Goal: Information Seeking & Learning: Check status

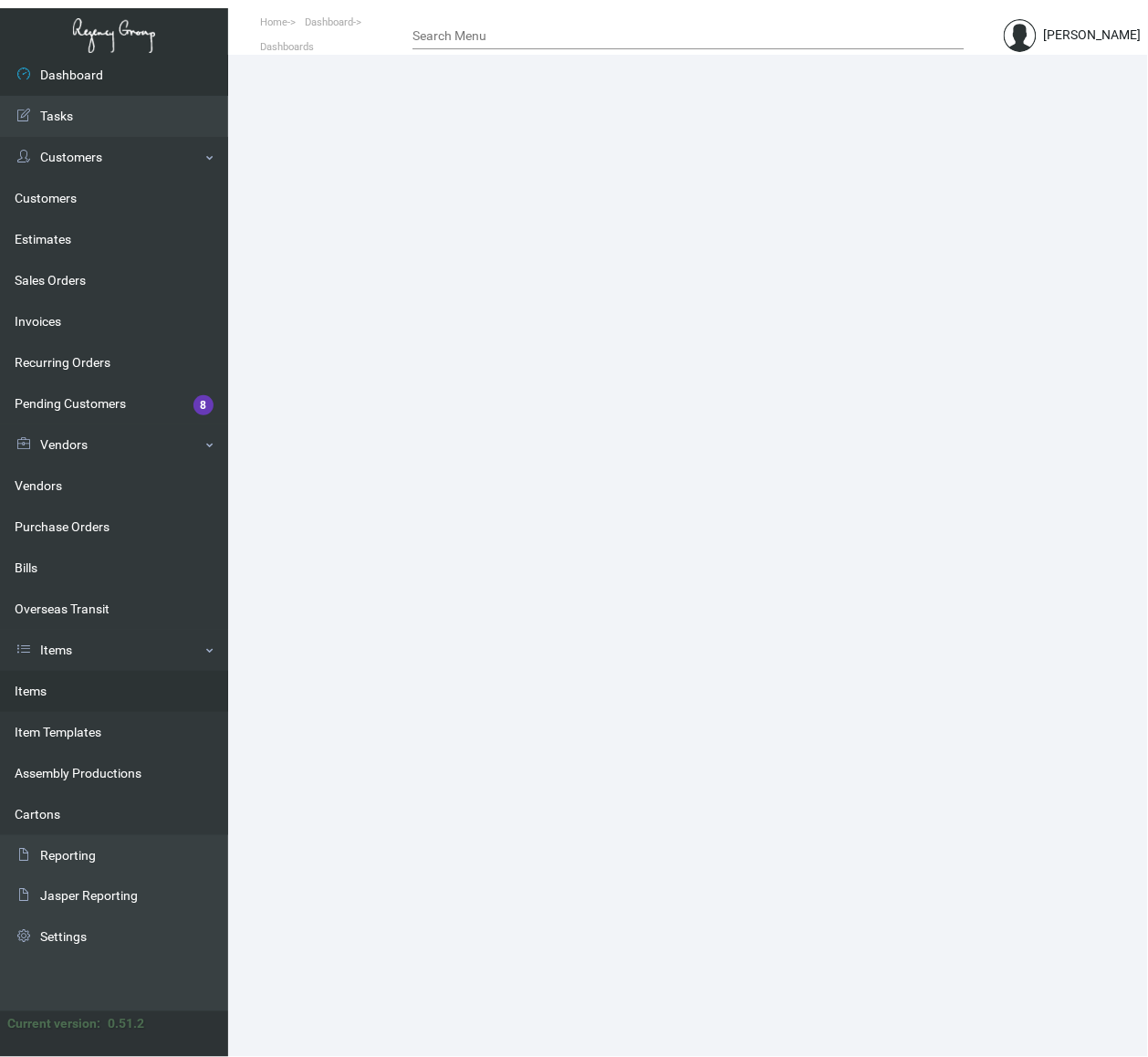
click at [48, 684] on link "Items" at bounding box center [114, 691] width 228 height 41
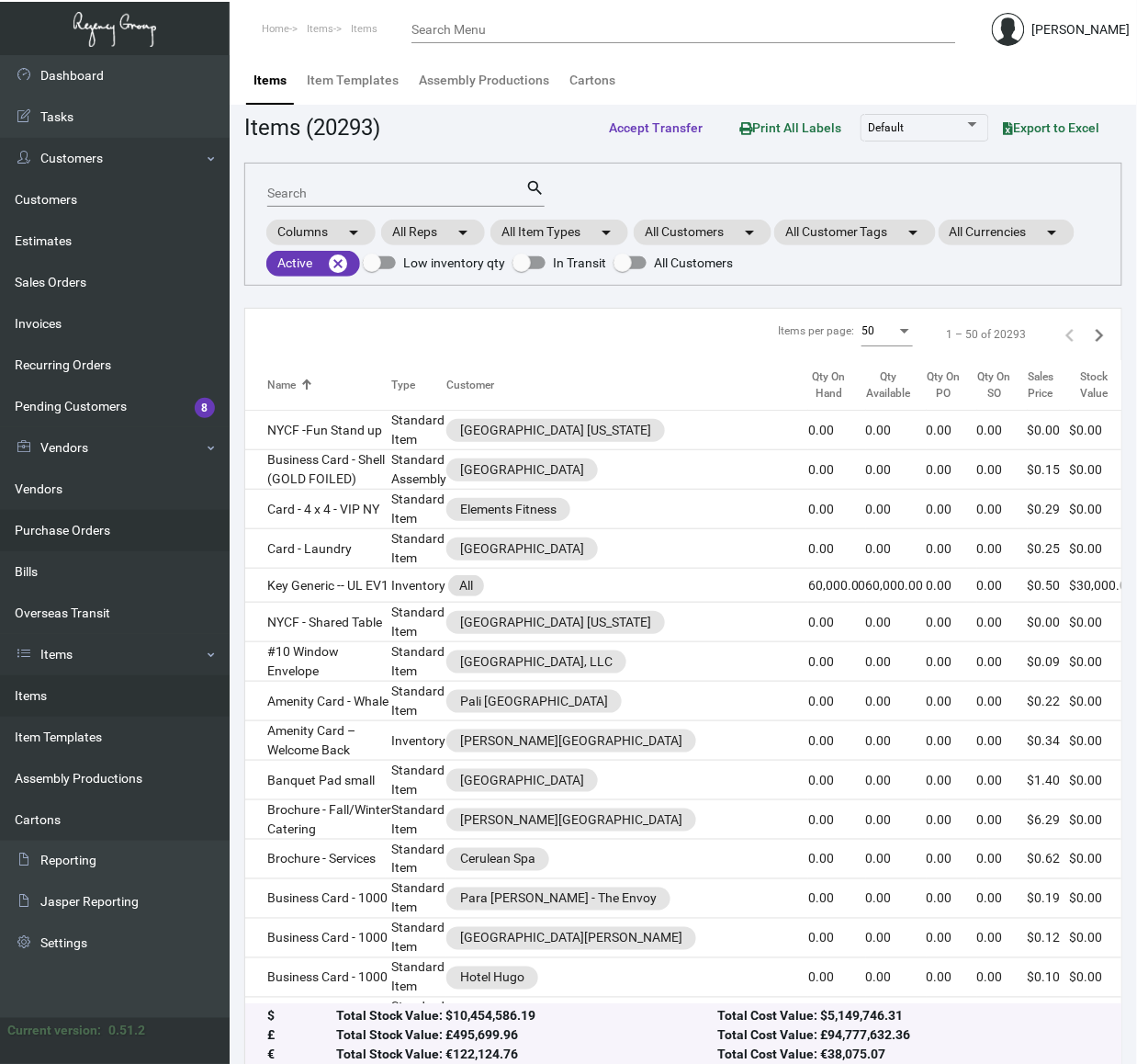
click at [70, 519] on link "Purchase Orders" at bounding box center [115, 530] width 229 height 41
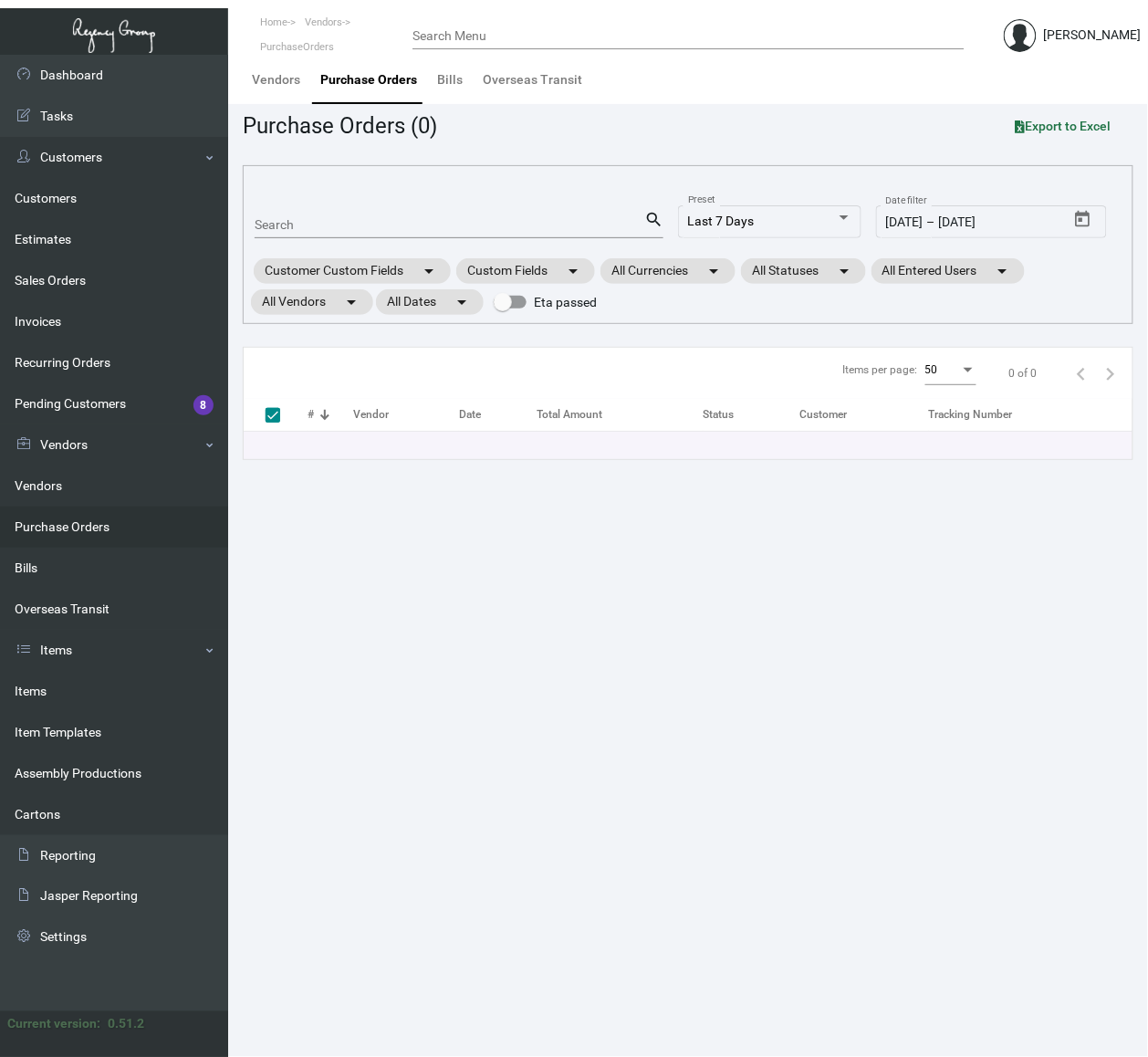
click at [347, 221] on input "Search" at bounding box center [449, 225] width 389 height 14
paste input "105243"
type input "105243"
checkbox input "false"
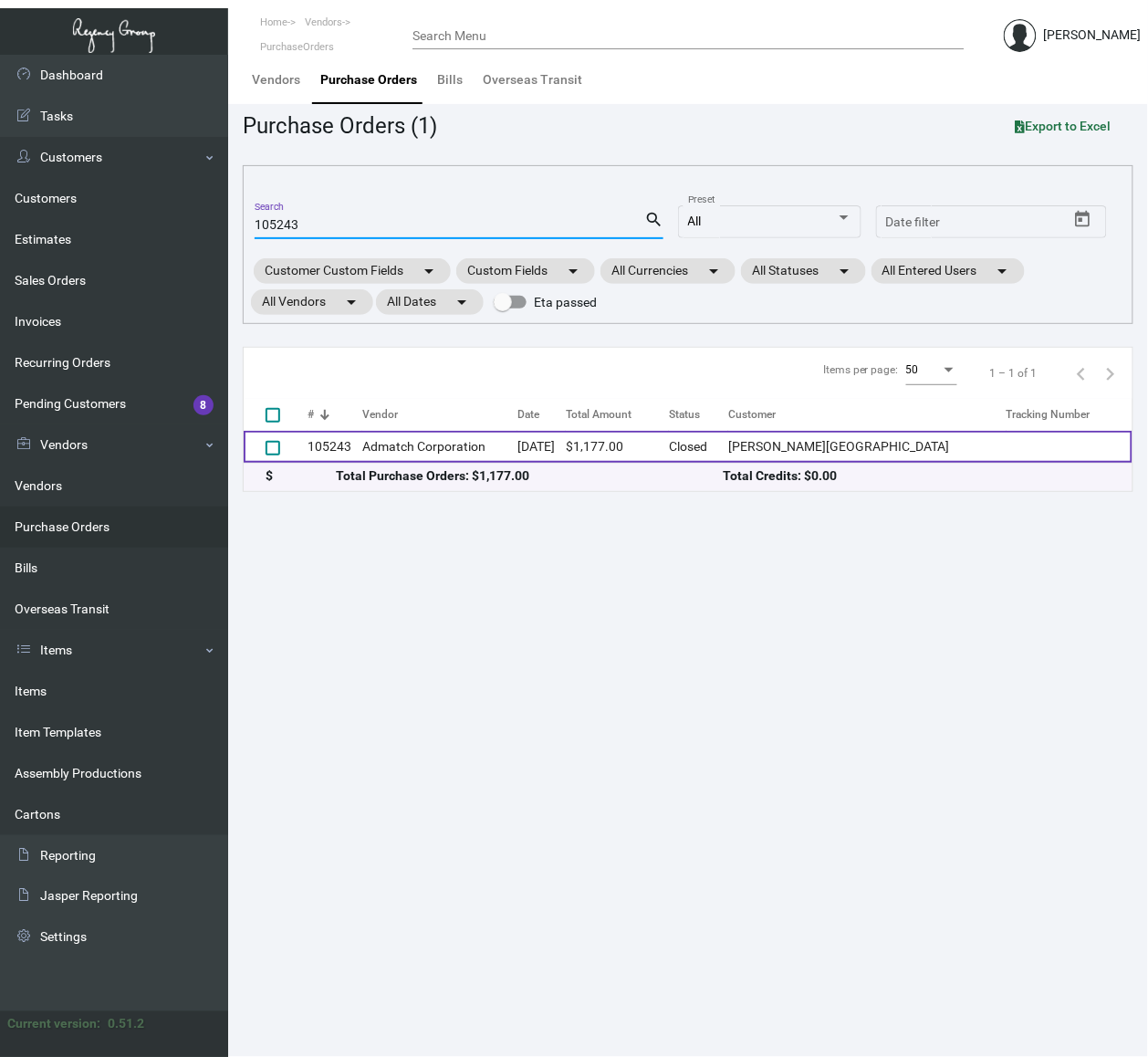
type input "105243"
click at [399, 456] on td "Admatch Corporation" at bounding box center [440, 446] width 155 height 32
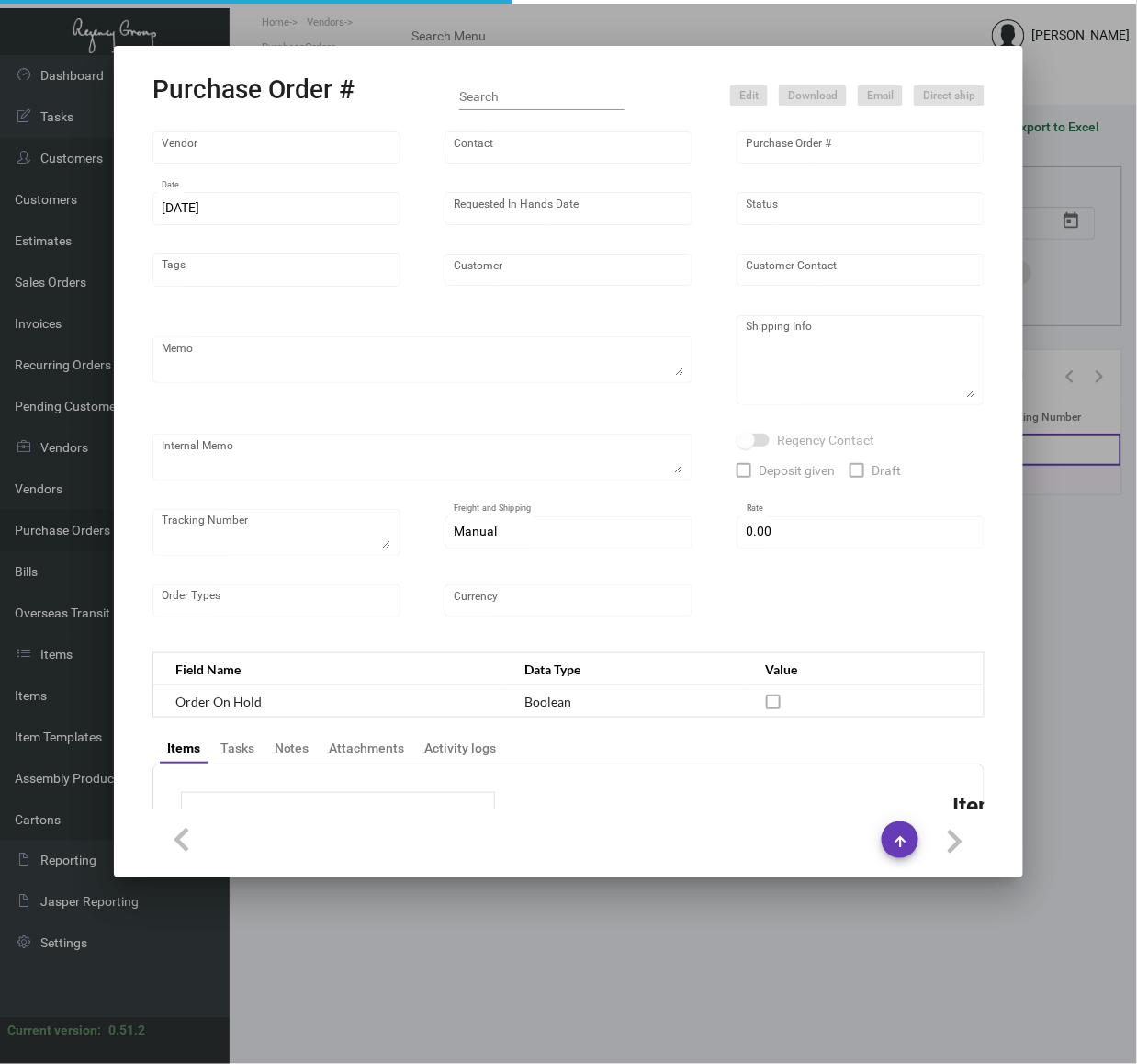
type input "Admatch Corporation"
type input "Order Entry"
type input "105243"
type input "5/10/2024"
type input "8/30/2024"
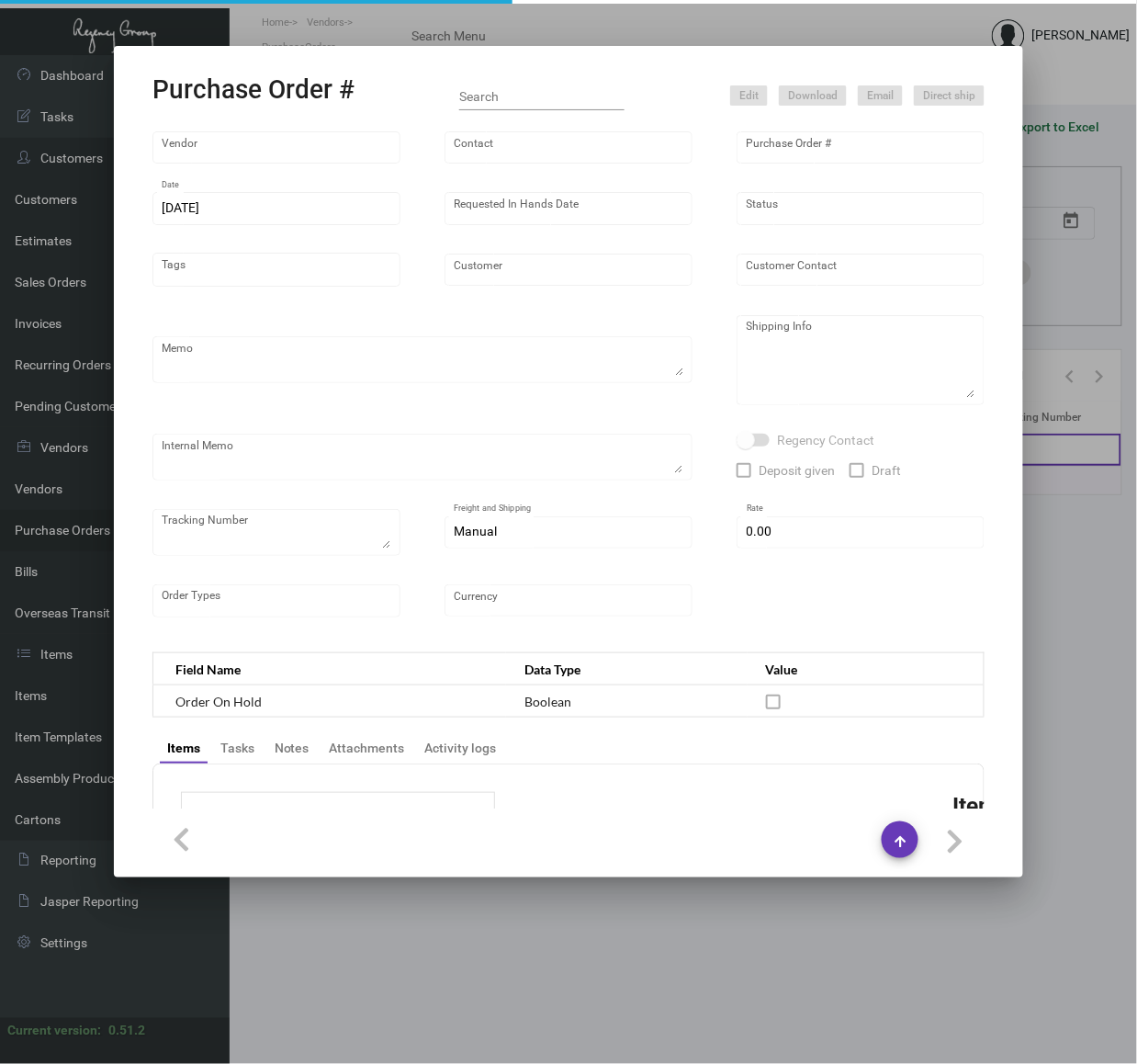
type input "Dewberry Hotel"
type textarea "Repeat of previous PO 101266. When ready to ship, contact: sh@theregencygroup.n…"
type textarea "Regency Group NJ - [PERSON_NAME] [STREET_ADDRESS]"
type textarea "NJ Warehouse. 7/22/24 Shipped from Admatch by UPS Ground TK#1Z1AY2760391745509 …"
checkbox input "true"
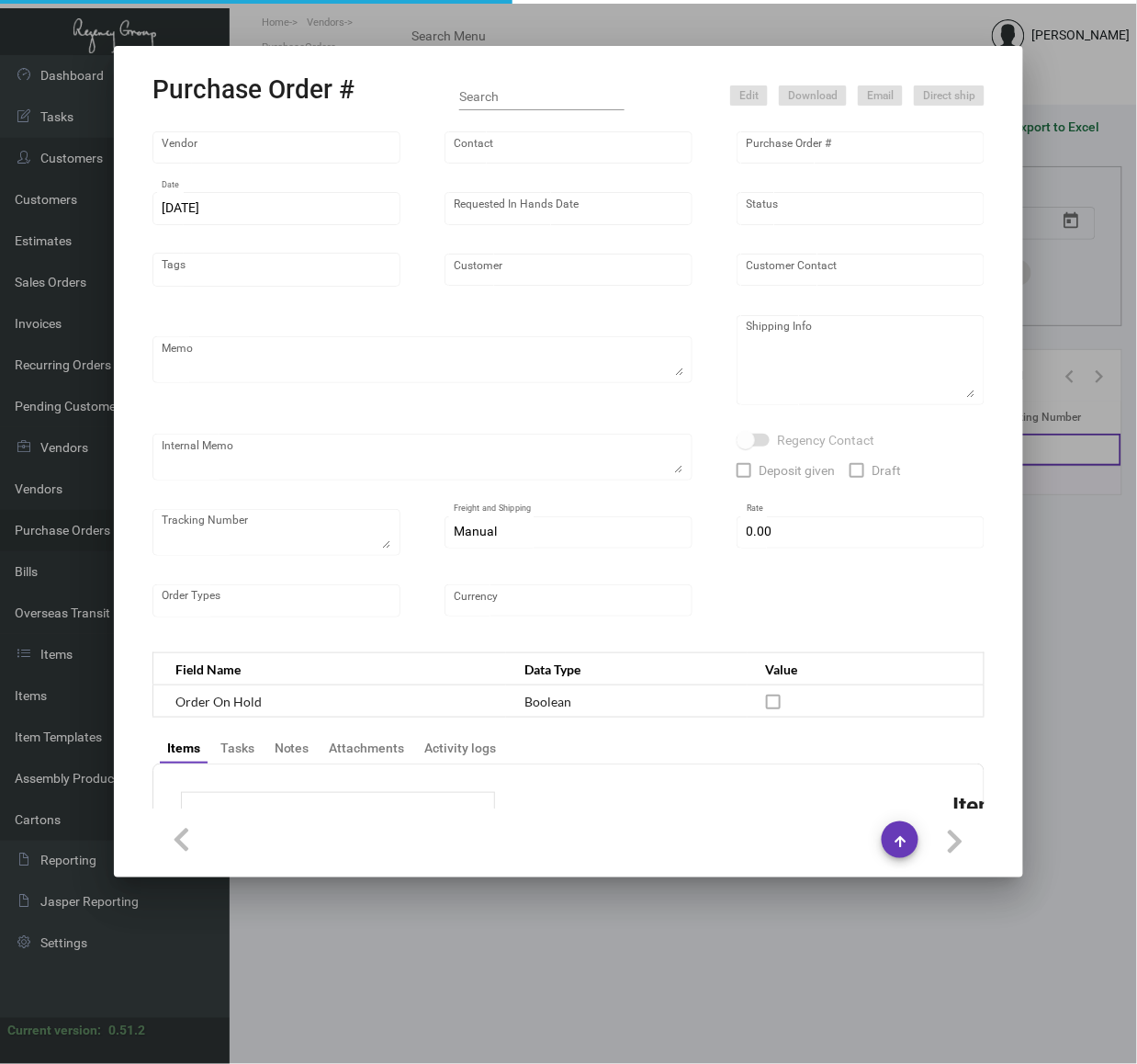
type input "$ 0.00"
type input "United States Dollar $"
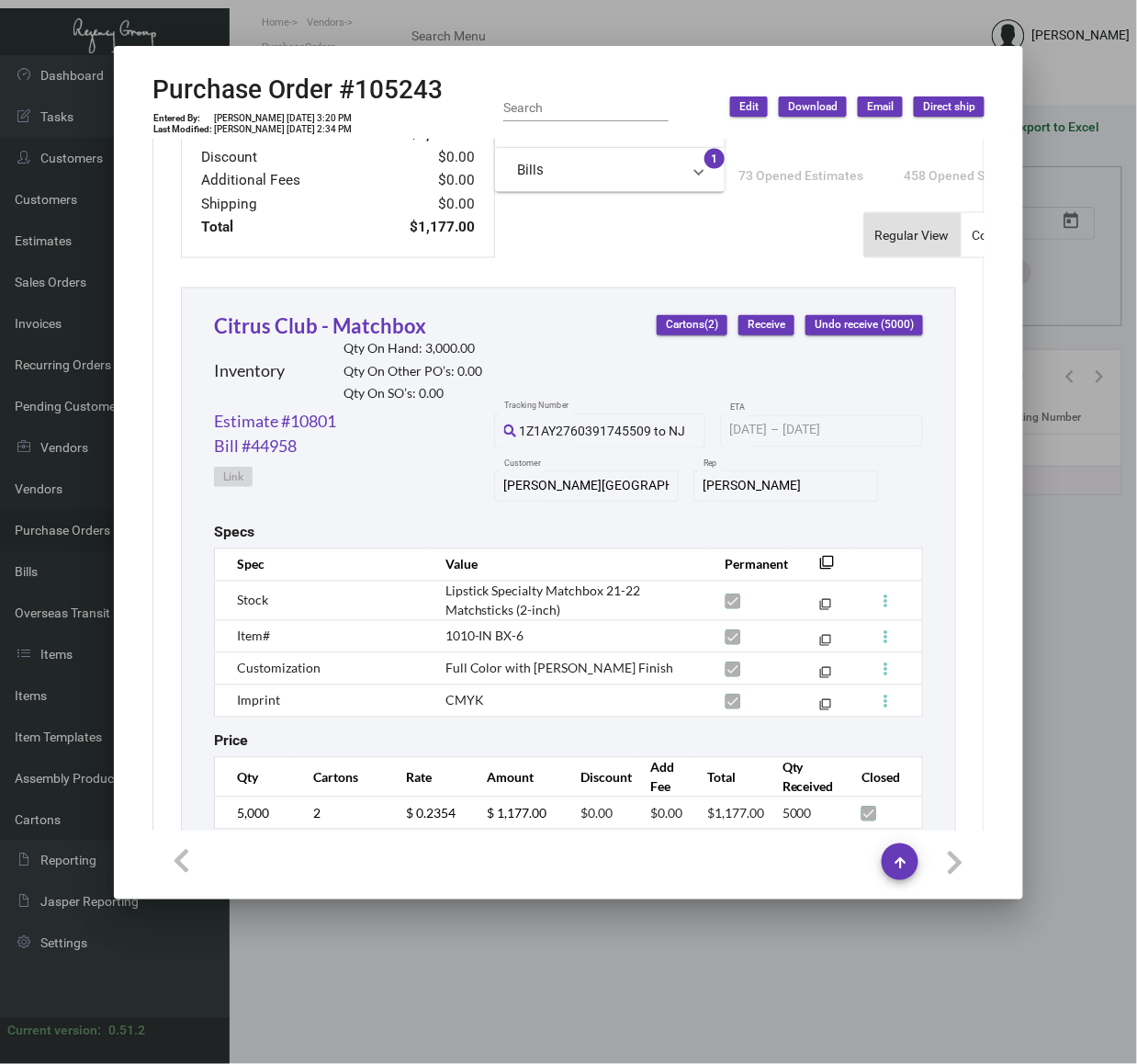
scroll to position [794, 0]
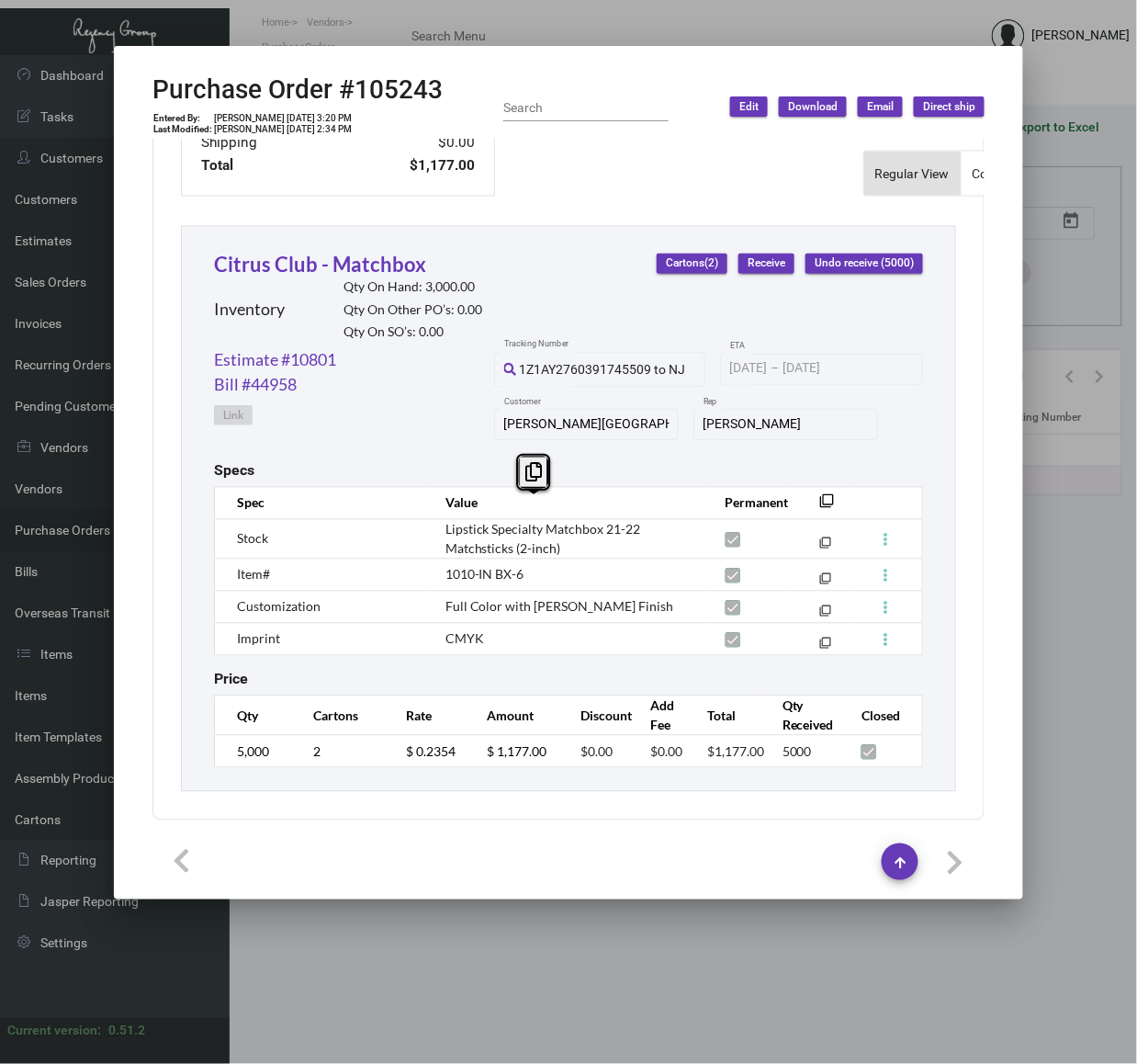
drag, startPoint x: 571, startPoint y: 537, endPoint x: 435, endPoint y: 510, distance: 138.7
click at [435, 519] on td "Lipstick Specialty Matchbox 21-22 Matchsticks (2-inch)" at bounding box center [567, 538] width 280 height 39
copy span "Lipstick Specialty Matchbox 21-22 Matchsticks (2-inch)"
drag, startPoint x: 545, startPoint y: 556, endPoint x: 226, endPoint y: 557, distance: 319.0
click at [226, 558] on tr "Item# 1010-IN BX-6 filter_none" at bounding box center [567, 574] width 708 height 32
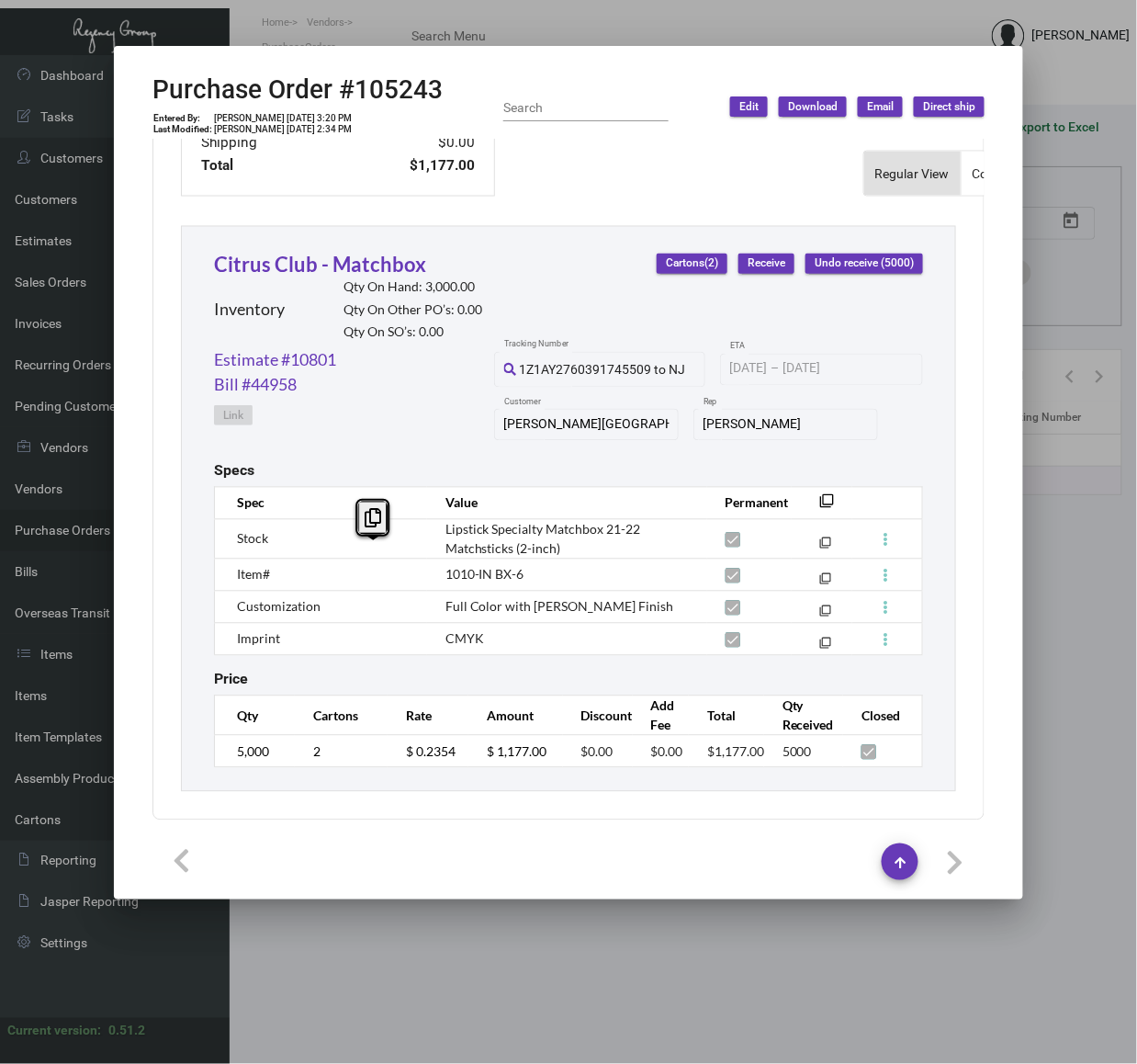
copy tr "Item# 1010-IN BX-6"
drag, startPoint x: 665, startPoint y: 592, endPoint x: 423, endPoint y: 592, distance: 242.0
click at [427, 592] on td "Full Color with Matte Varnish Finish" at bounding box center [567, 606] width 280 height 32
copy span "Full Color with Matte Varnish Finish"
drag, startPoint x: 492, startPoint y: 623, endPoint x: 420, endPoint y: 623, distance: 72.0
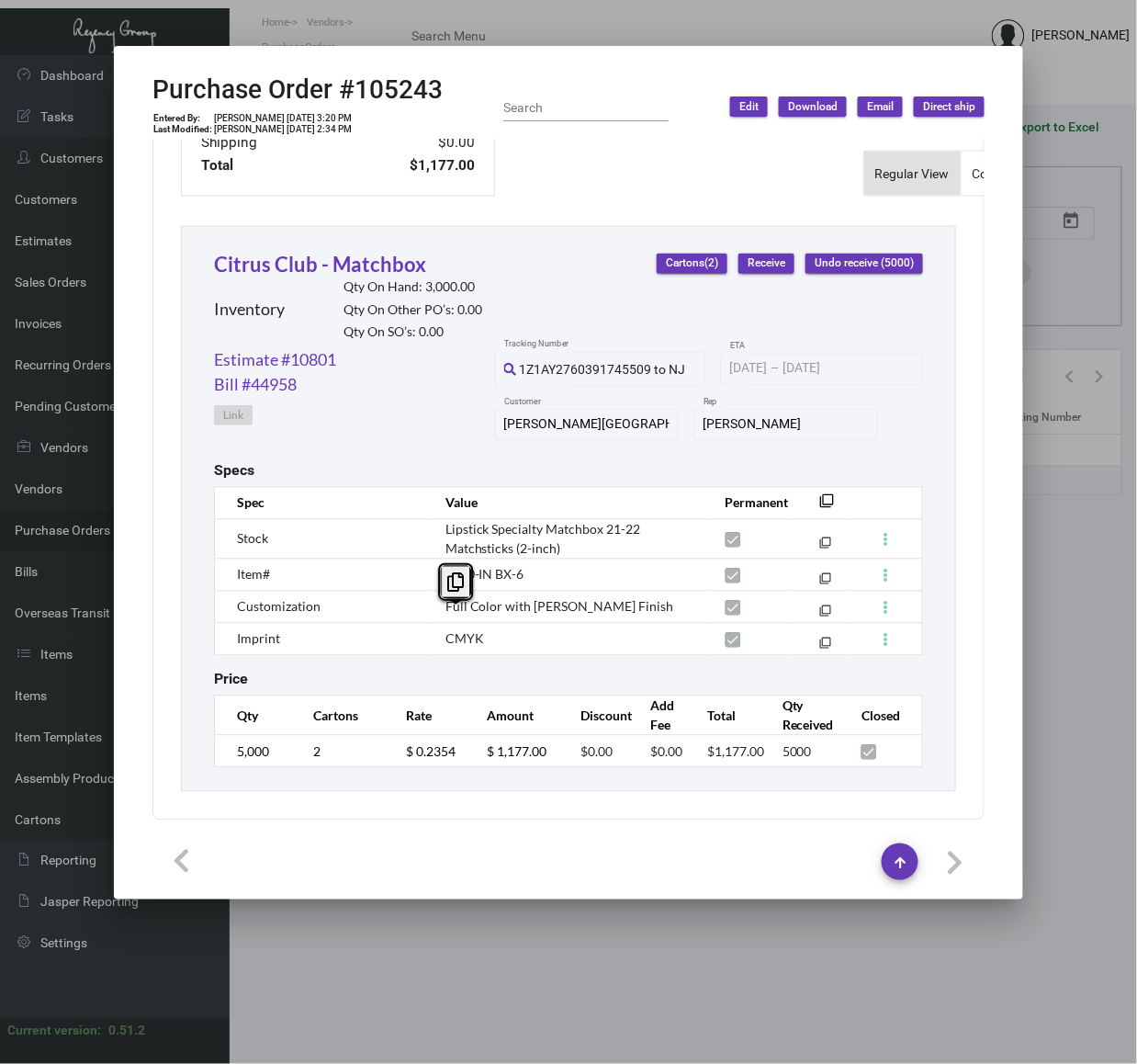
click at [427, 623] on td "CMYK" at bounding box center [567, 638] width 280 height 32
copy span "CMYK"
click at [39, 481] on div at bounding box center [568, 532] width 1137 height 1064
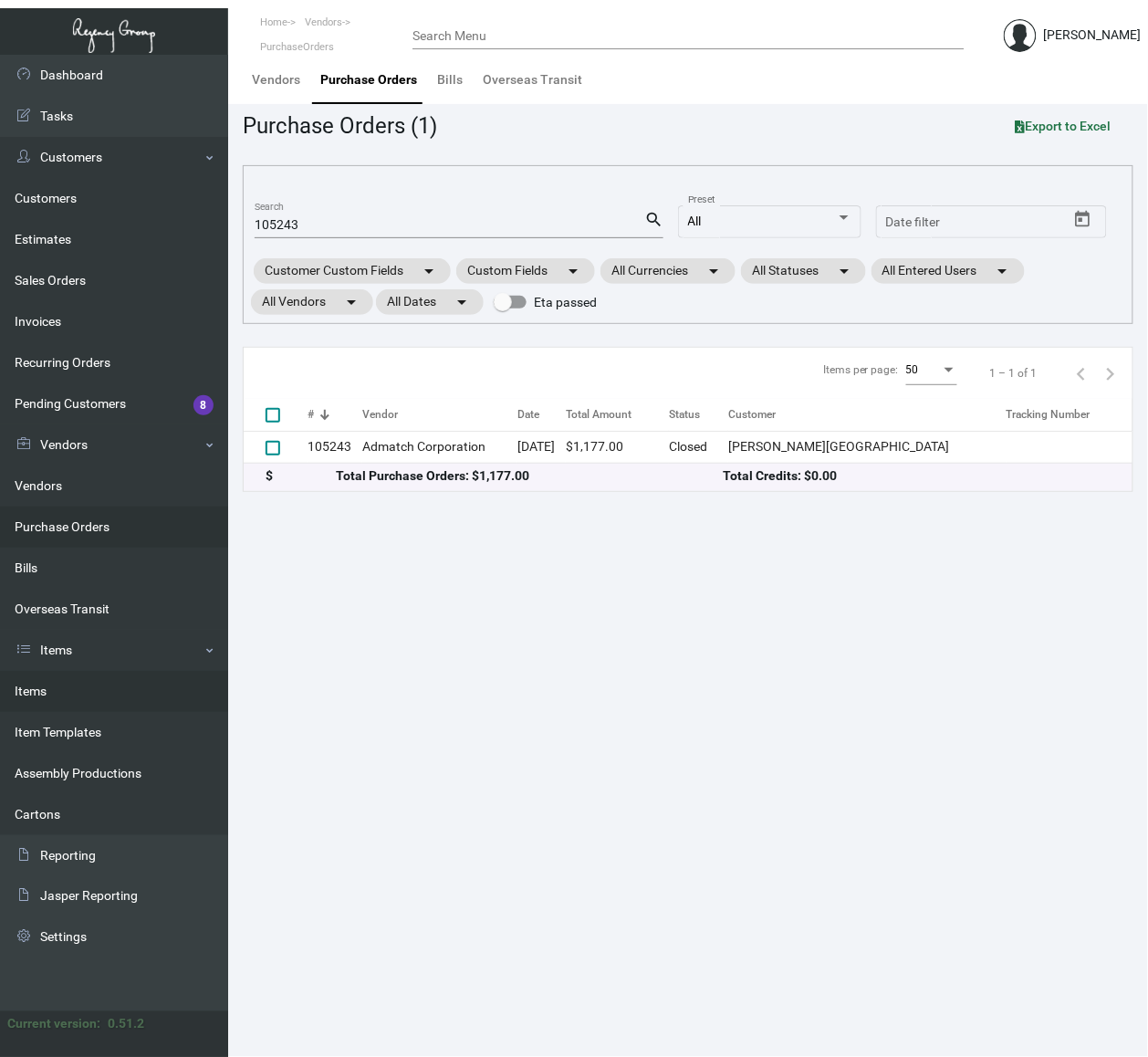
click at [46, 694] on link "Items" at bounding box center [114, 691] width 228 height 41
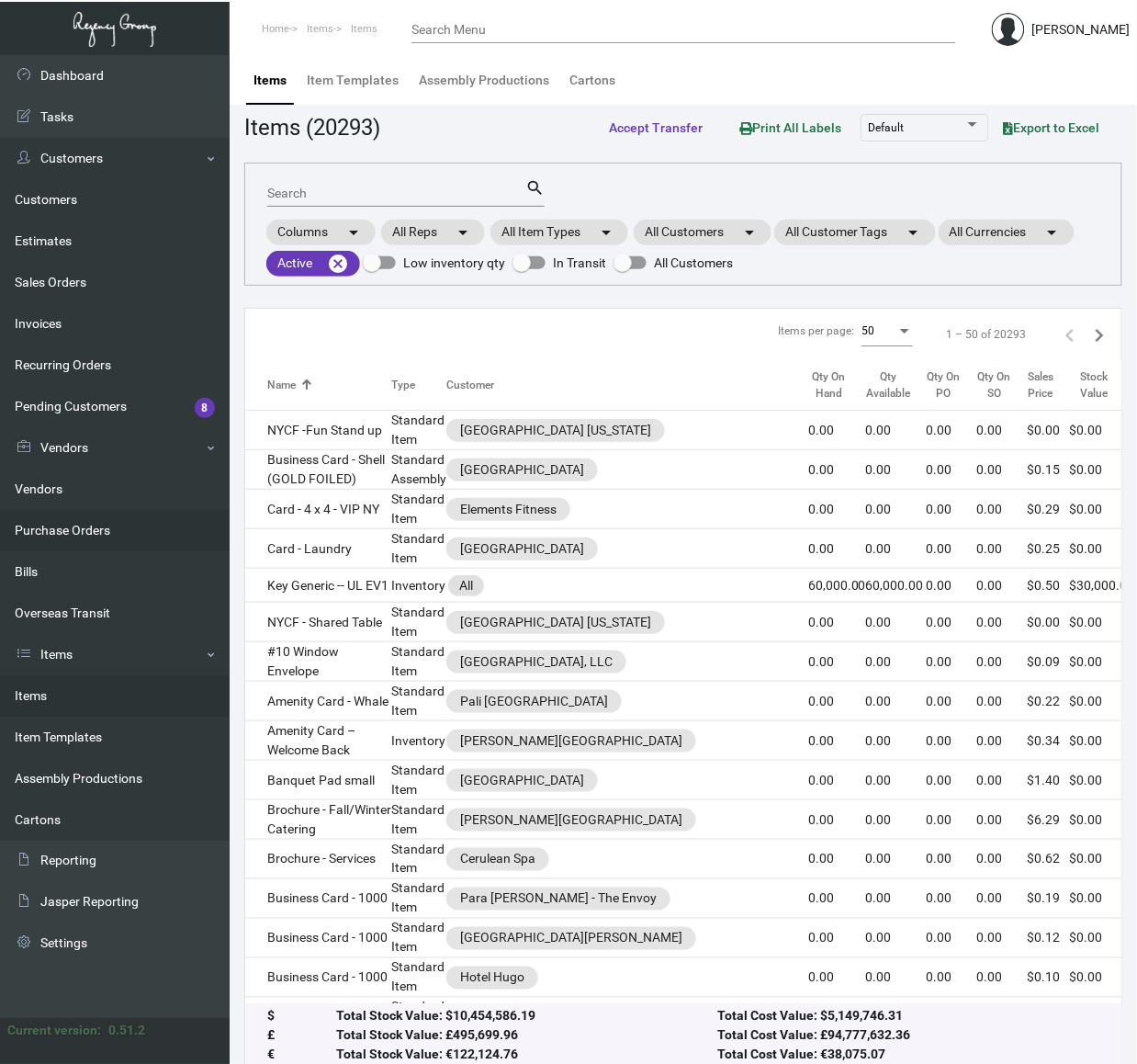
click at [111, 527] on link "Purchase Orders" at bounding box center [115, 530] width 229 height 41
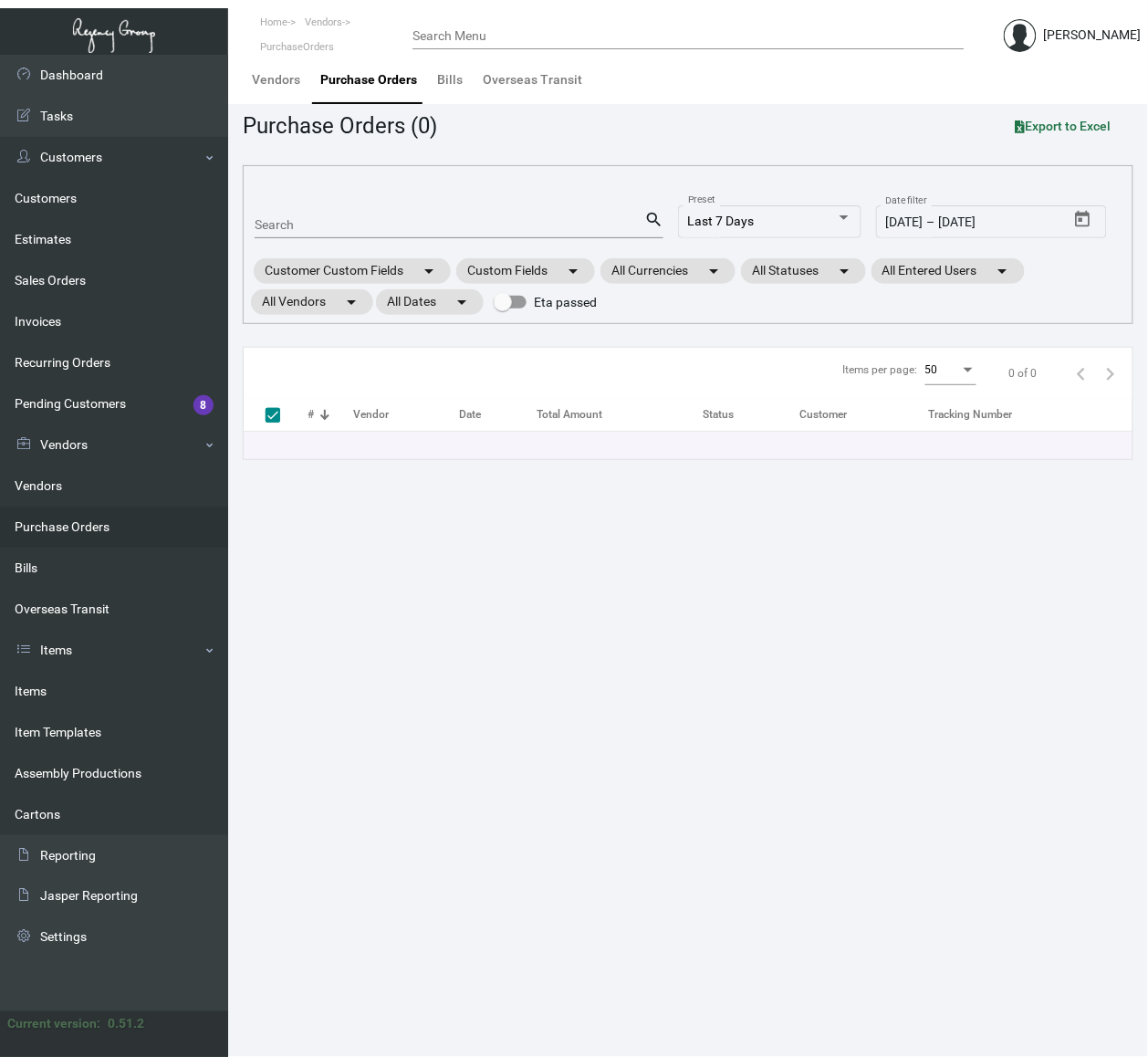
click at [333, 233] on div "Search" at bounding box center [449, 224] width 389 height 29
paste input "90491"
type input "90491"
checkbox input "false"
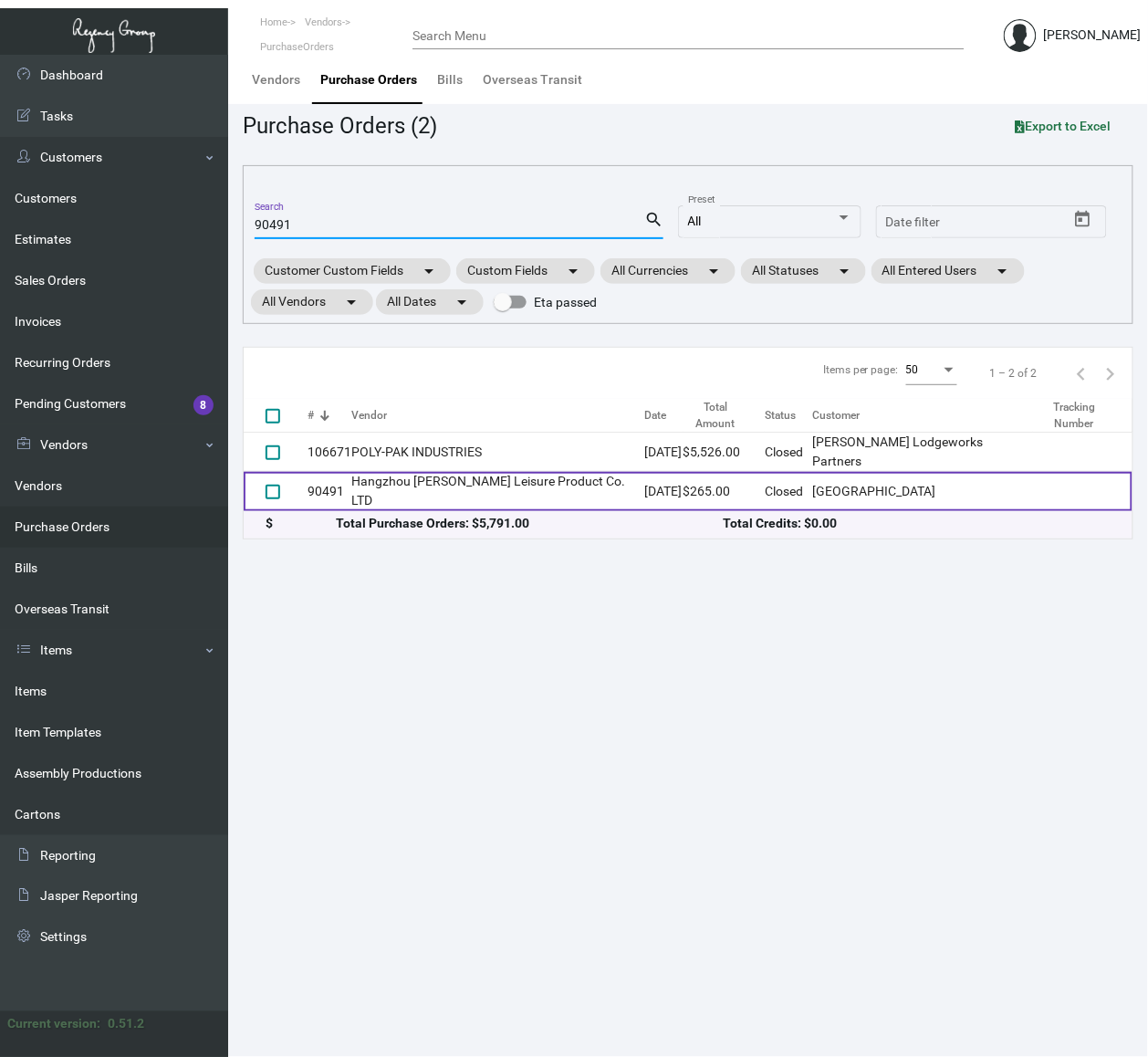
type input "90491"
click at [408, 473] on td "Hangzhou Lefan Leisure Product Co. LTD" at bounding box center [497, 491] width 294 height 39
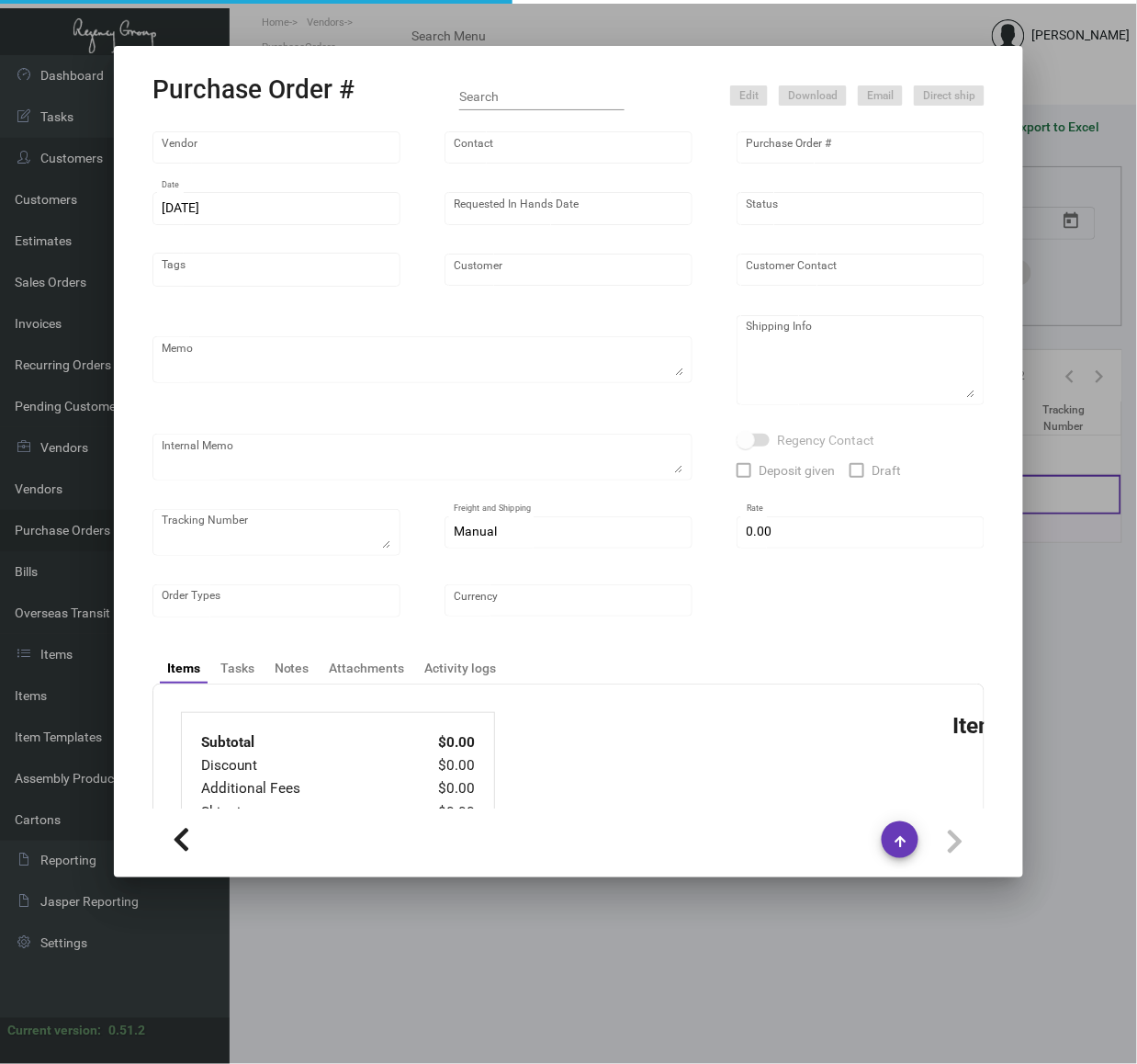
type input "Hangzhou Lefan Leisure Product Co. LTD"
type input "Amber Liu"
type input "90491"
type input "5/26/2022"
type input "[DATE]"
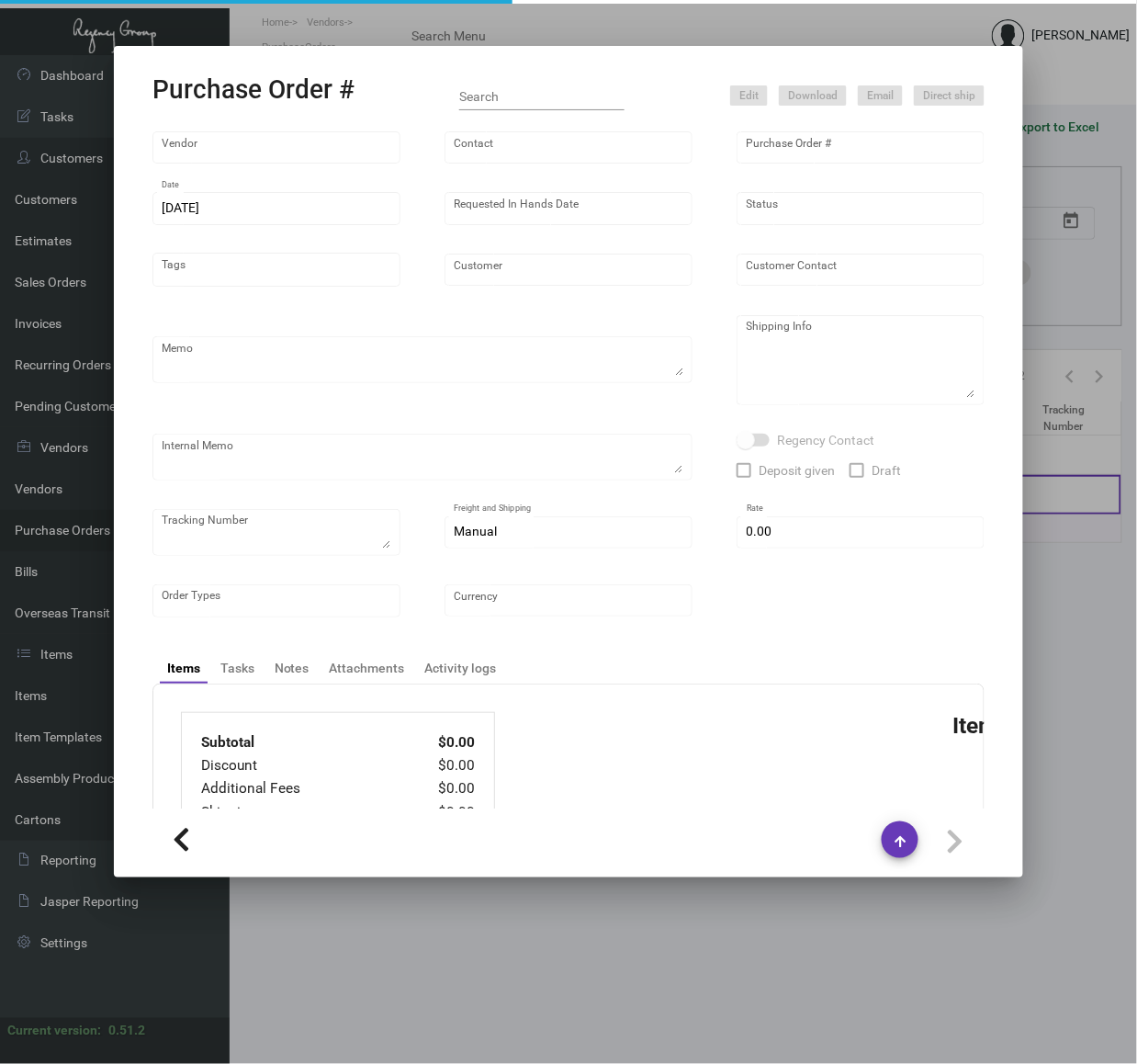
type input "[GEOGRAPHIC_DATA]"
type textarea "Regency Group NJ - [PERSON_NAME] [STREET_ADDRESS]"
checkbox input "true"
type input "$ 0.00"
type input "United States Dollar $"
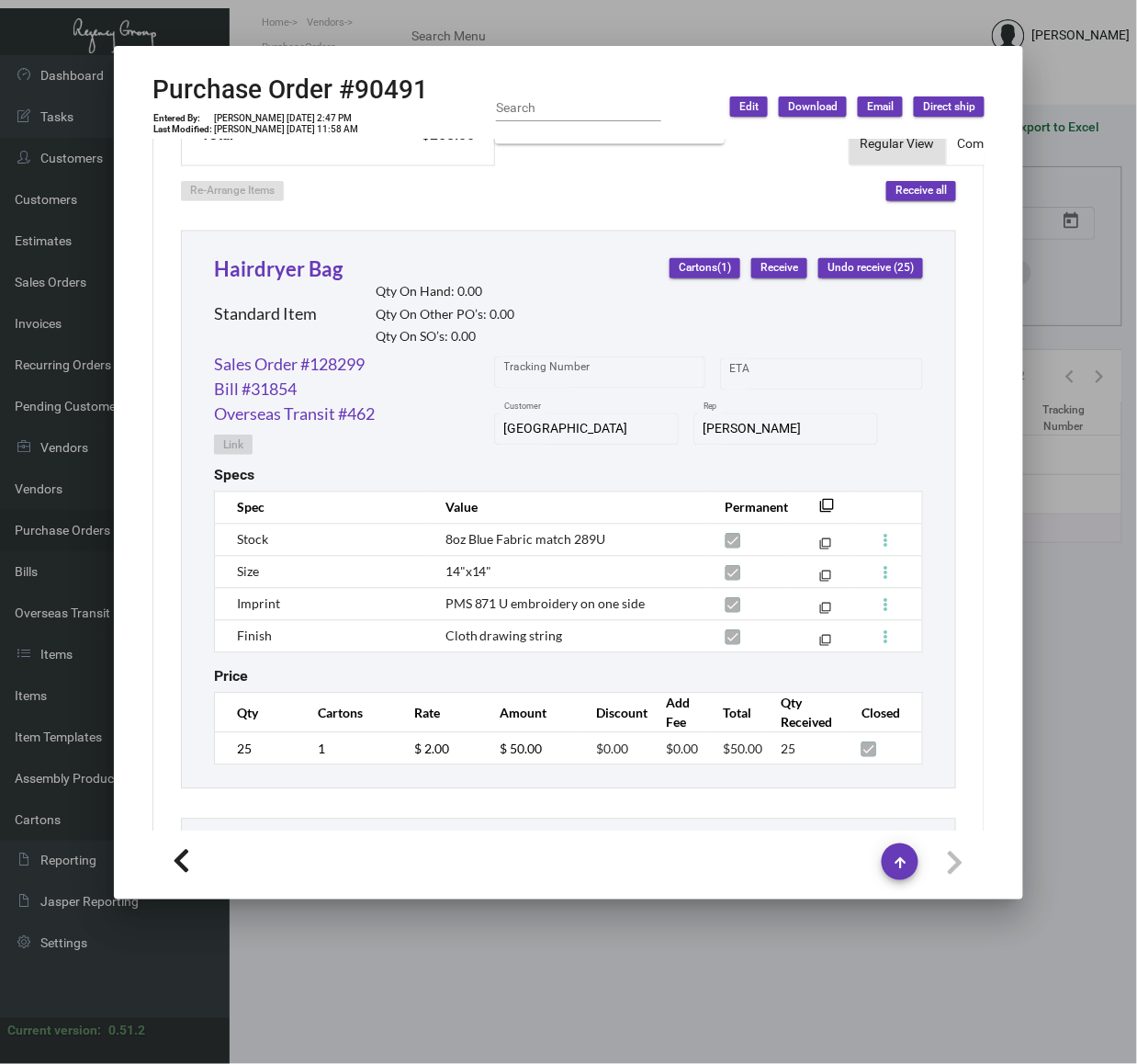
scroll to position [799, 0]
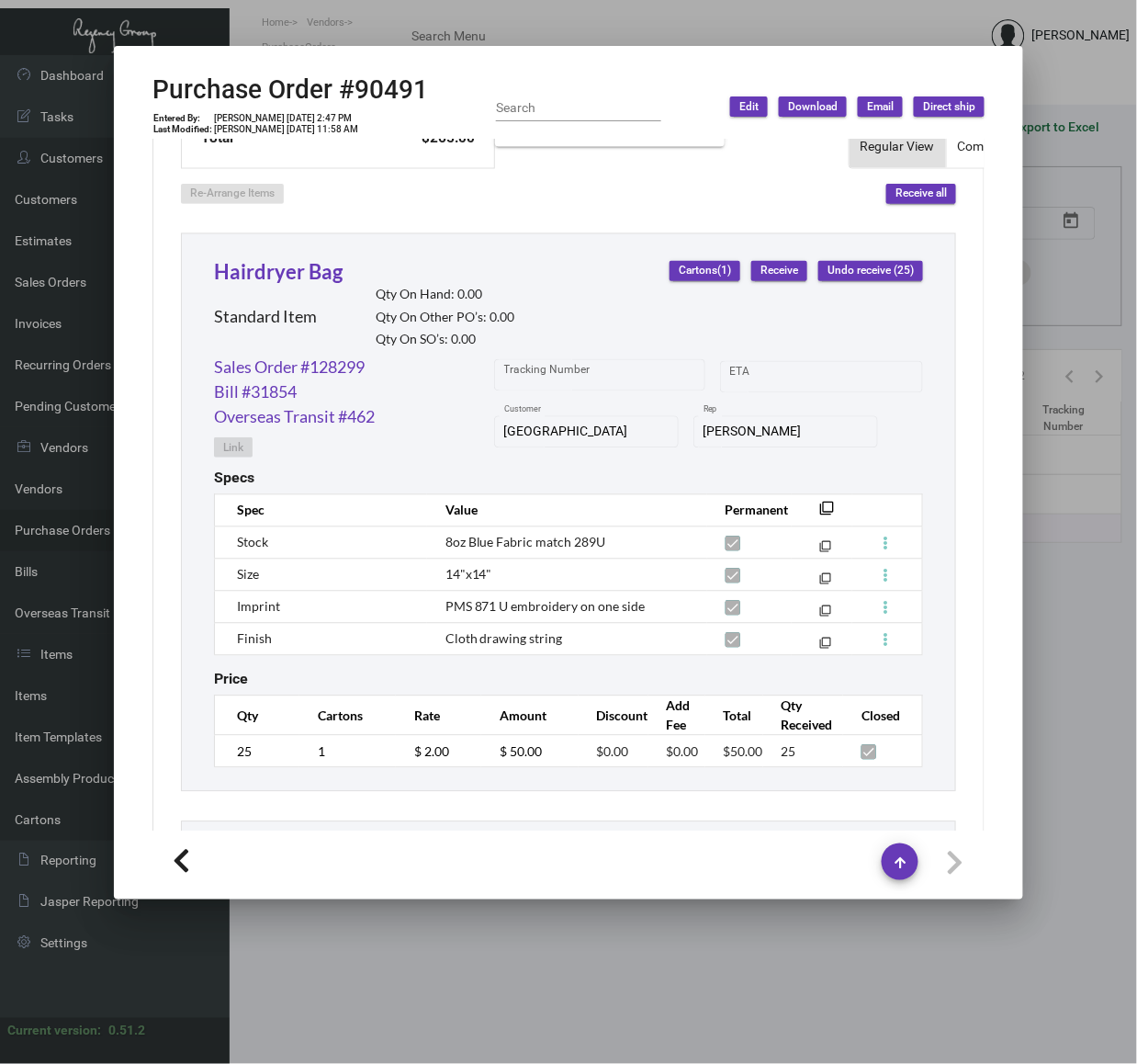
click at [605, 189] on div "Re-Arrange Items Receive all" at bounding box center [568, 187] width 775 height 35
click at [472, 637] on span "Cloth drawing string" at bounding box center [504, 638] width 117 height 15
click at [471, 637] on span "Cloth drawing string" at bounding box center [504, 638] width 117 height 15
copy tr "Cloth drawing string filter_none"
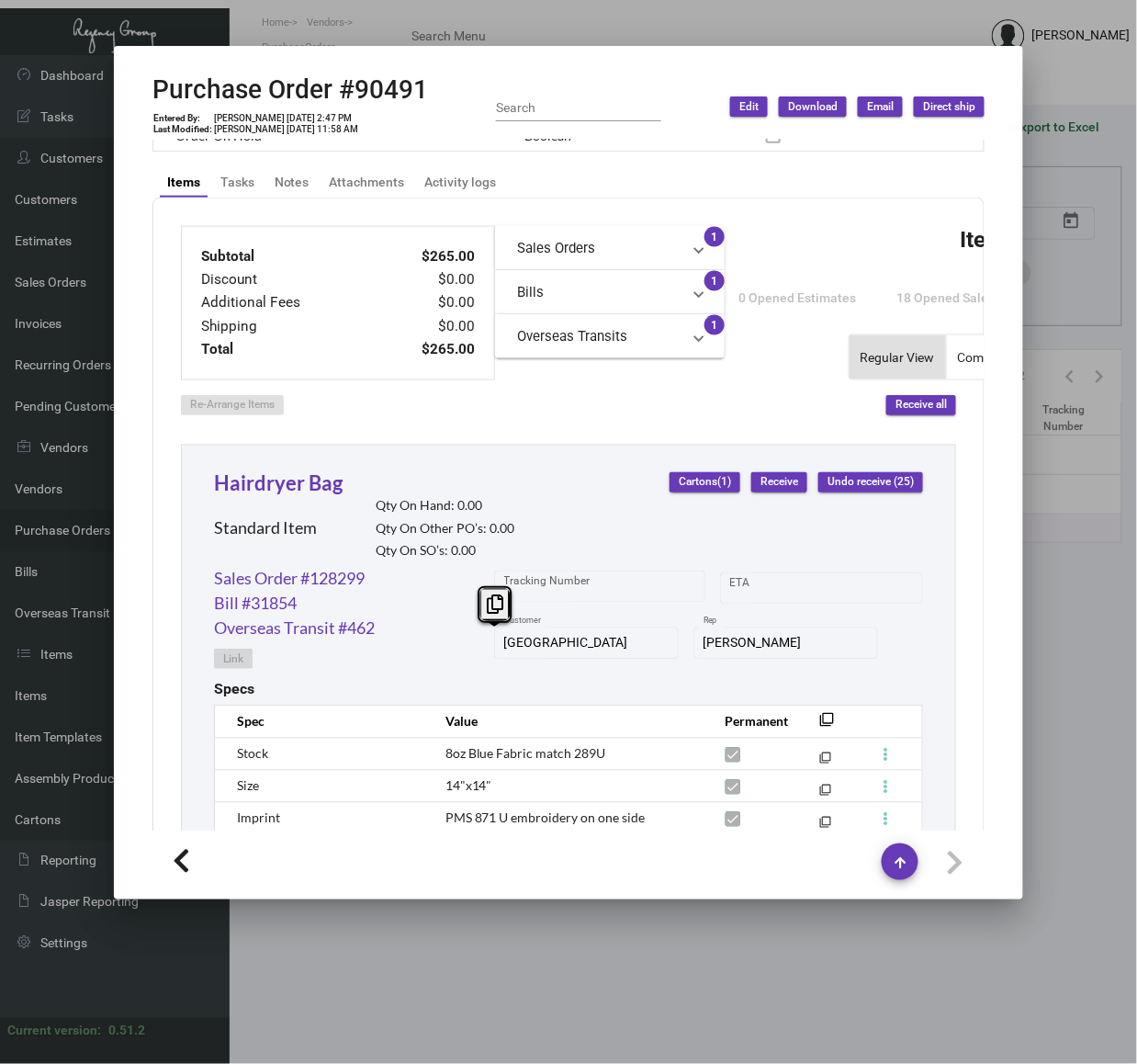
scroll to position [555, 0]
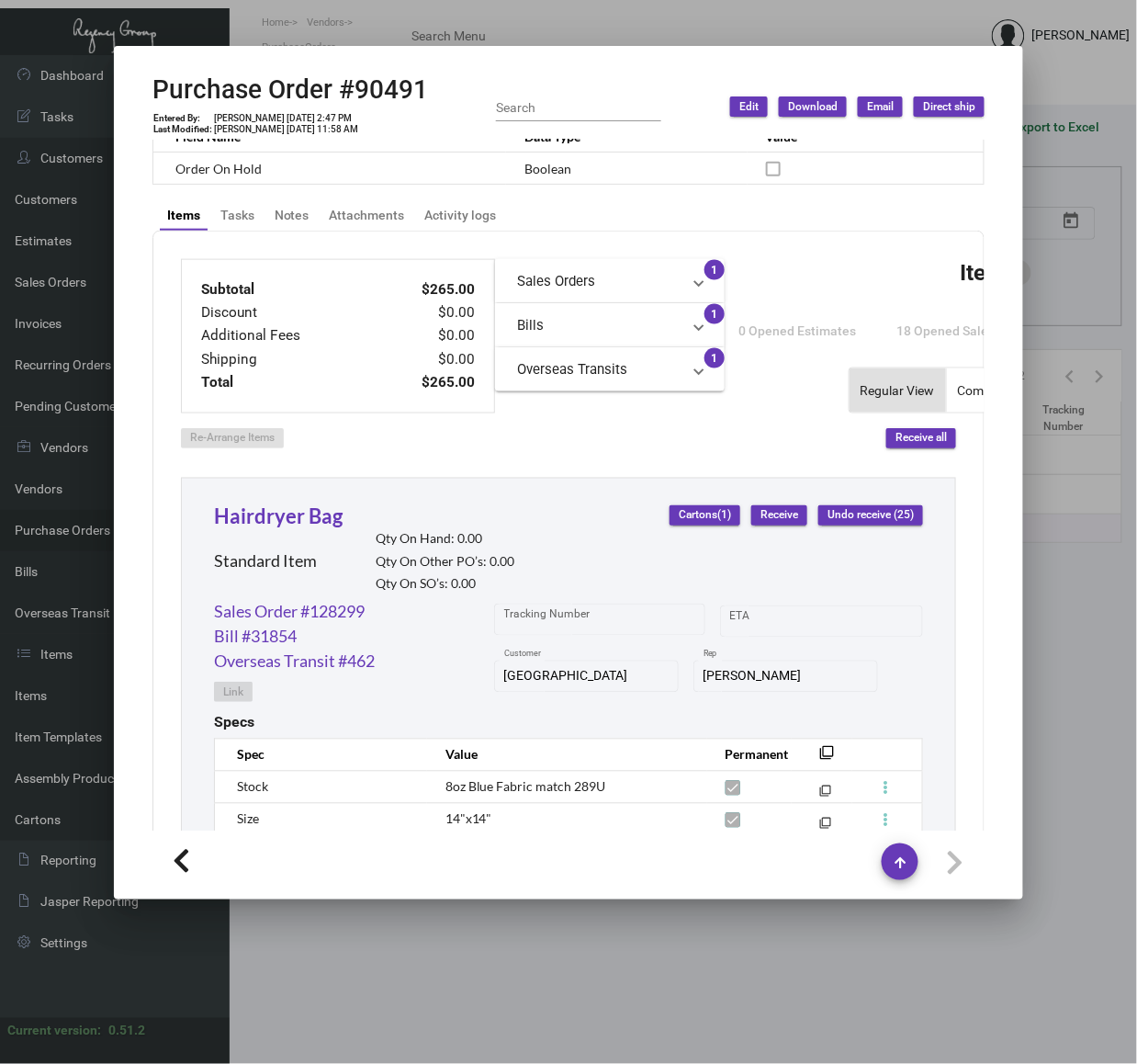
click at [779, 20] on div at bounding box center [568, 532] width 1137 height 1064
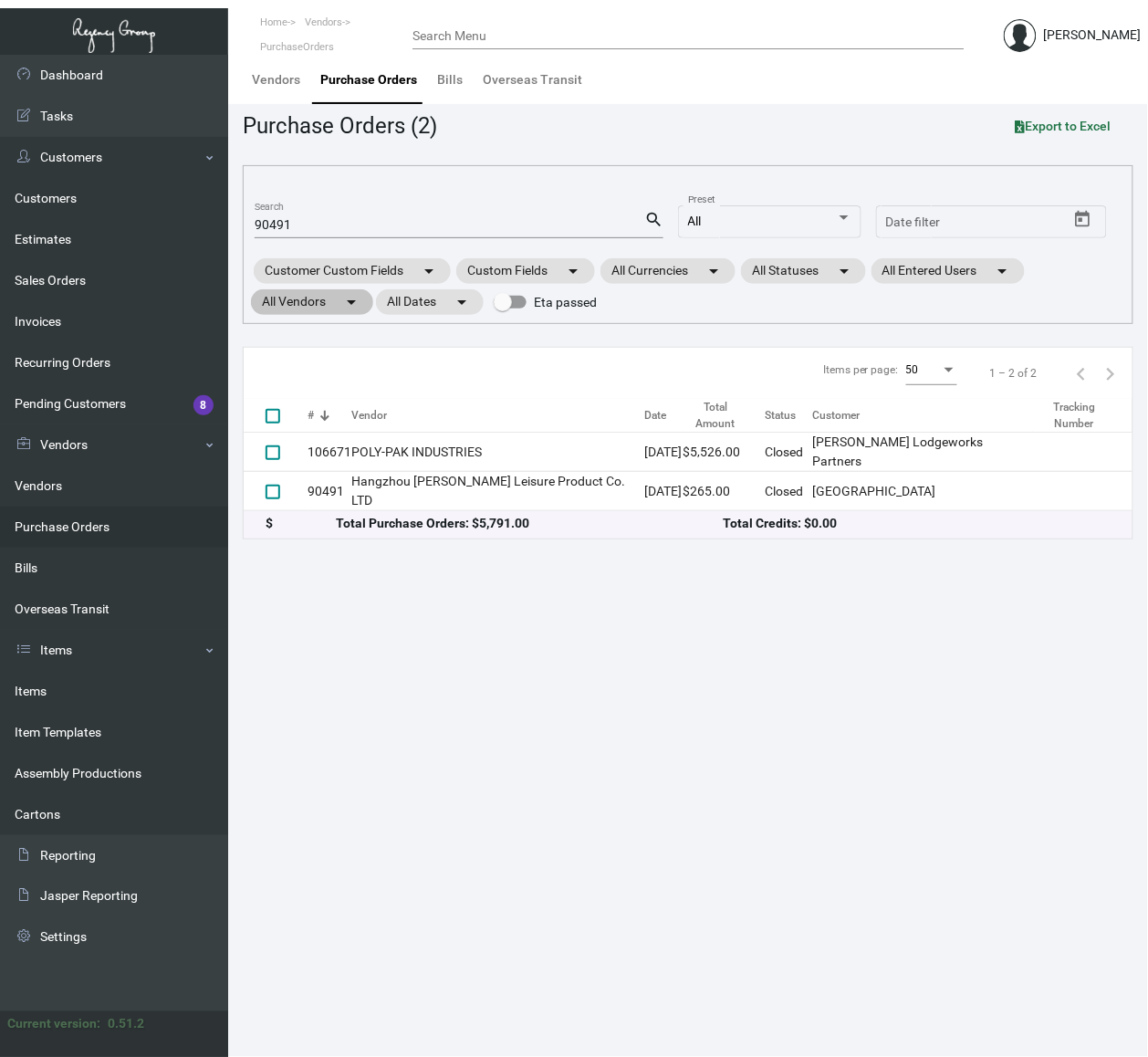
drag, startPoint x: 78, startPoint y: 527, endPoint x: 275, endPoint y: 292, distance: 306.6
click at [78, 527] on link "Purchase Orders" at bounding box center [114, 526] width 228 height 41
click at [318, 224] on input "90491" at bounding box center [449, 225] width 389 height 14
paste input "2022"
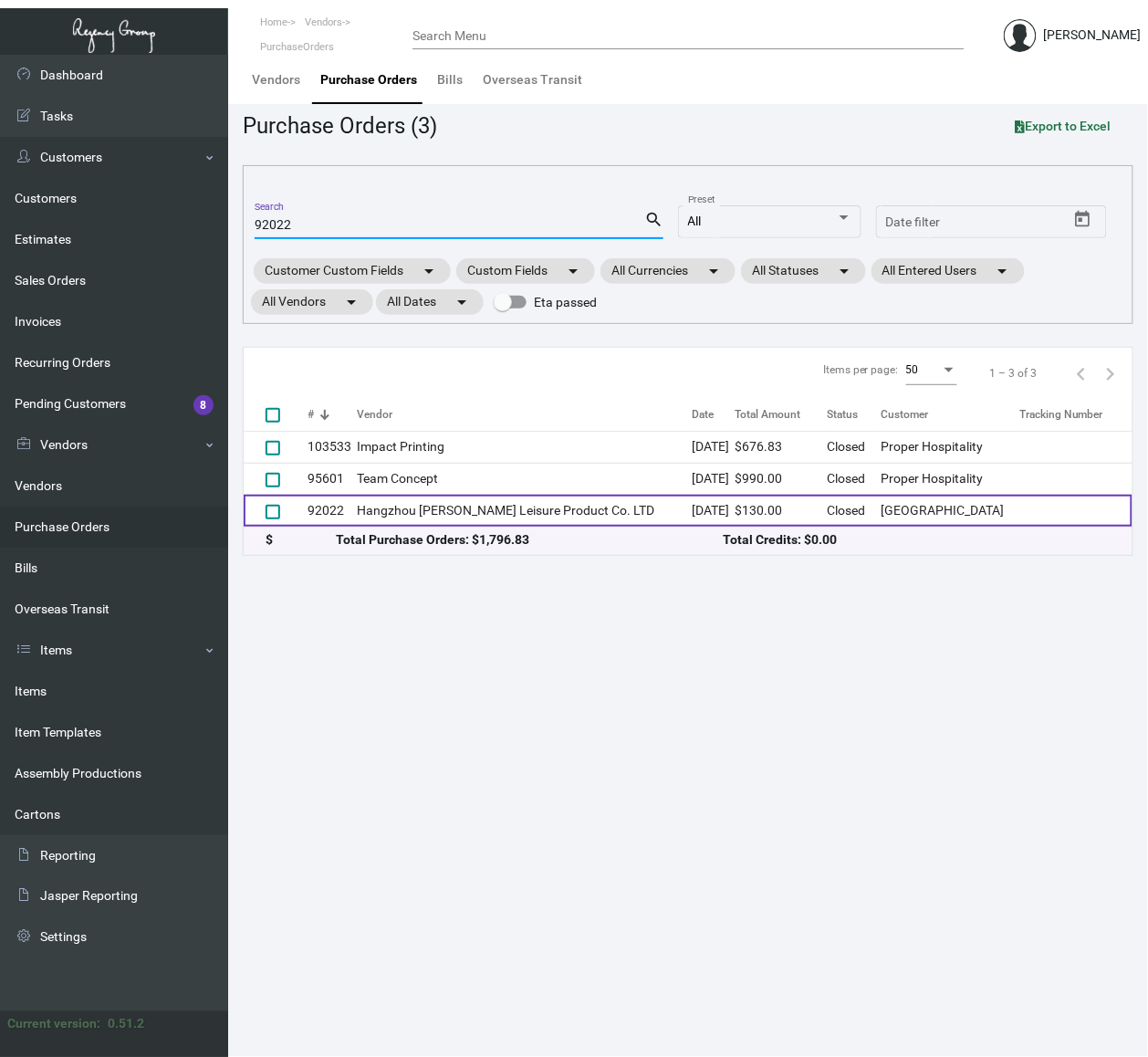
type input "92022"
click at [390, 515] on td "Hangzhou Lefan Leisure Product Co. LTD" at bounding box center [524, 510] width 335 height 32
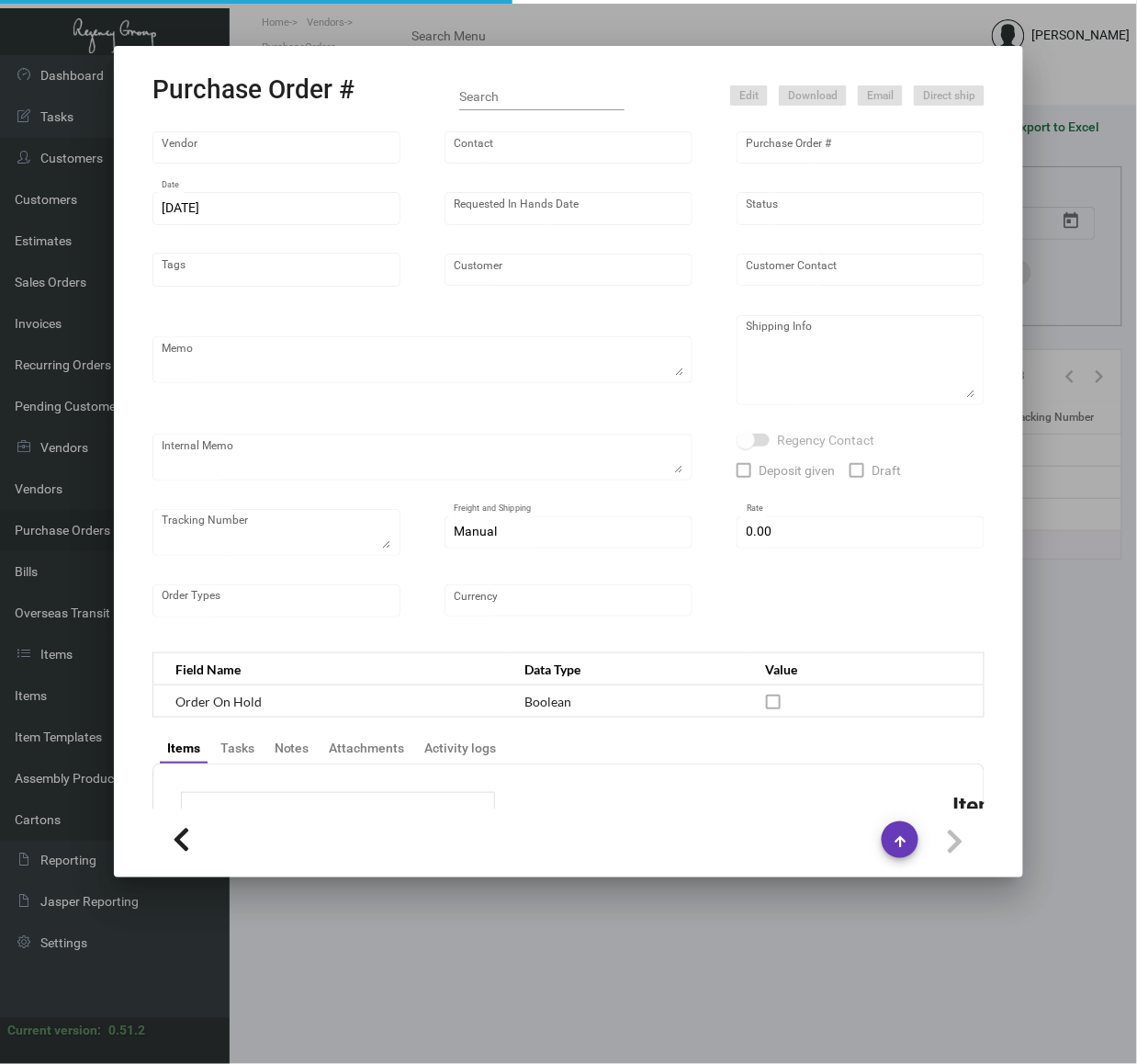
type input "Hangzhou Lefan Leisure Product Co. LTD"
type input "Amber Liu"
type input "92022"
type input "7/25/2022"
type input "8/26/2022"
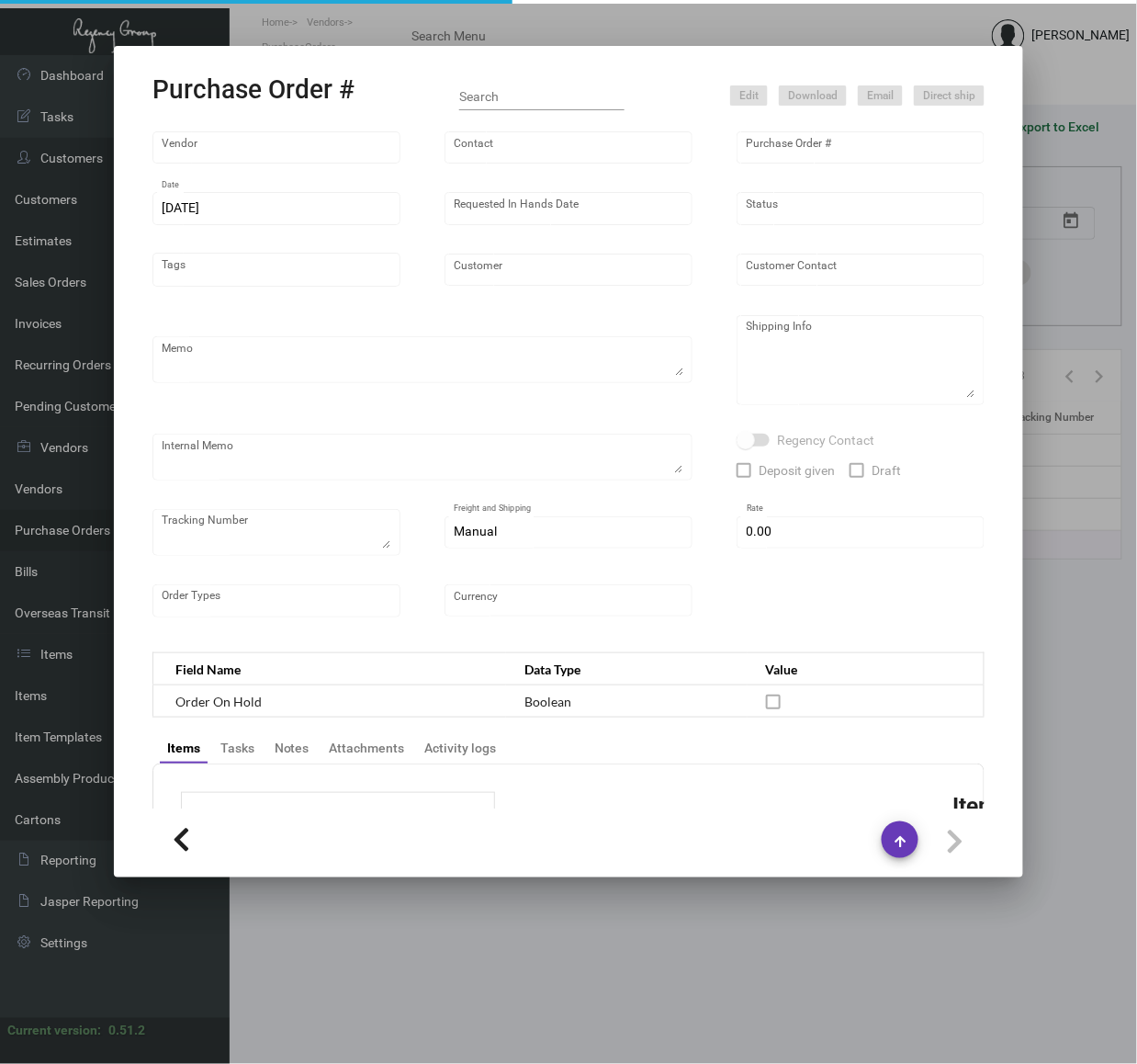
type input "[GEOGRAPHIC_DATA]"
type textarea "Air to NJ"
type textarea "Regency Group NJ - [PERSON_NAME] [STREET_ADDRESS]"
checkbox input "true"
type input "$ 0.00"
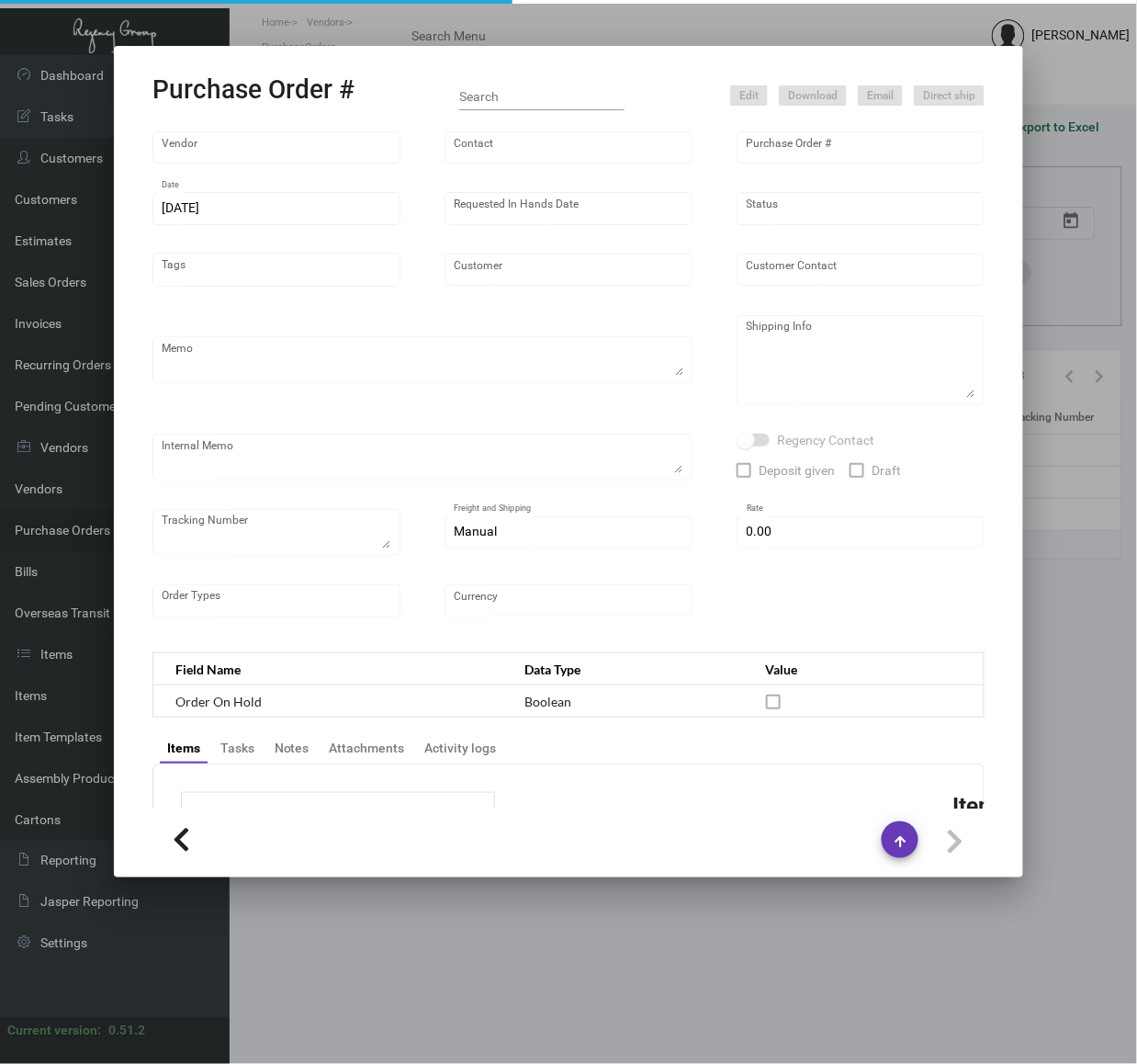
type input "United States Dollar $"
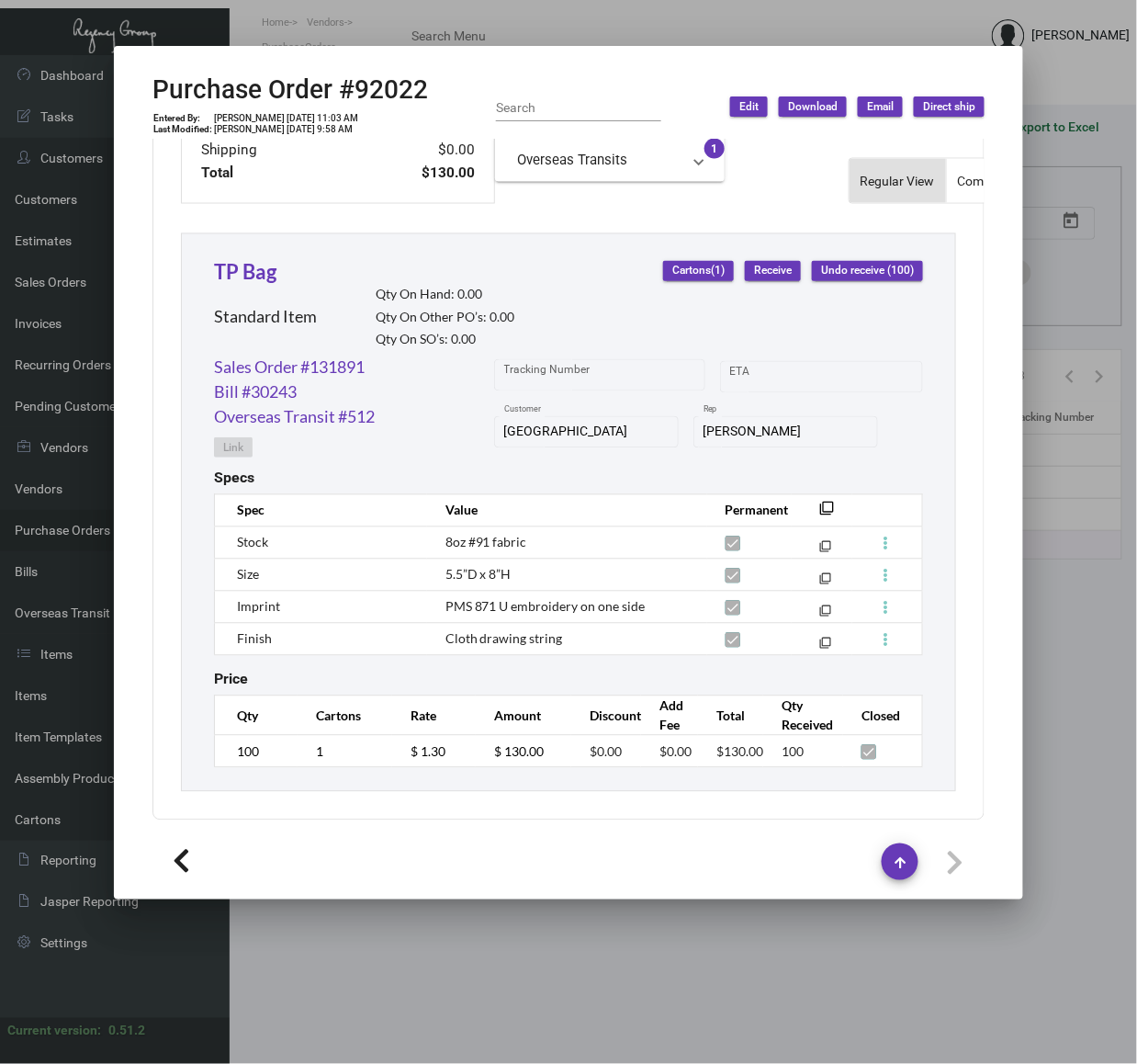
scroll to position [787, 0]
click at [452, 534] on span "8oz #91 fabric" at bounding box center [486, 542] width 82 height 15
click at [448, 534] on span "8oz #91 fabric" at bounding box center [486, 542] width 82 height 15
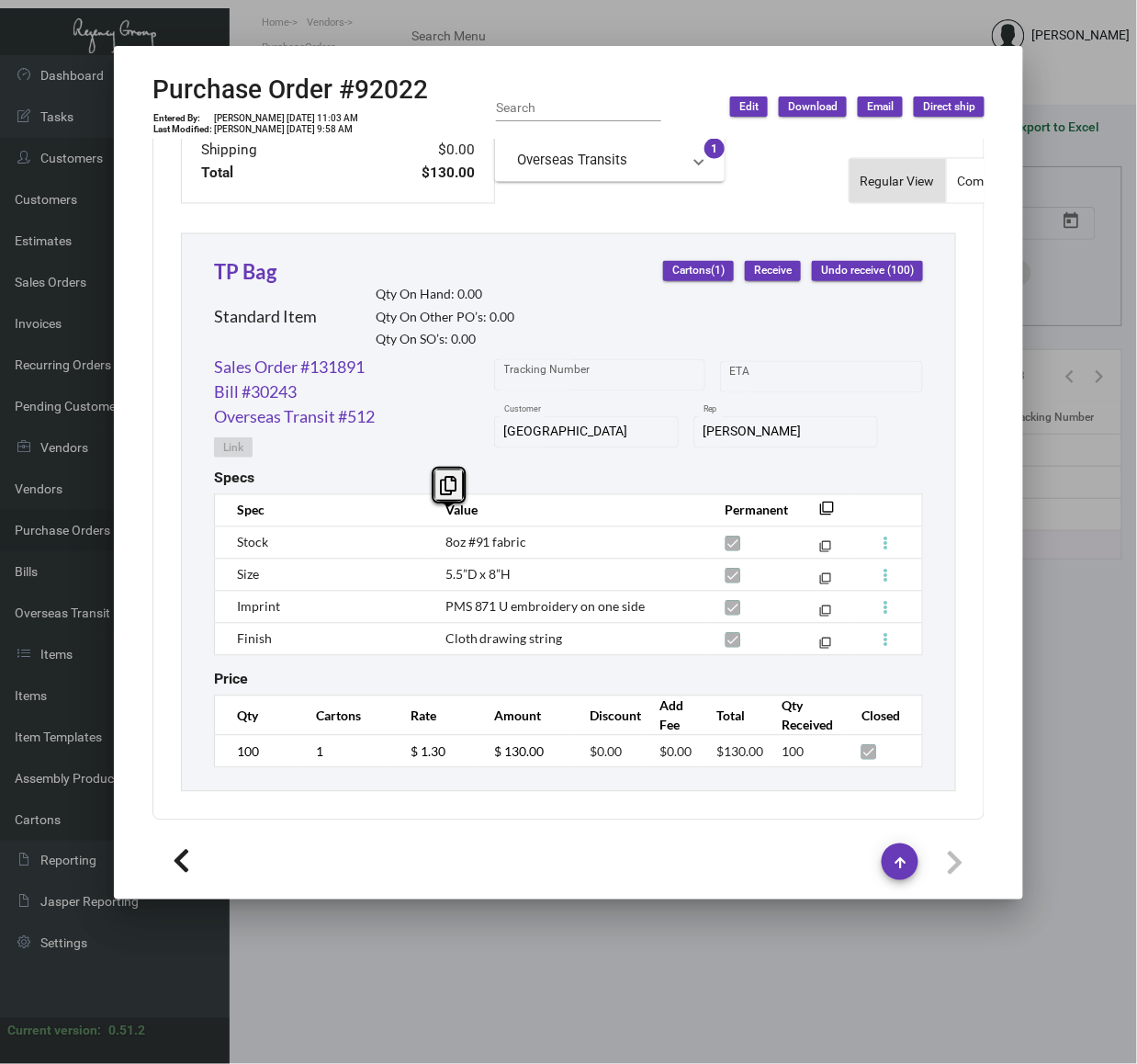
copy tr "8oz #91 fabric filter_none"
click at [529, 627] on td "Cloth drawing string" at bounding box center [567, 638] width 280 height 32
click at [514, 631] on span "Cloth drawing string" at bounding box center [504, 638] width 117 height 15
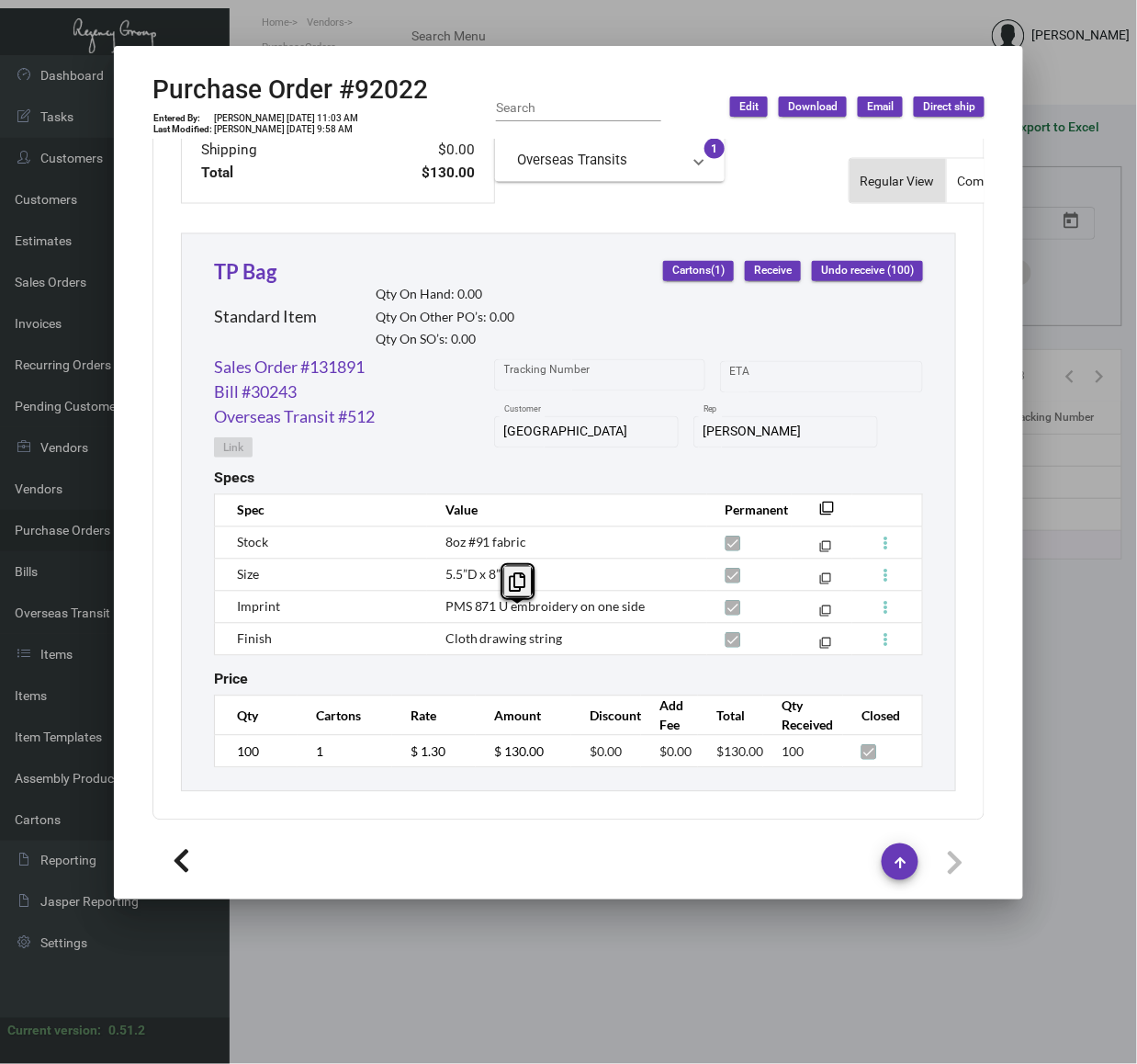
copy table "Spec Value Permanent filter_none Stock 8oz #91 fabric filter_none Size 5.5”D x …"
click at [633, 599] on span "PMS 871 U embroidery on one side" at bounding box center [546, 607] width 200 height 15
drag, startPoint x: 89, startPoint y: 419, endPoint x: 85, endPoint y: 431, distance: 12.6
click at [85, 431] on div at bounding box center [568, 532] width 1137 height 1064
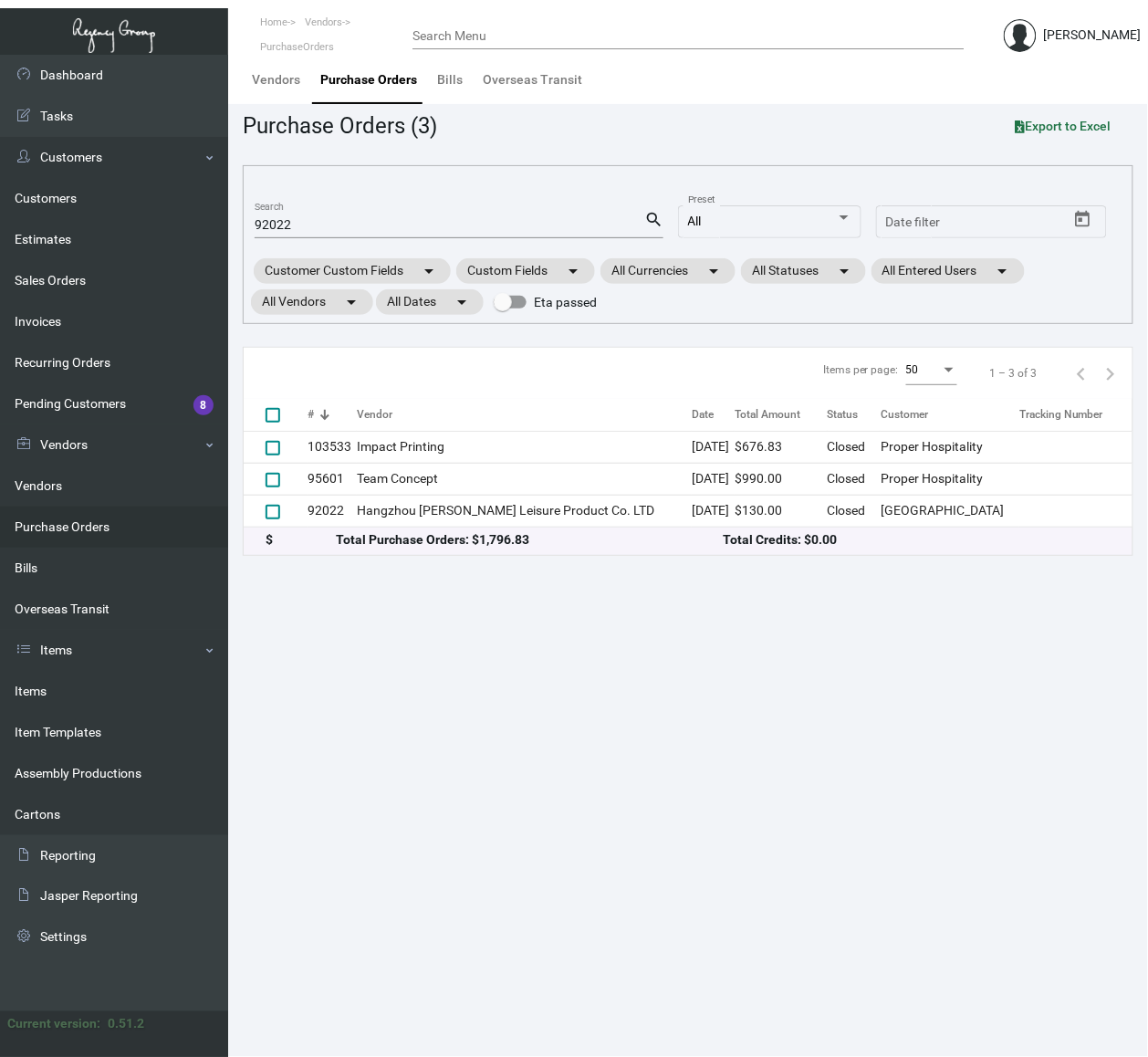
click at [56, 516] on link "Purchase Orders" at bounding box center [114, 526] width 228 height 41
click at [336, 223] on input "92022" at bounding box center [449, 225] width 389 height 14
click at [336, 224] on input "92022" at bounding box center [449, 225] width 389 height 14
paste input "101270"
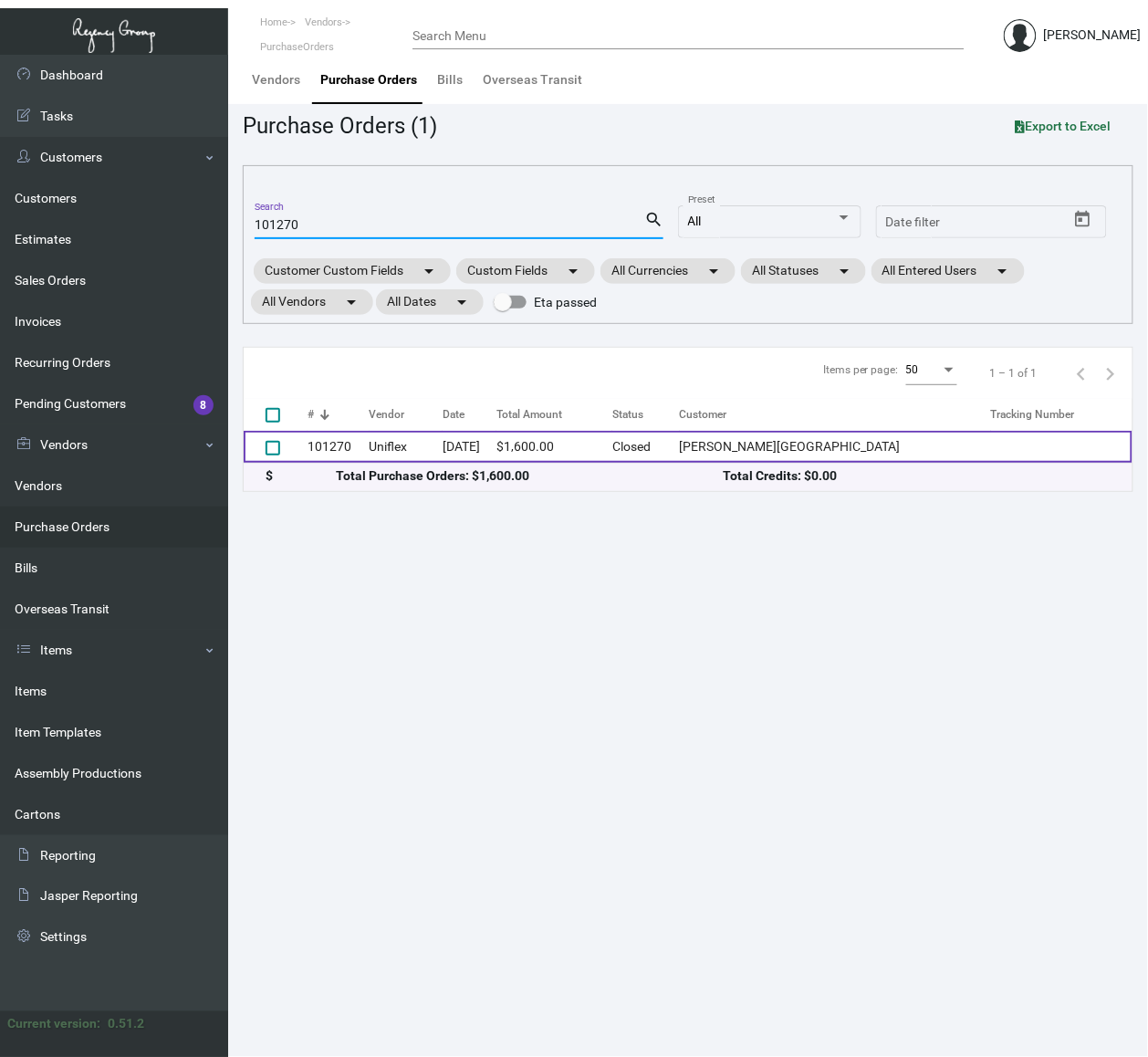
type input "101270"
click at [443, 443] on td "Uniflex" at bounding box center [406, 446] width 73 height 32
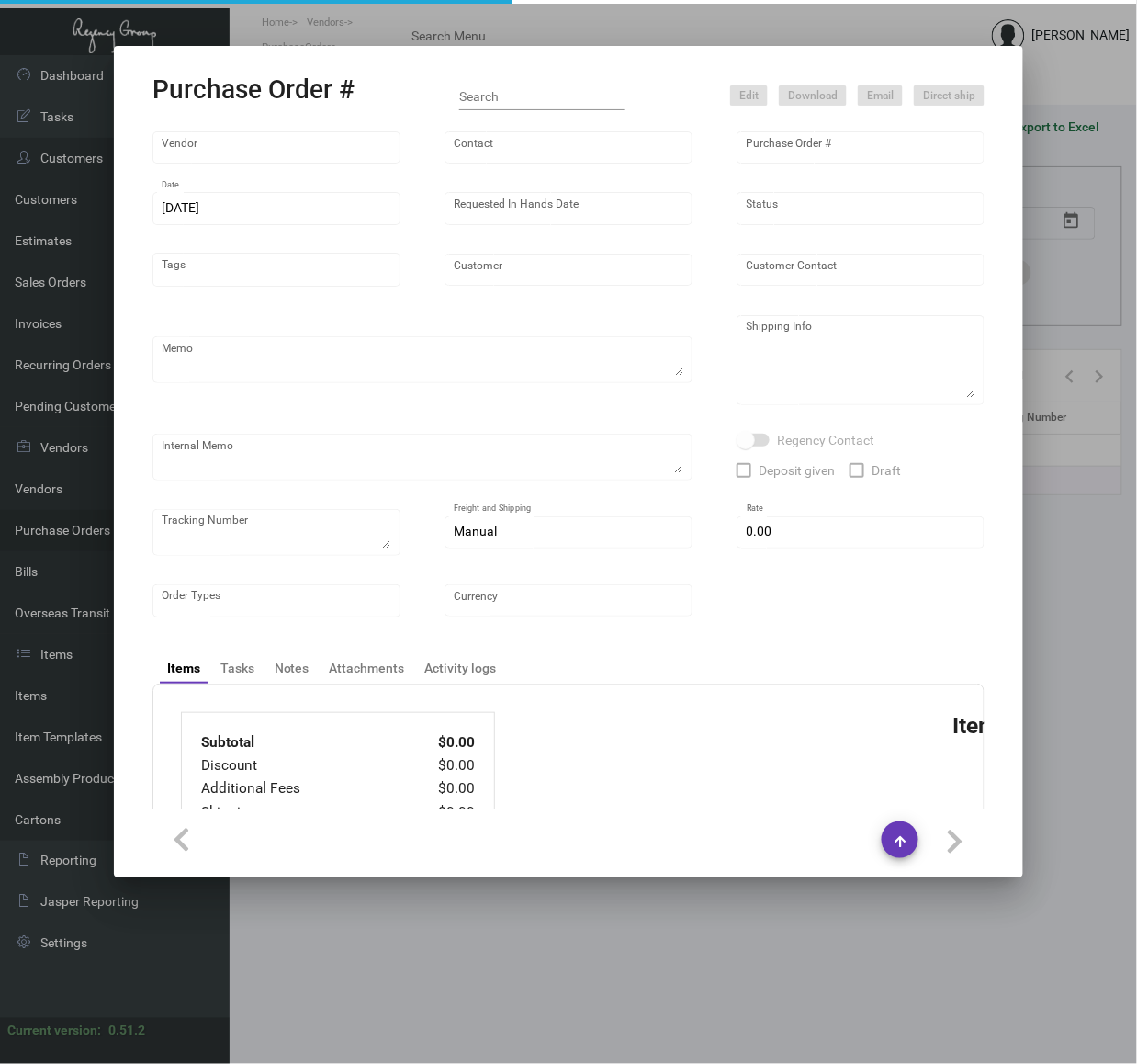
type input "Uniflex"
type input "Neil Sklar"
type input "101270"
type input "9/28/2023"
type input "10/30/2023"
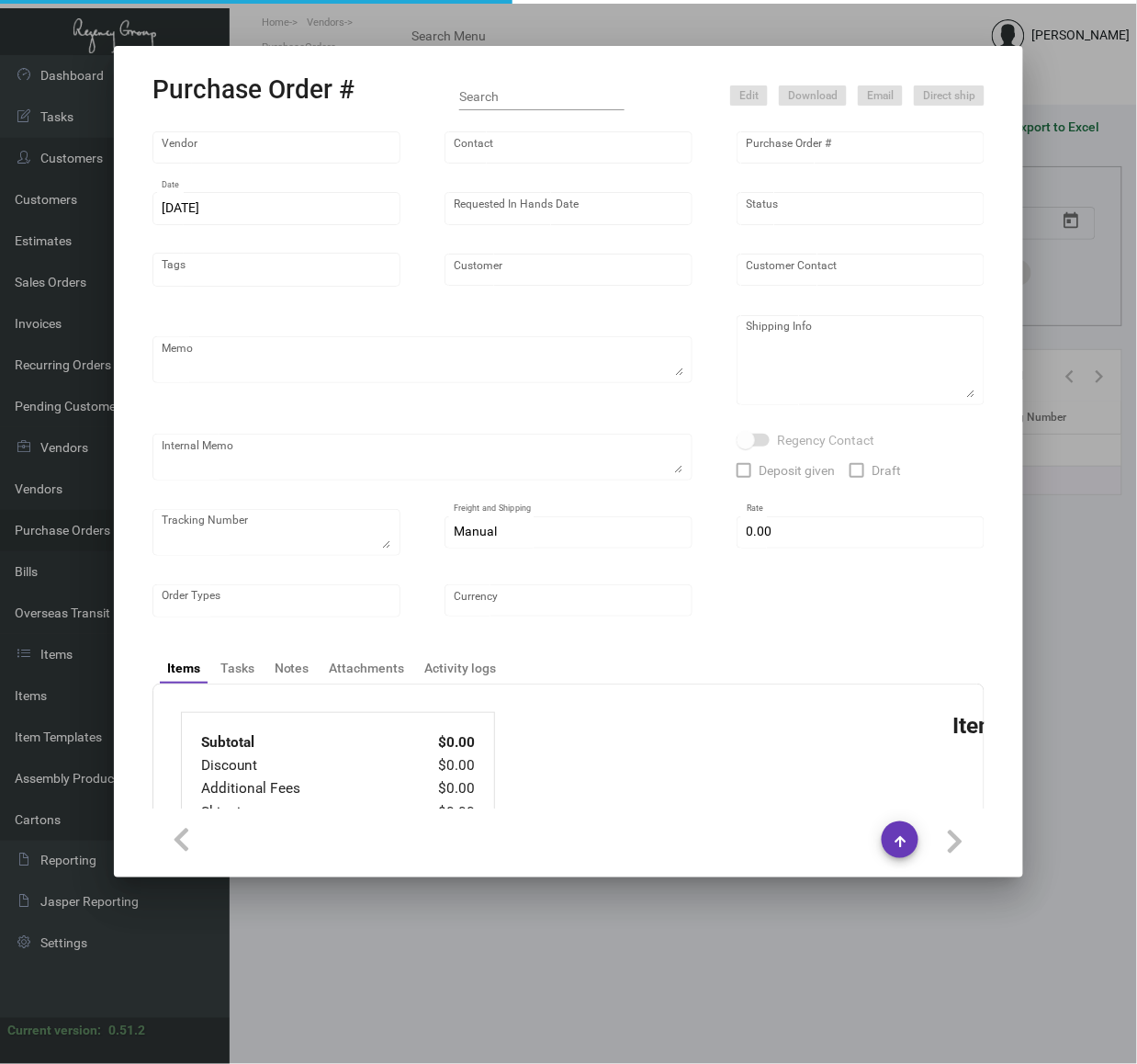
type input "Dewberry Hotel"
type textarea "Reorder - PO#91020 - BLIND SHIP ON UPS# 1AY276."
type textarea "Regency Group NJ - [PERSON_NAME] [STREET_ADDRESS]"
type textarea "NJ Warehouse."
checkbox input "true"
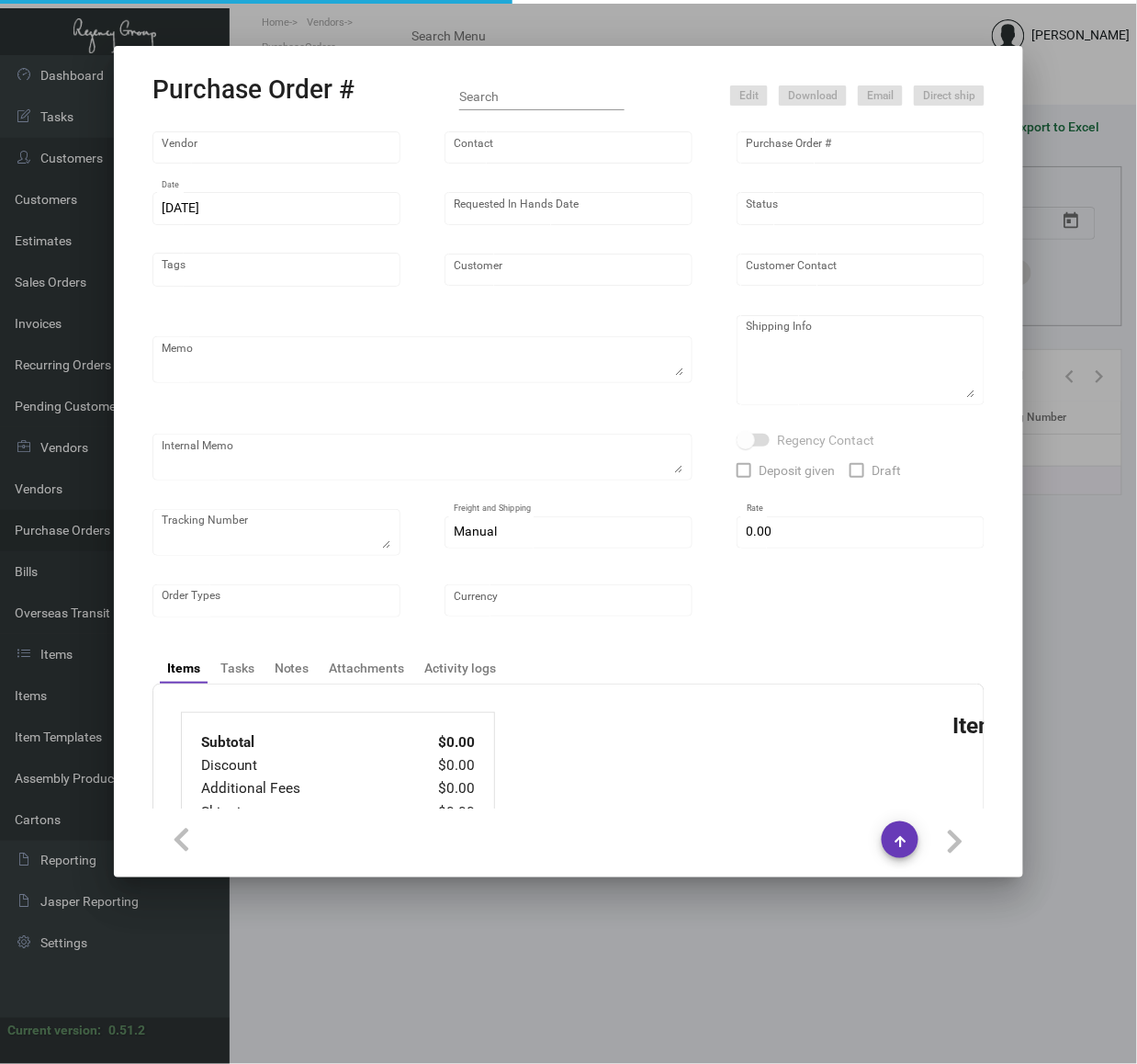
type input "$ 0.00"
type input "United States Dollar $"
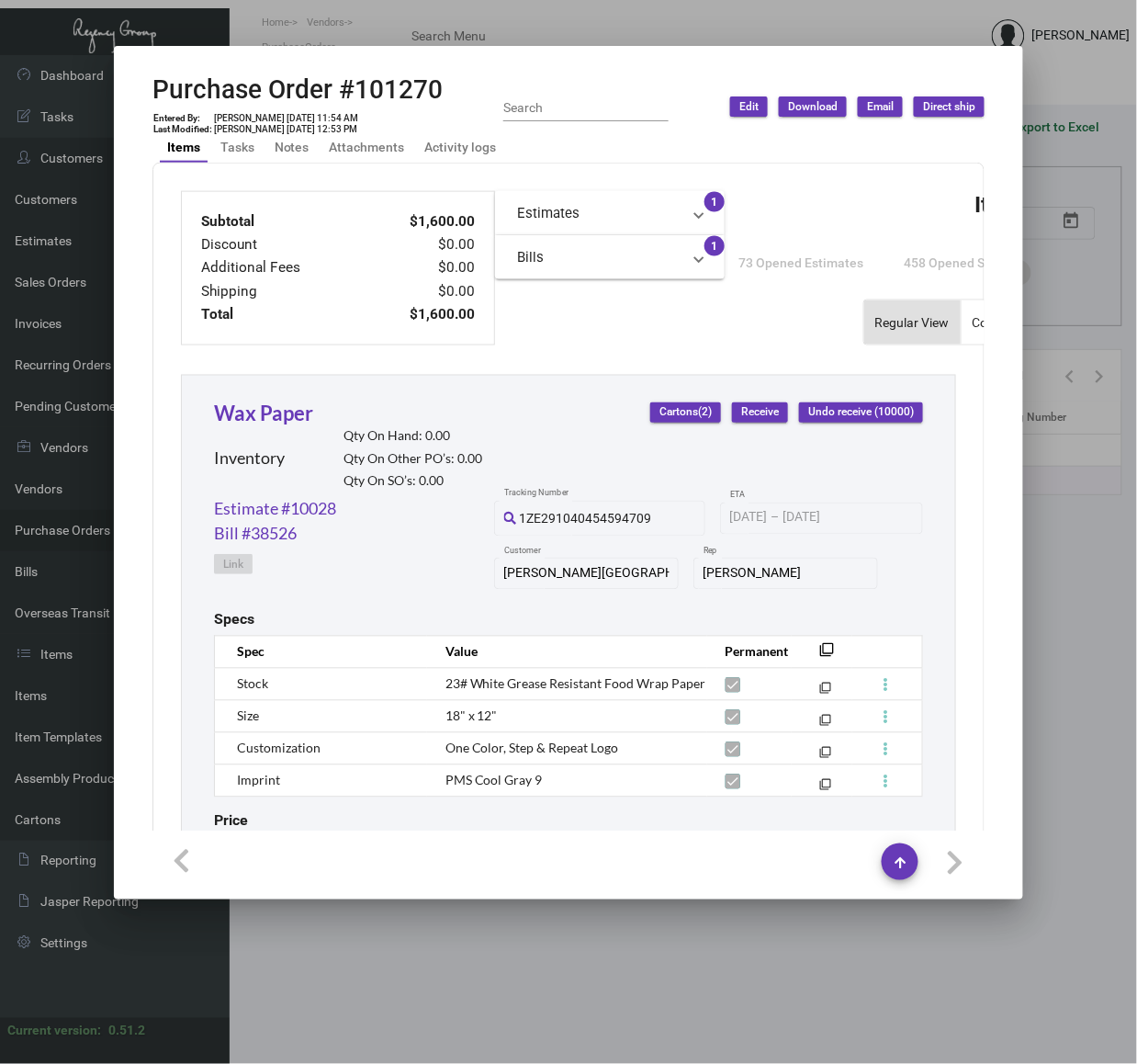
scroll to position [735, 0]
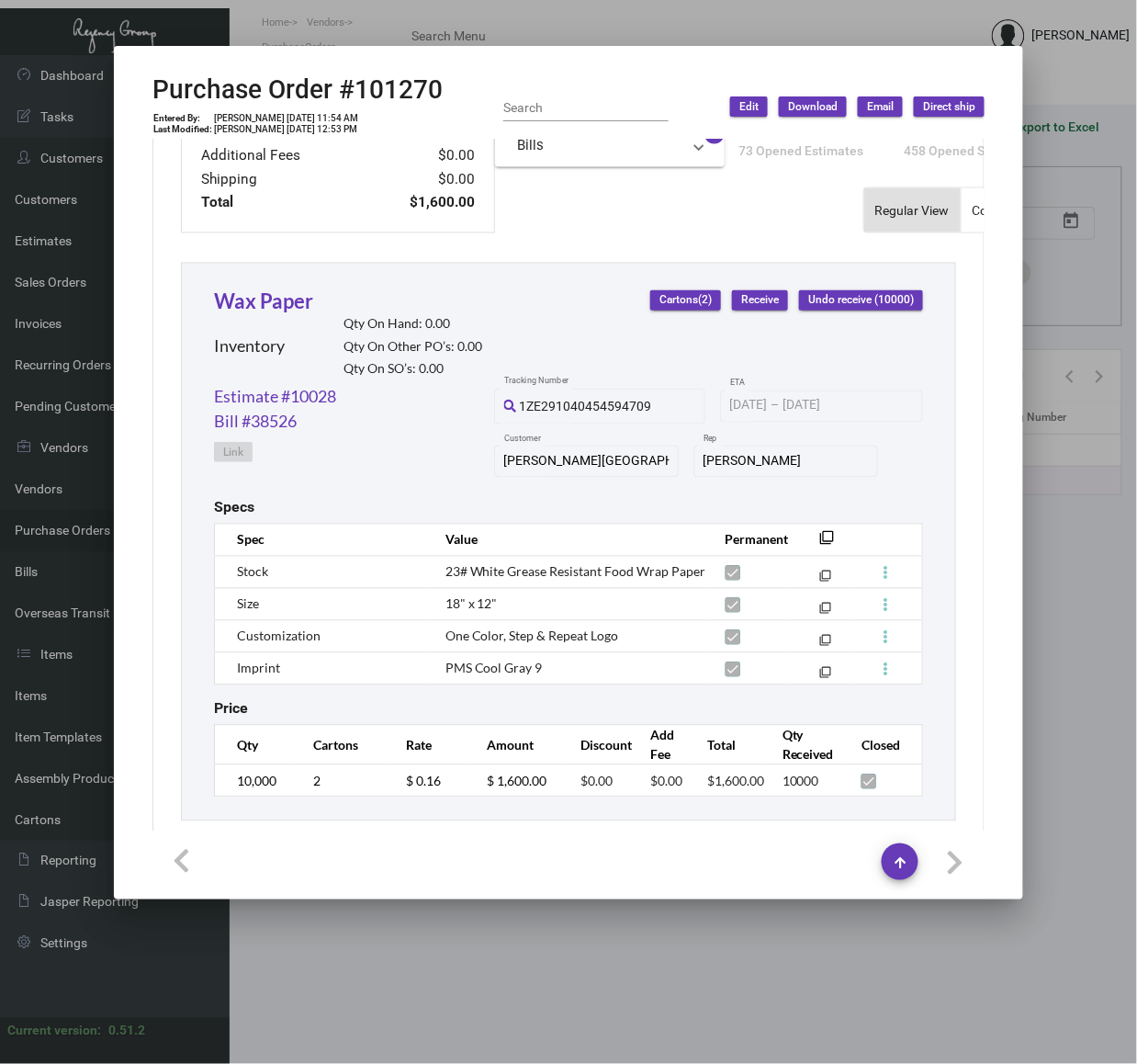
click at [893, 26] on div at bounding box center [568, 532] width 1137 height 1064
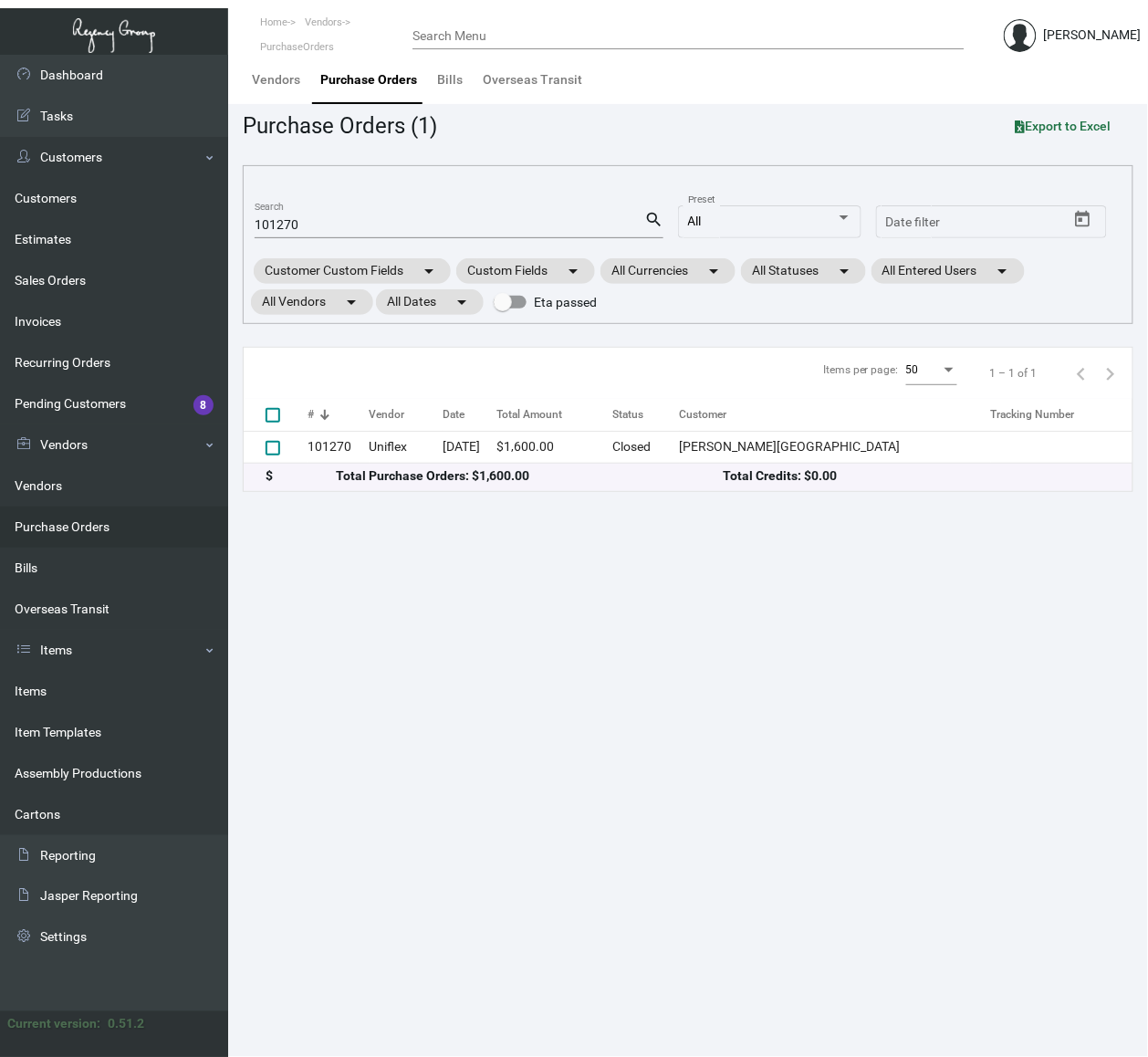
click at [270, 233] on div "101270 Search" at bounding box center [449, 224] width 389 height 29
click at [267, 230] on input "101270" at bounding box center [449, 225] width 389 height 14
paste input "90492"
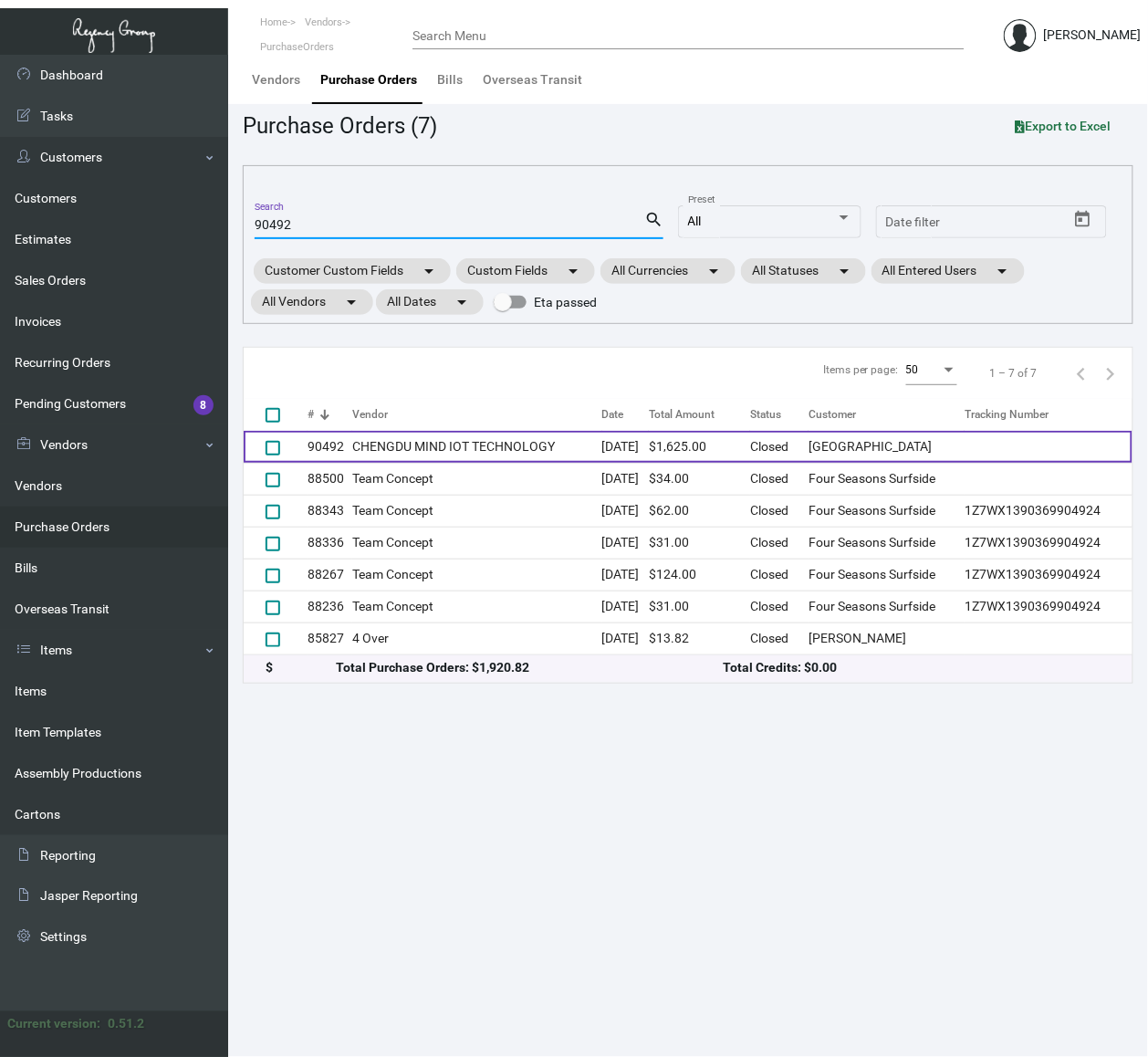
type input "90492"
click at [381, 446] on td "CHENGDU MIND IOT TECHNOLOGY" at bounding box center [476, 446] width 249 height 32
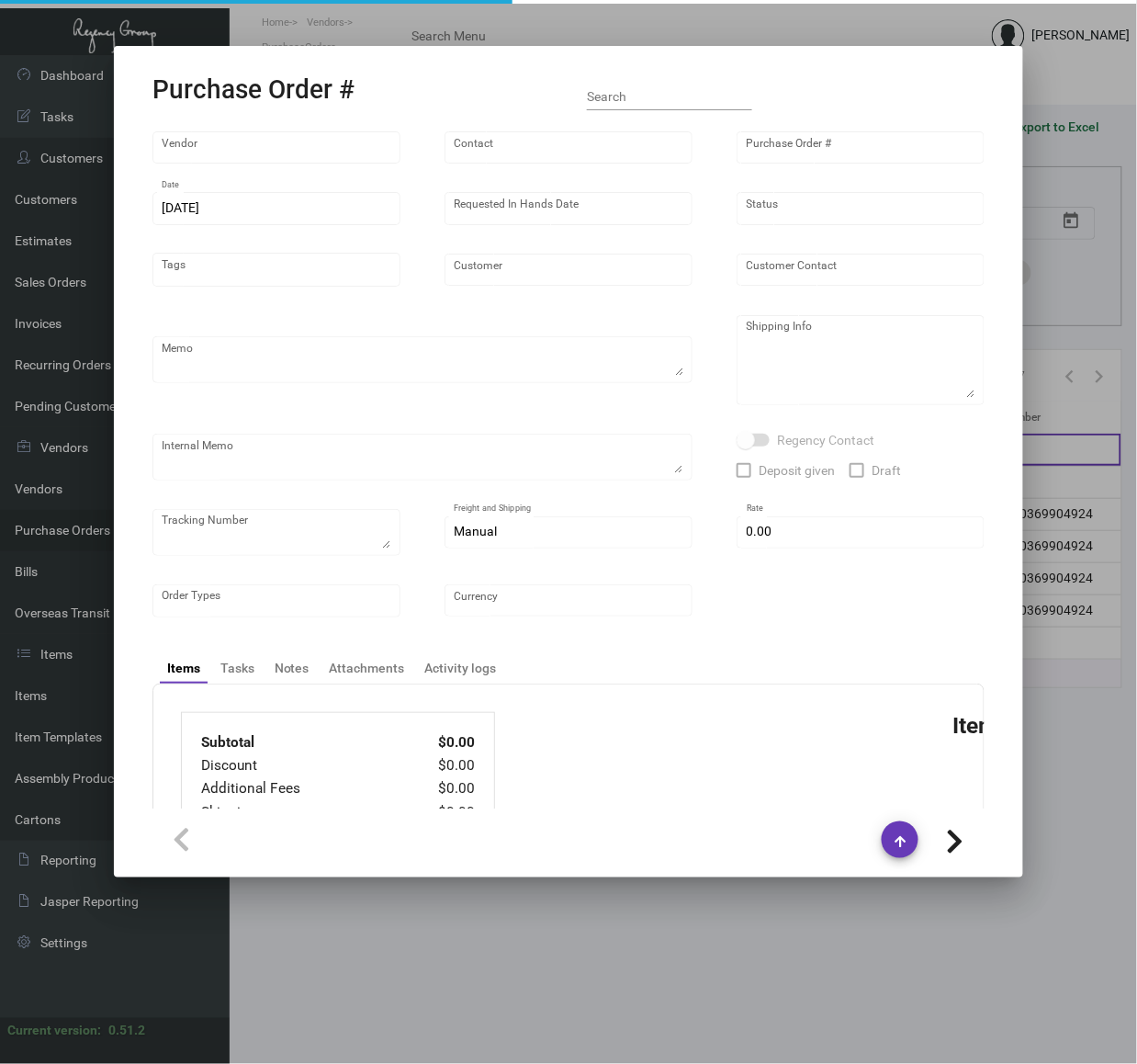
type input "CHENGDU MIND IOT TECHNOLOGY"
type input "[PERSON_NAME]"
type input "90492"
type input "[DATE]"
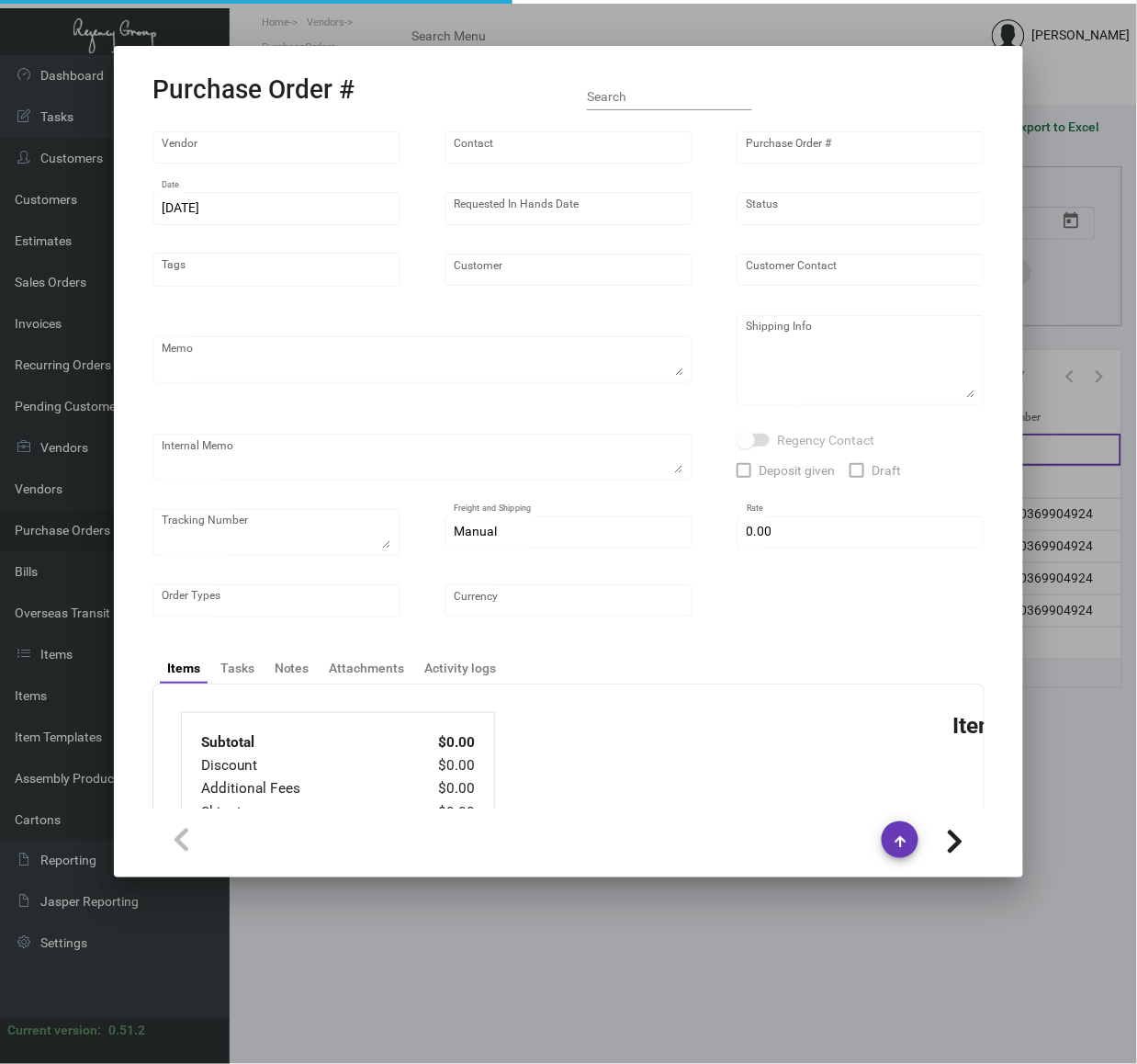
type input "[GEOGRAPHIC_DATA]"
type textarea "Rush, AIR to [GEOGRAPHIC_DATA]"
type textarea "Regency Group NJ - [PERSON_NAME] [STREET_ADDRESS]"
checkbox input "true"
type input "$ 0.00"
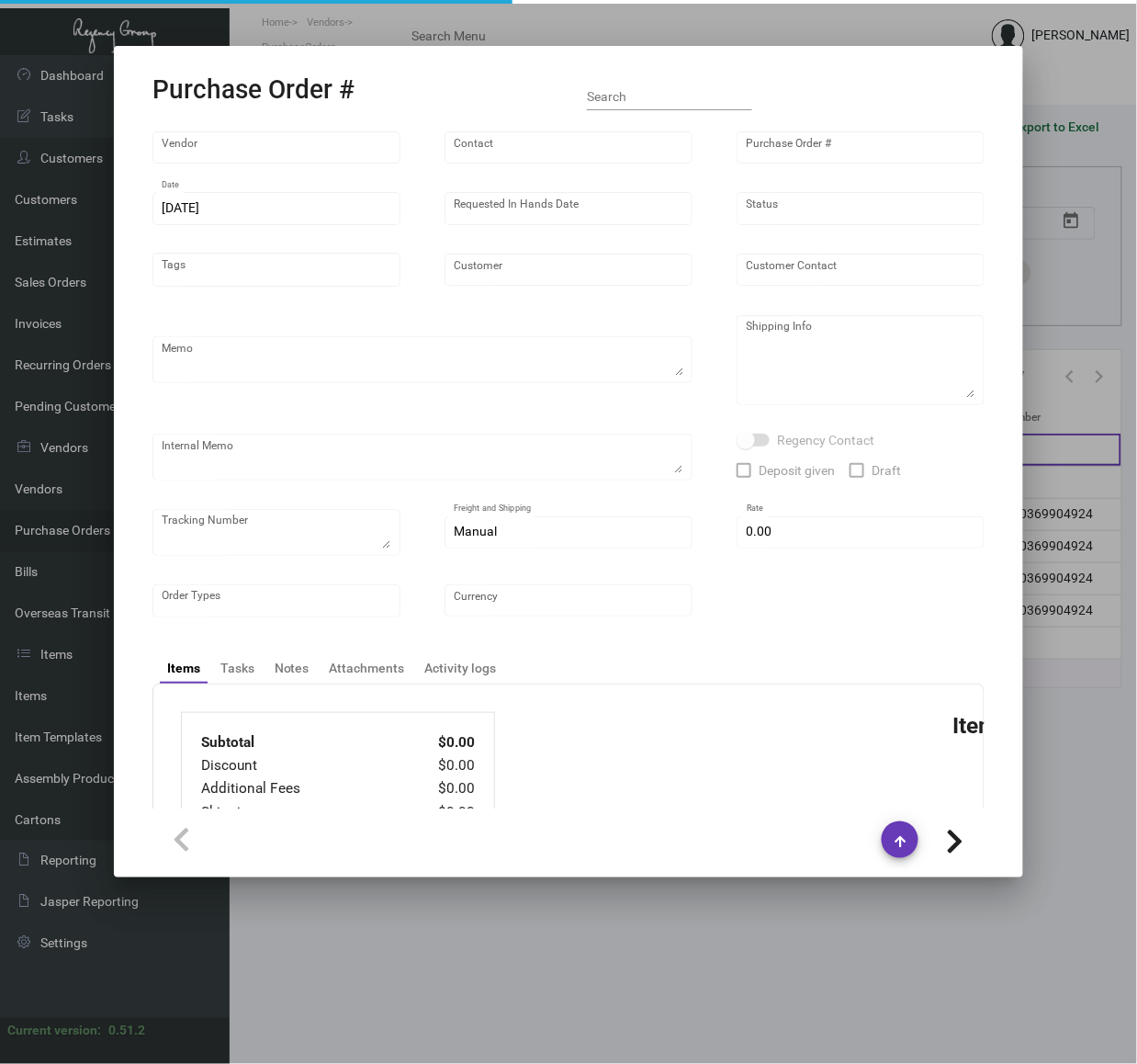
type input "United States Dollar $"
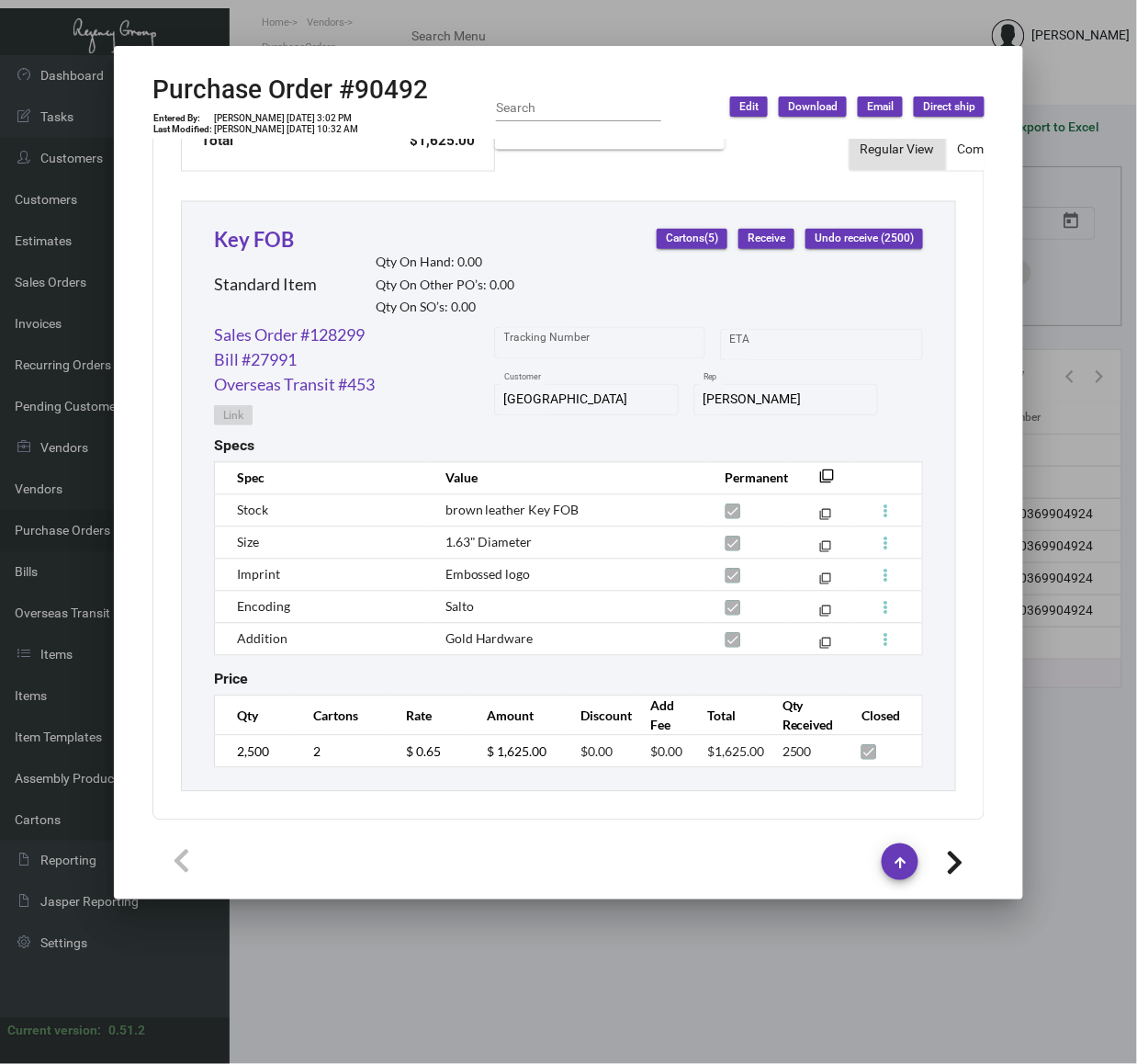
scroll to position [819, 0]
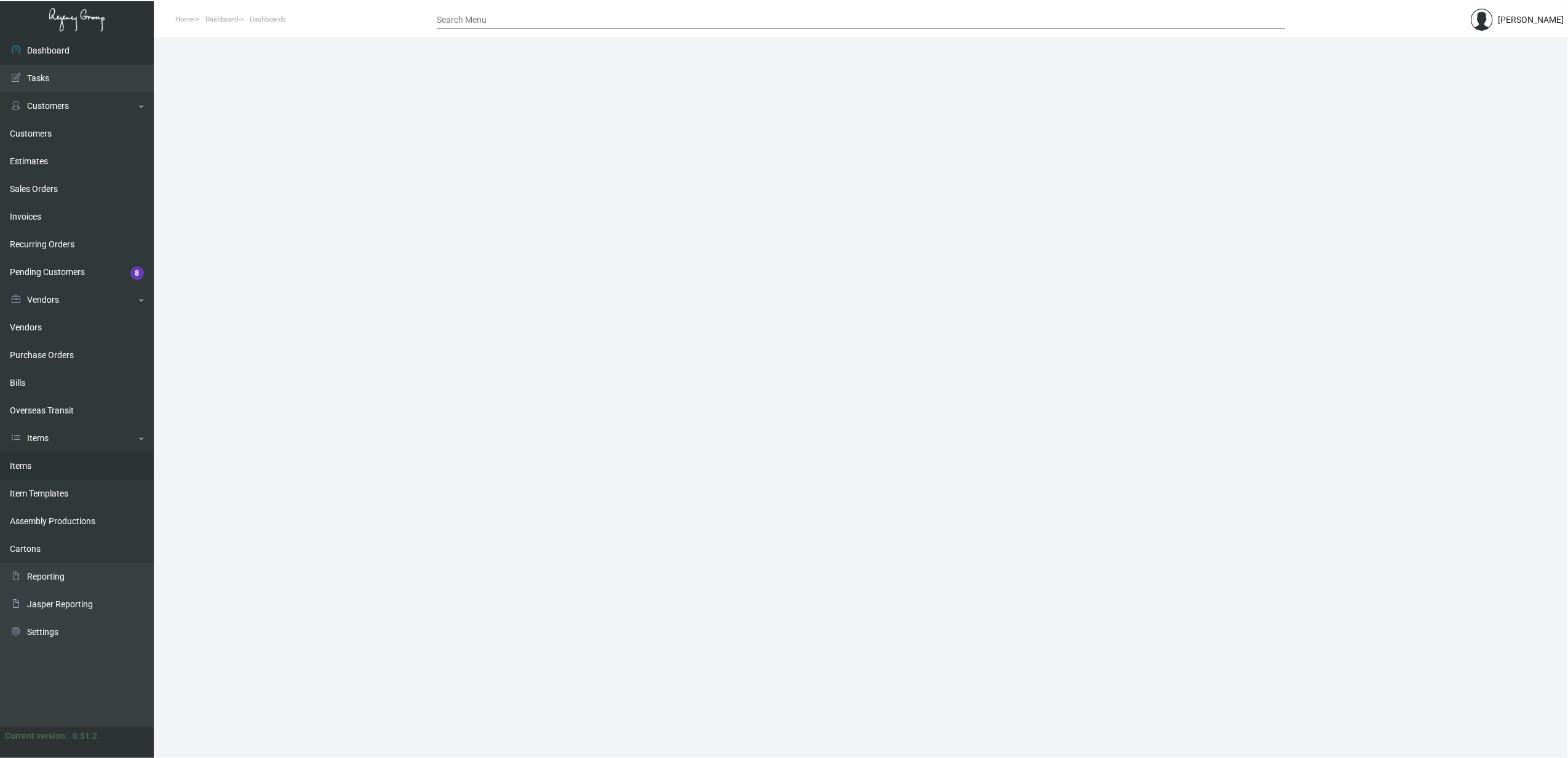
click at [60, 466] on link "Items" at bounding box center [77, 466] width 154 height 28
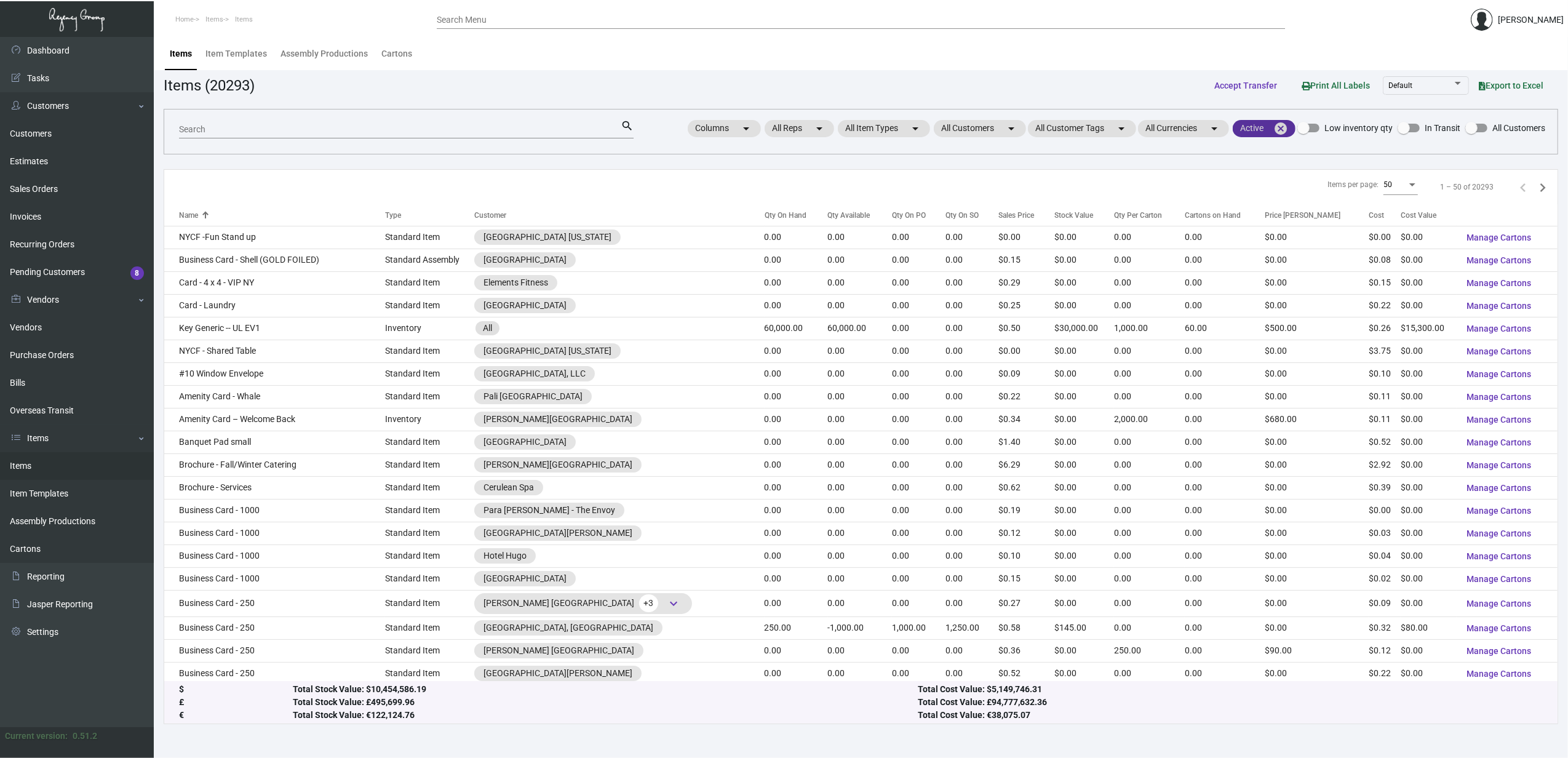
click at [1285, 128] on mat-icon "cancel" at bounding box center [1280, 128] width 15 height 15
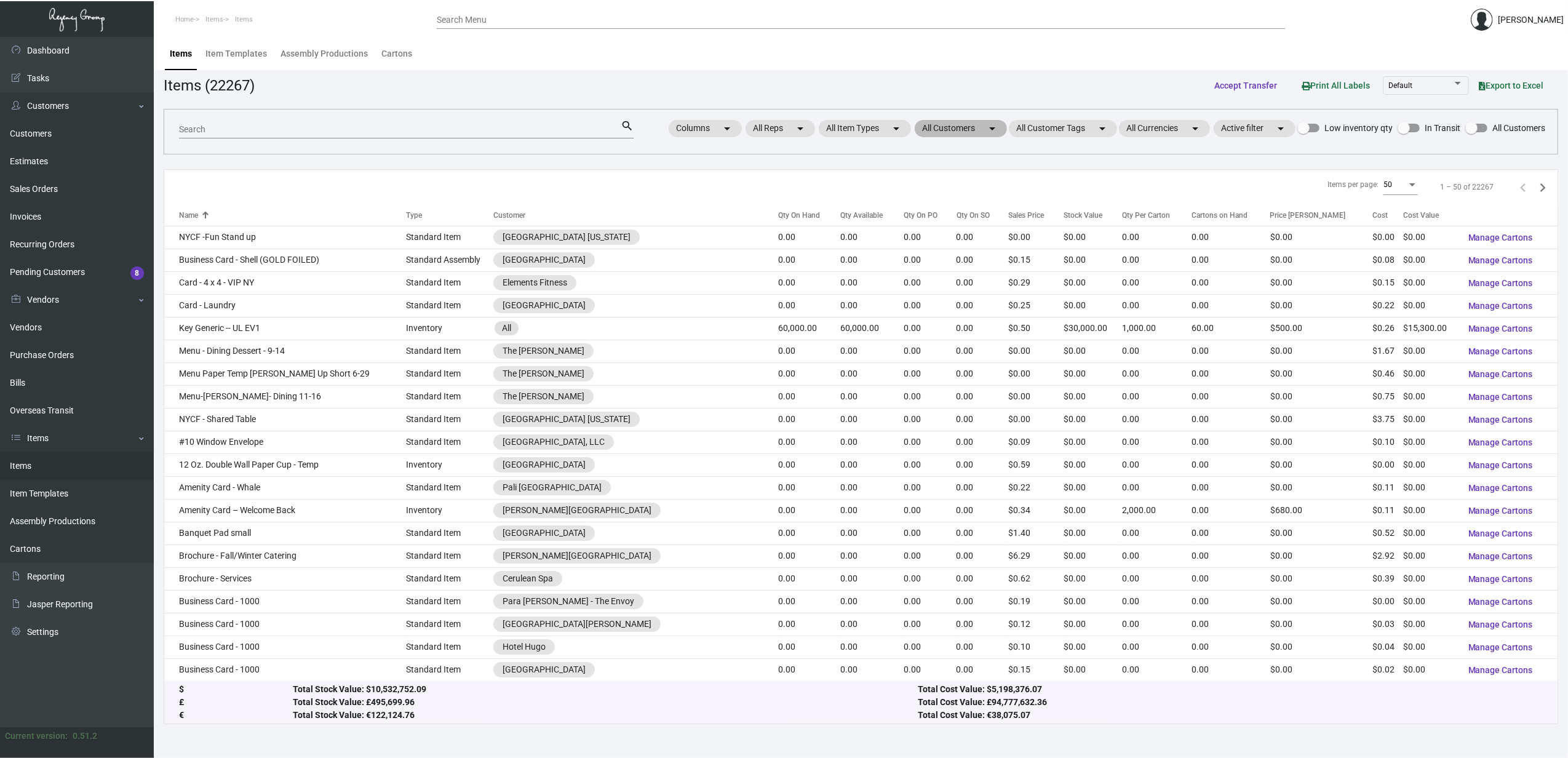
click at [960, 137] on mat-chip "All Customers arrow_drop_down" at bounding box center [960, 128] width 92 height 17
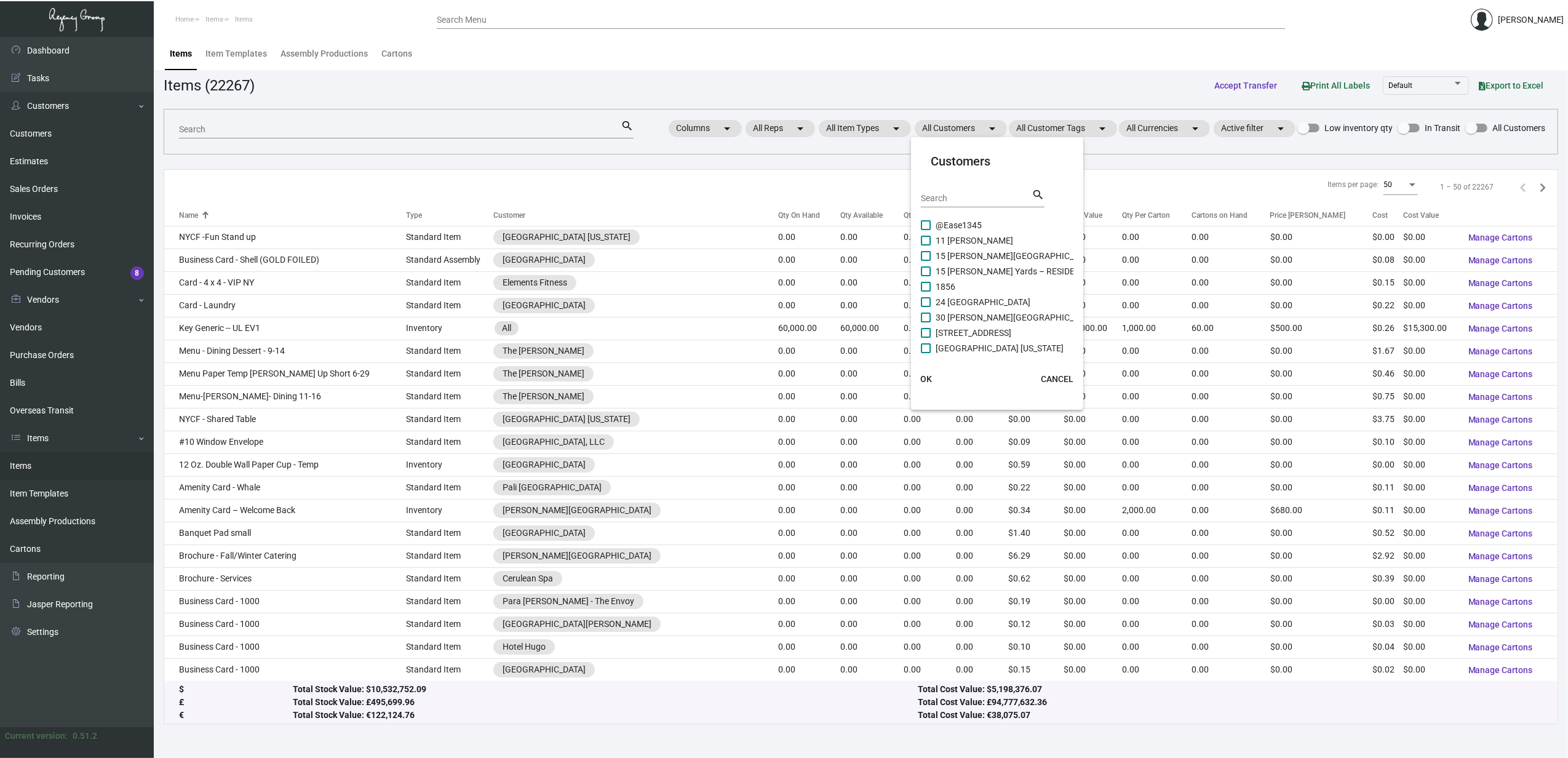
click at [966, 200] on input "Search" at bounding box center [977, 198] width 111 height 10
type input "trumb"
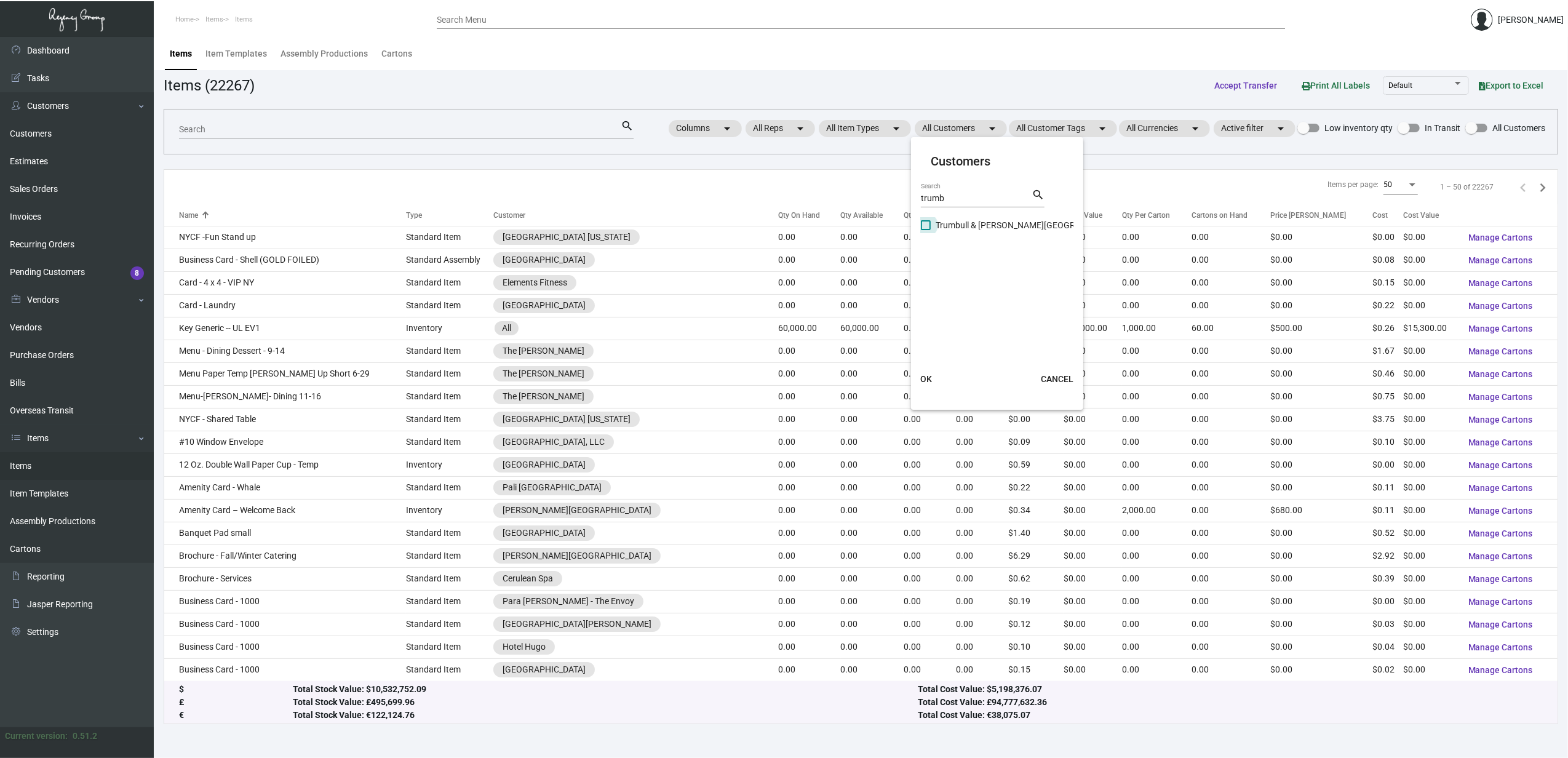
click at [968, 221] on span "Trumbull & Porter Hotel" at bounding box center [1031, 225] width 192 height 15
click at [926, 230] on input "Trumbull & Porter Hotel" at bounding box center [926, 230] width 1 height 1
checkbox input "true"
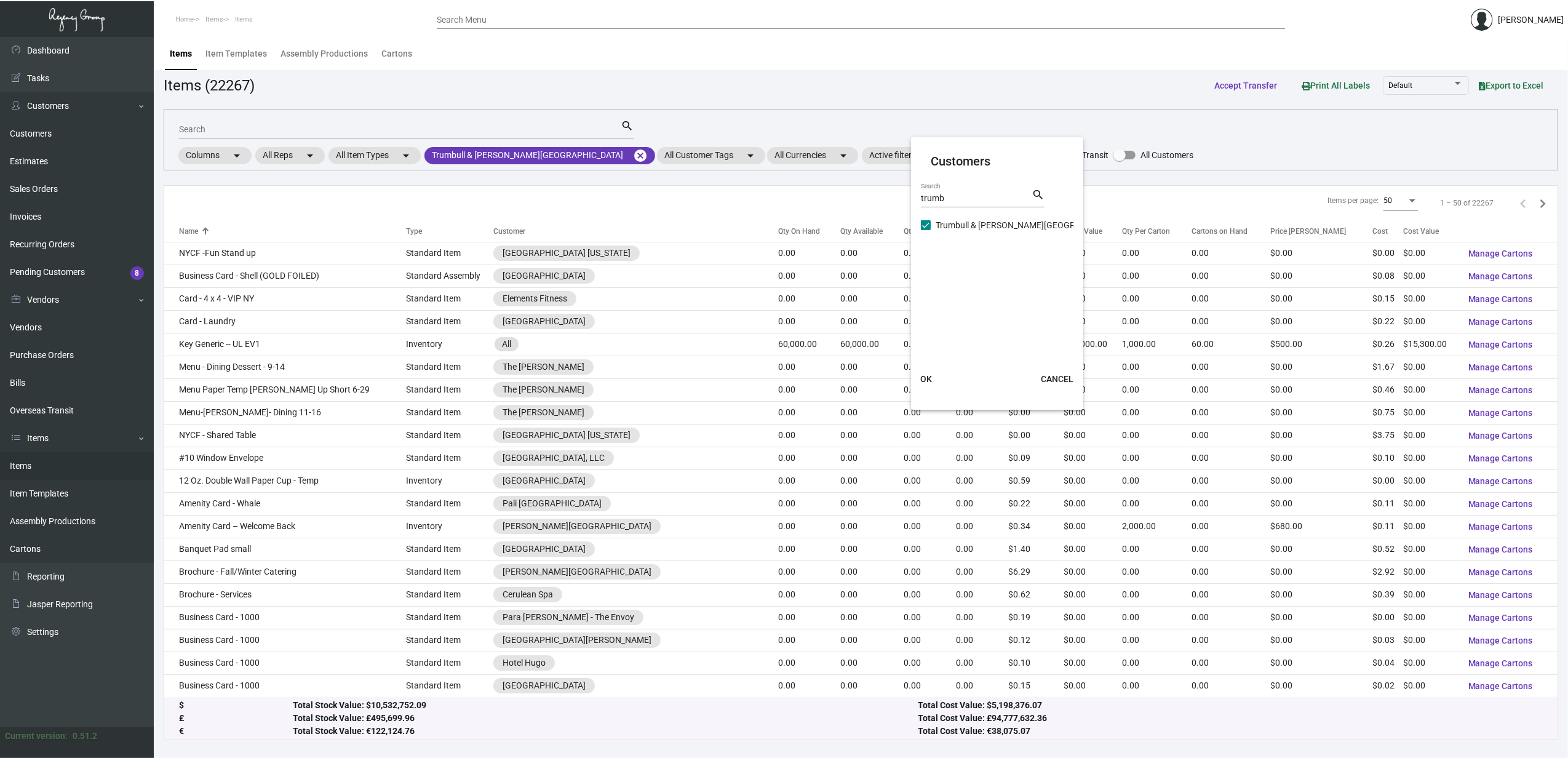
click at [920, 378] on span "OK" at bounding box center [926, 379] width 12 height 10
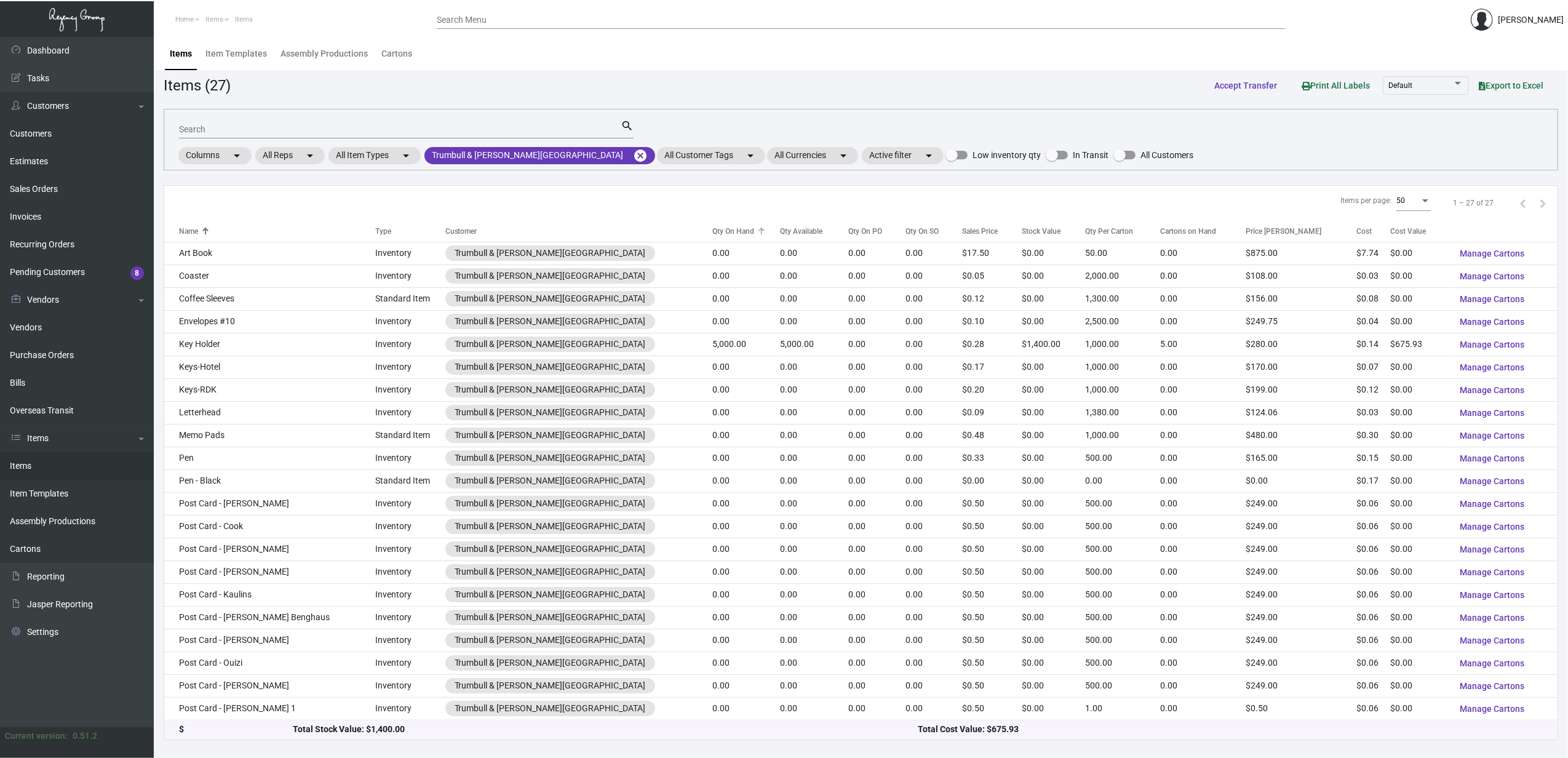
click at [713, 234] on div "Qty On Hand" at bounding box center [733, 231] width 42 height 11
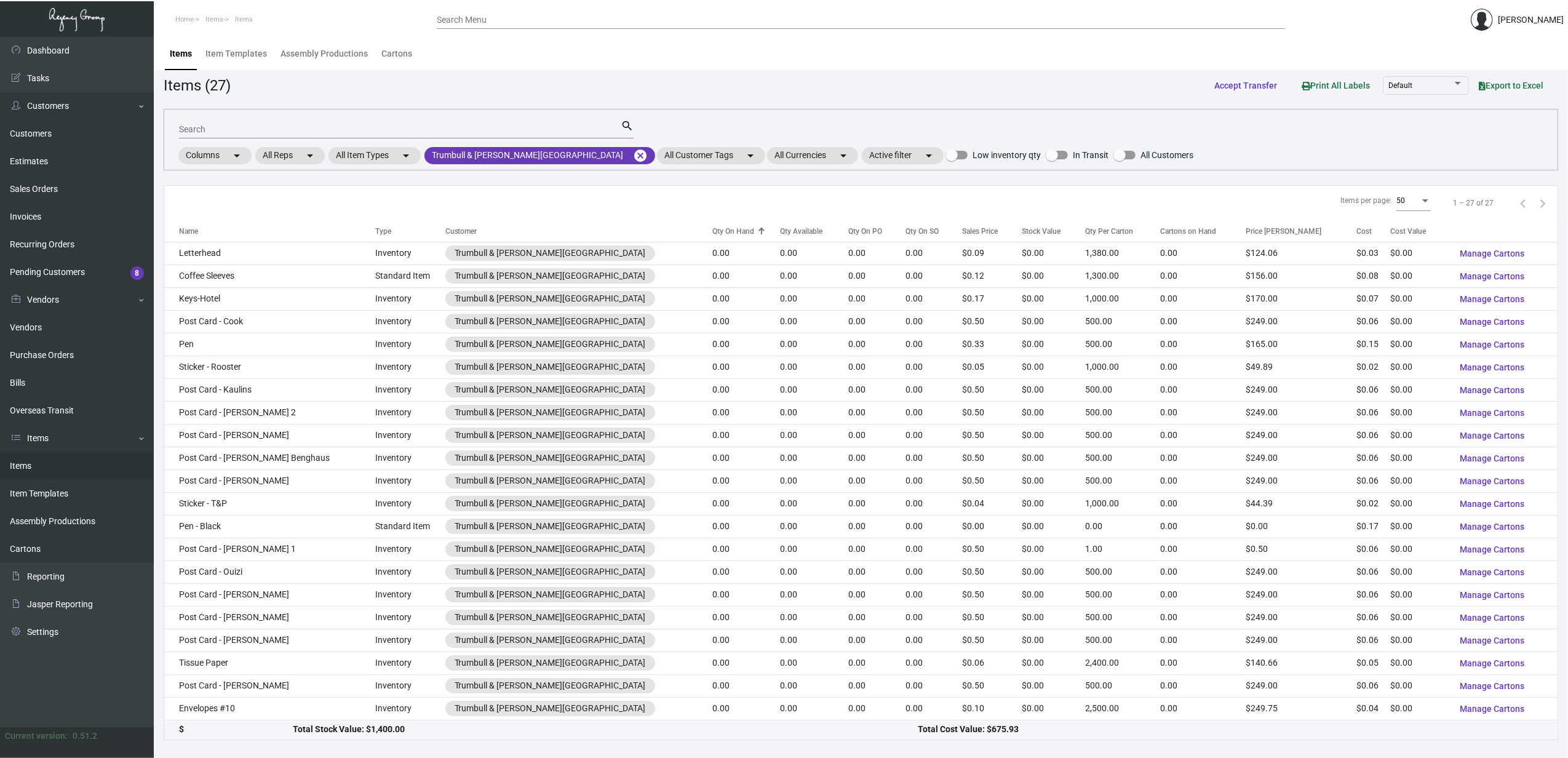
click at [713, 234] on div "Qty On Hand" at bounding box center [733, 231] width 42 height 11
click at [780, 232] on div "Qty Available" at bounding box center [801, 231] width 43 height 11
drag, startPoint x: 687, startPoint y: 232, endPoint x: 780, endPoint y: 228, distance: 93.1
click at [848, 228] on div "Qty On PO" at bounding box center [865, 231] width 34 height 11
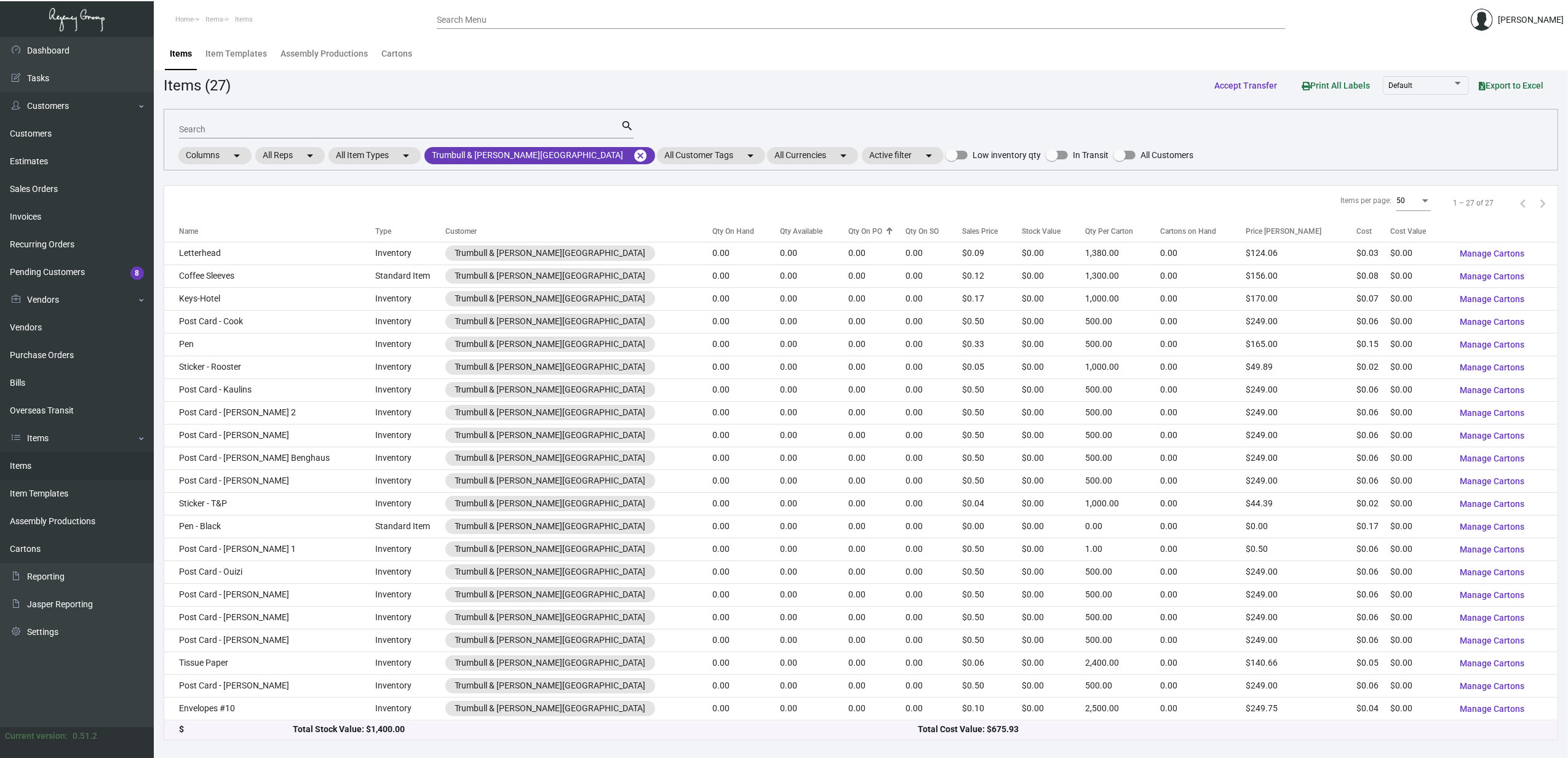
click at [848, 228] on div "Qty On PO" at bounding box center [865, 231] width 34 height 11
click at [848, 230] on div "Qty On PO" at bounding box center [865, 231] width 34 height 11
click at [906, 232] on div "Qty On SO" at bounding box center [922, 231] width 34 height 11
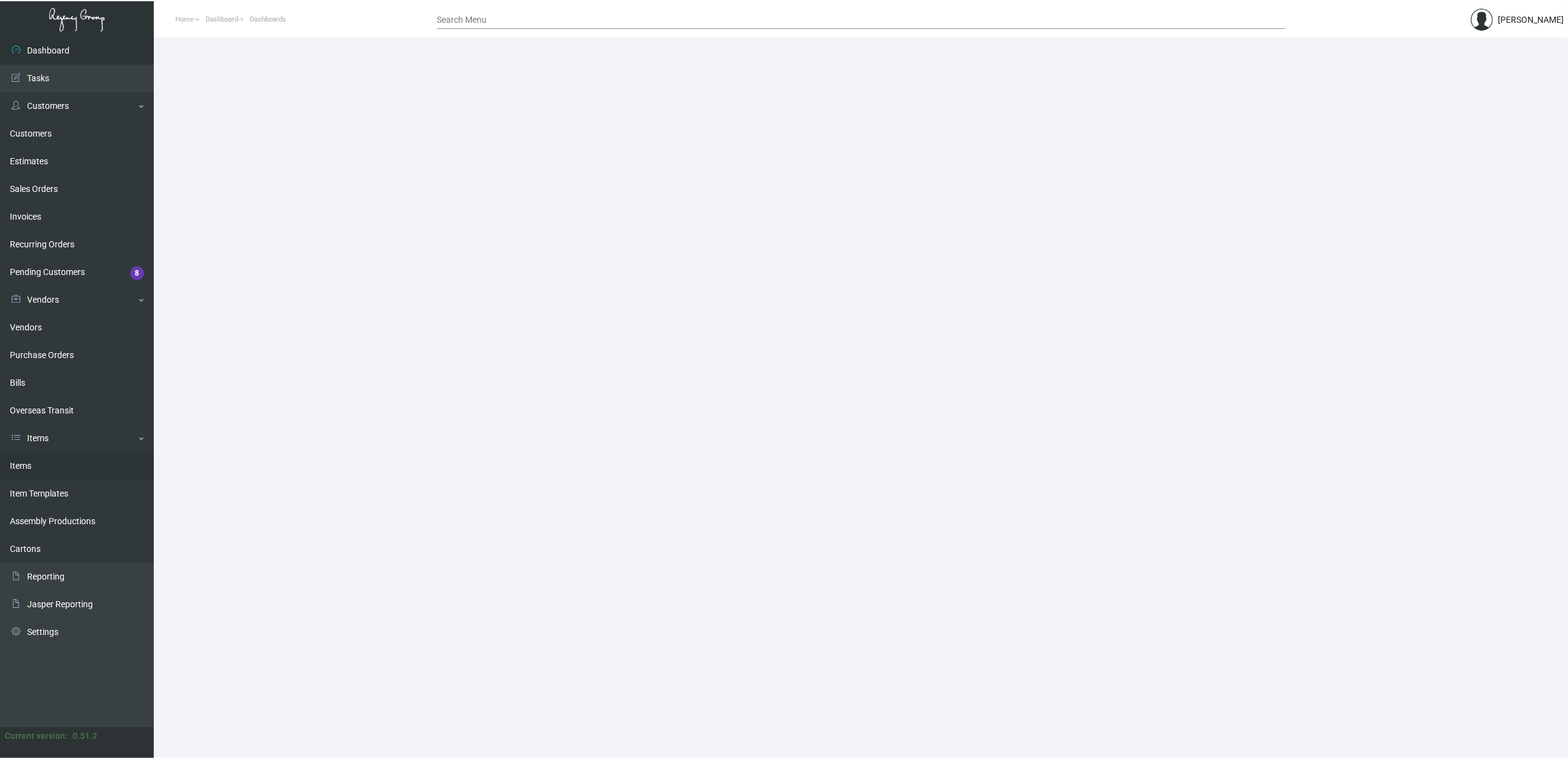
click at [50, 466] on link "Items" at bounding box center [77, 466] width 154 height 28
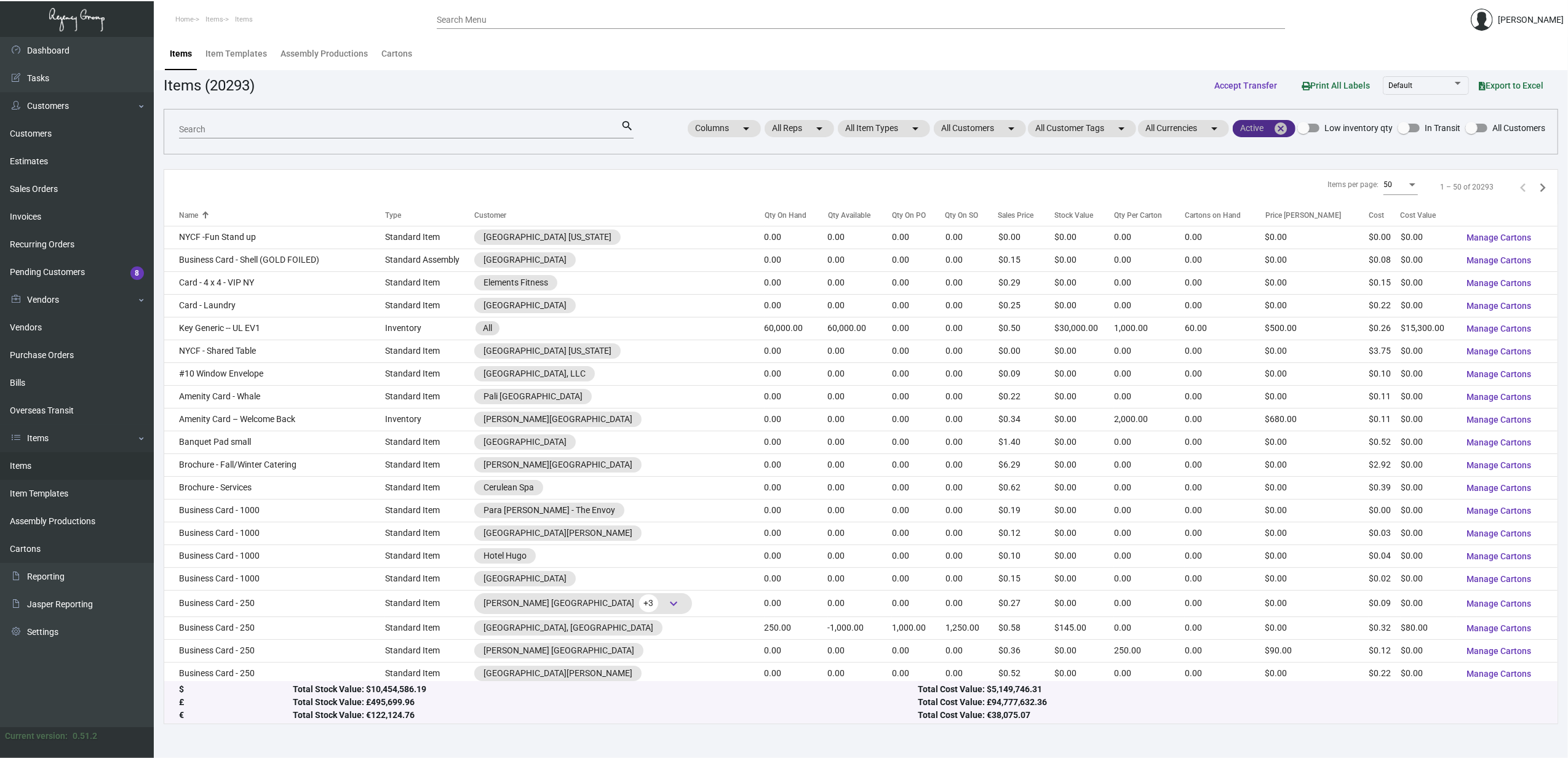
click at [1278, 133] on mat-icon "cancel" at bounding box center [1280, 128] width 15 height 15
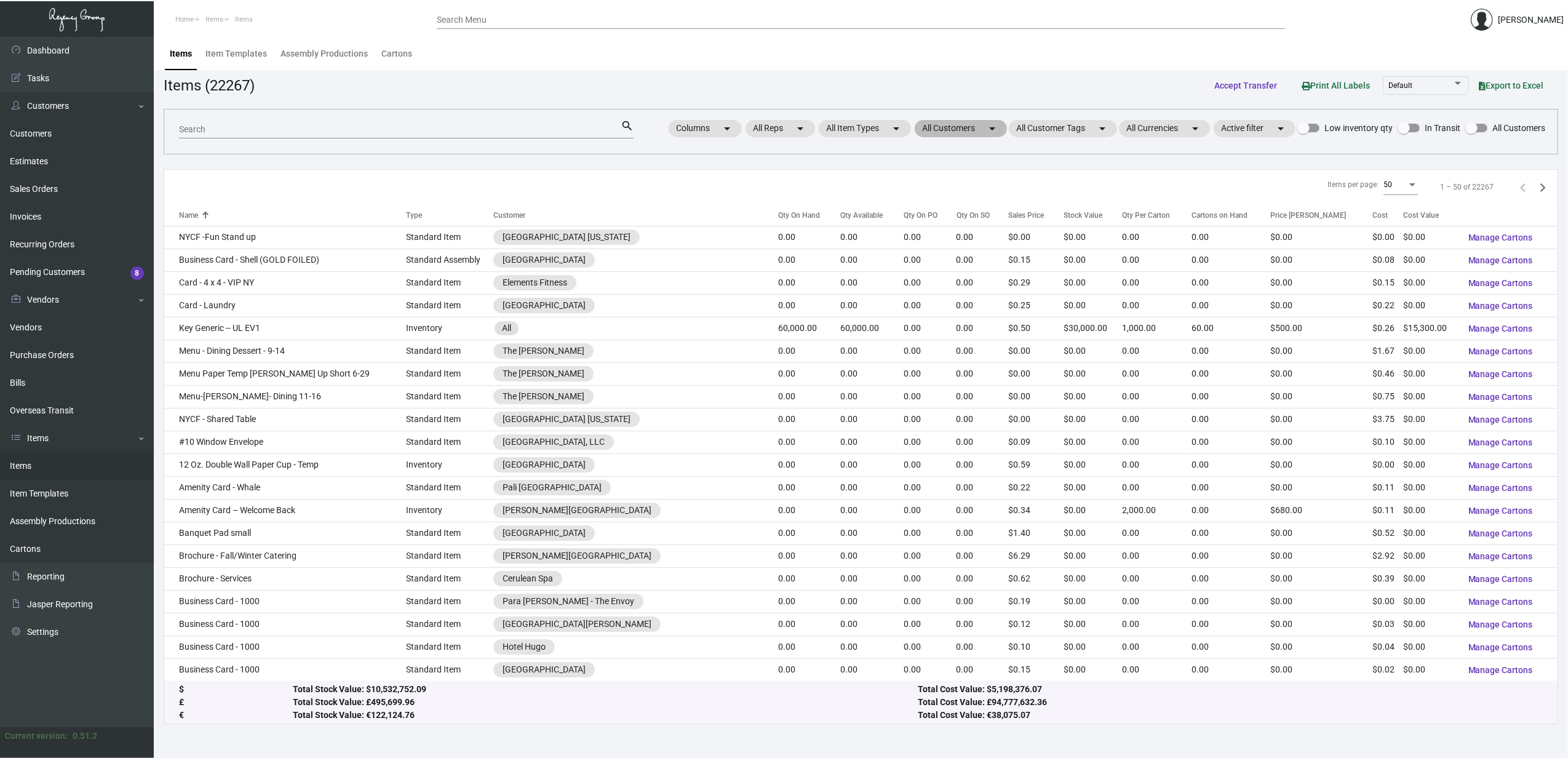
click at [987, 128] on mat-icon "arrow_drop_down" at bounding box center [992, 128] width 15 height 15
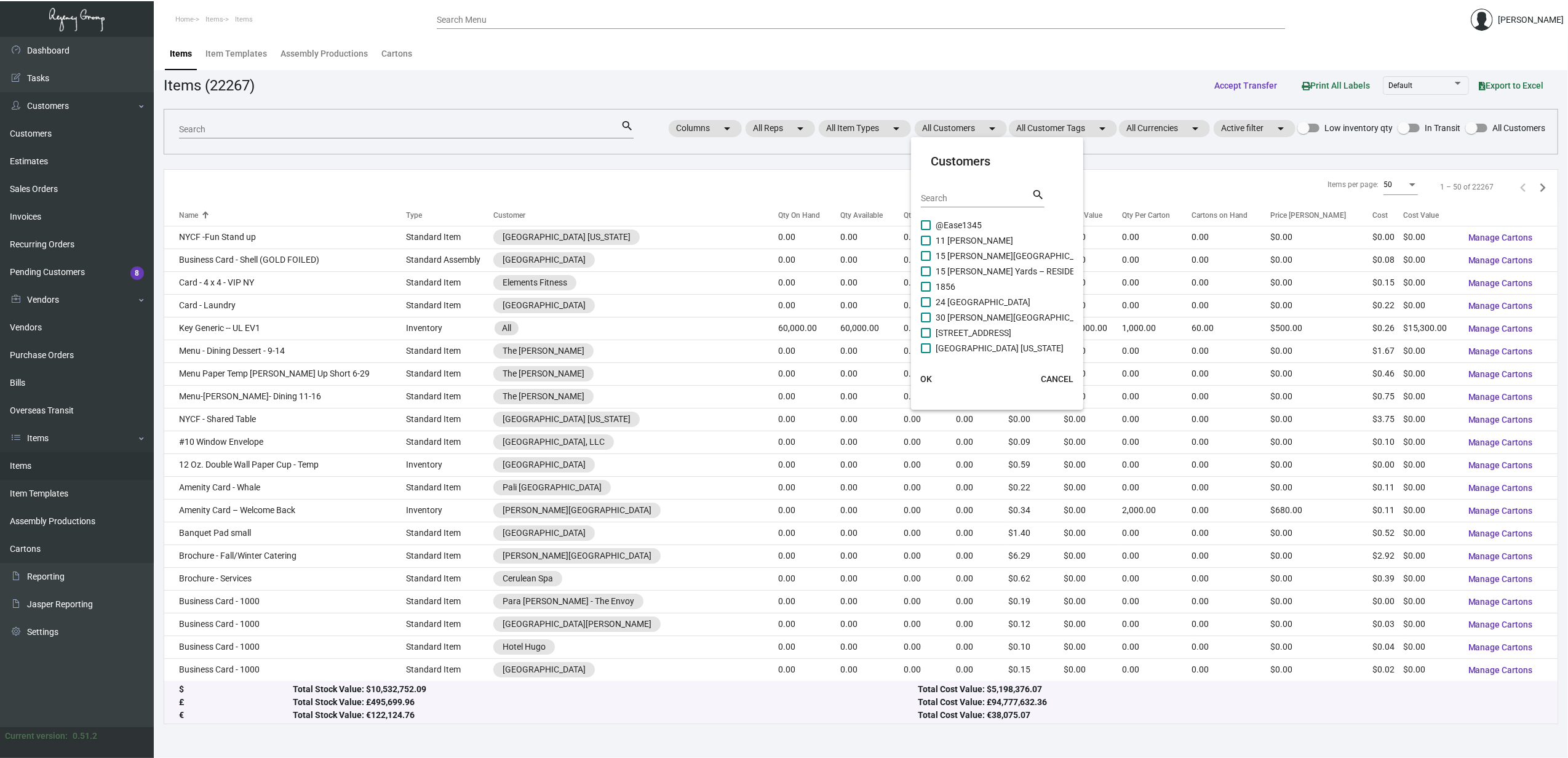
click at [993, 208] on div "Search search" at bounding box center [983, 203] width 124 height 30
click at [993, 194] on input "Search" at bounding box center [977, 198] width 111 height 10
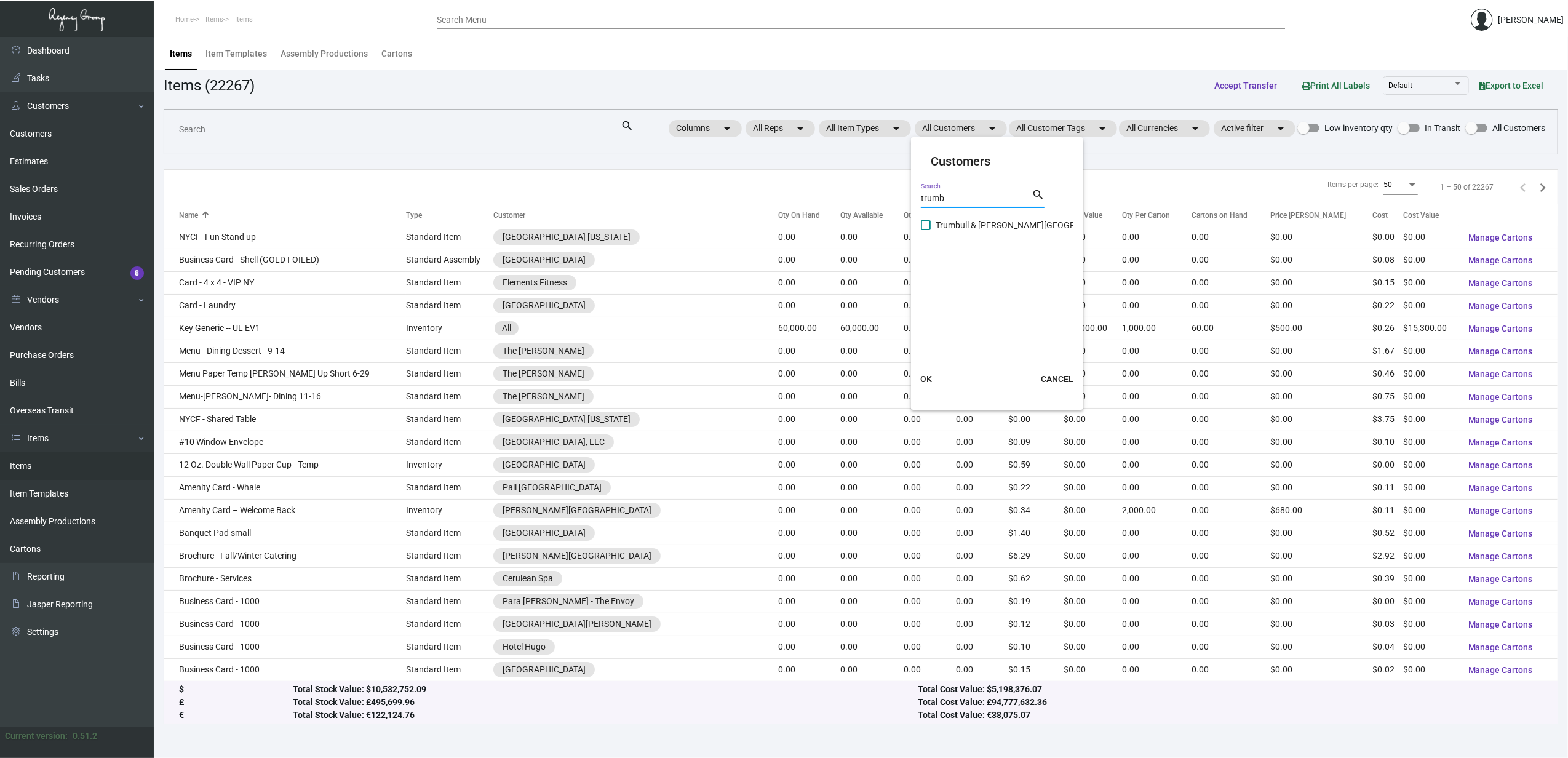
type input "trumb"
click at [1003, 222] on span "Trumbull & Porter Hotel" at bounding box center [1031, 225] width 192 height 15
click at [926, 230] on input "Trumbull & Porter Hotel" at bounding box center [926, 230] width 1 height 1
checkbox input "true"
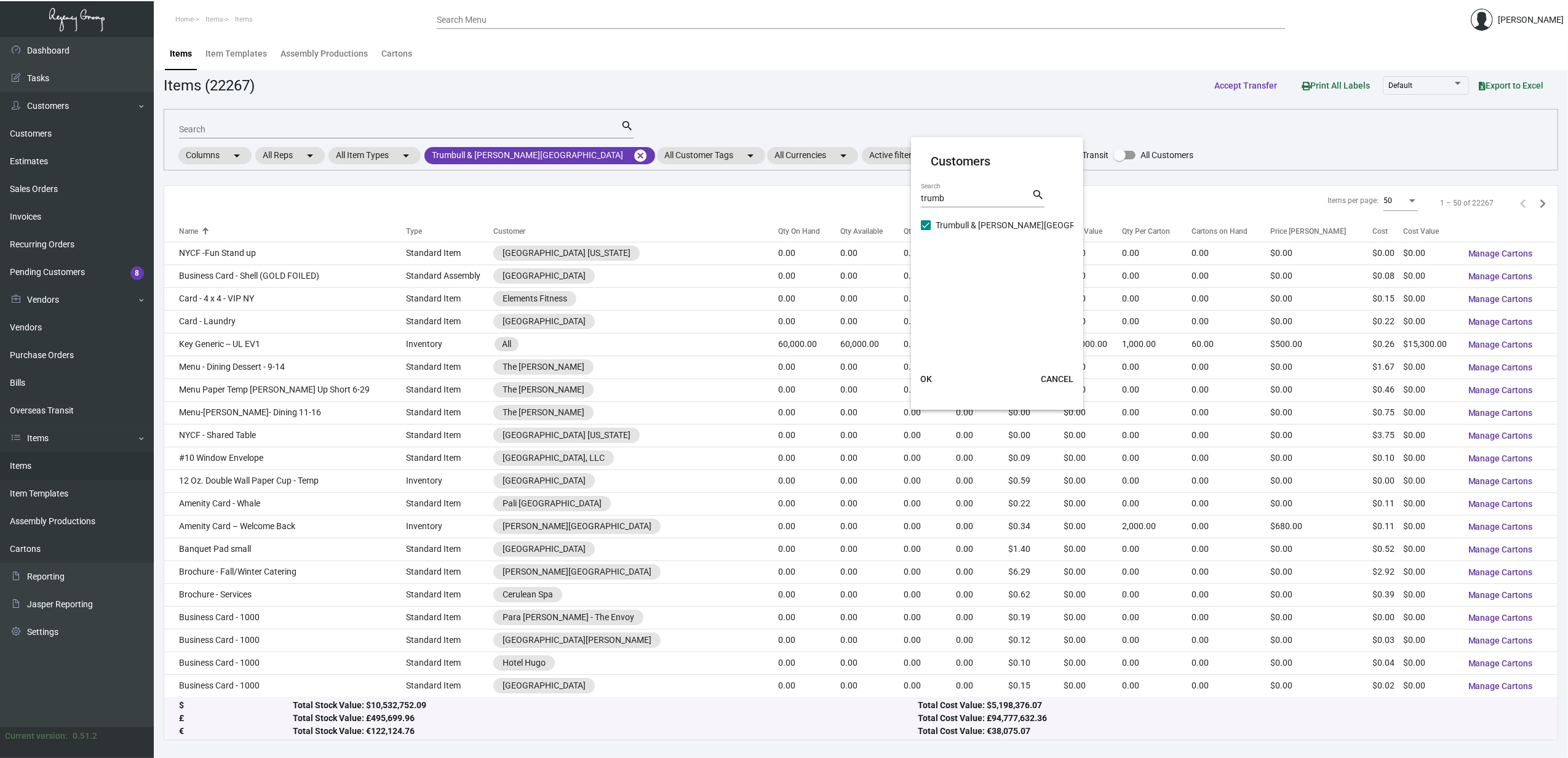
click at [931, 382] on button "OK" at bounding box center [926, 379] width 39 height 22
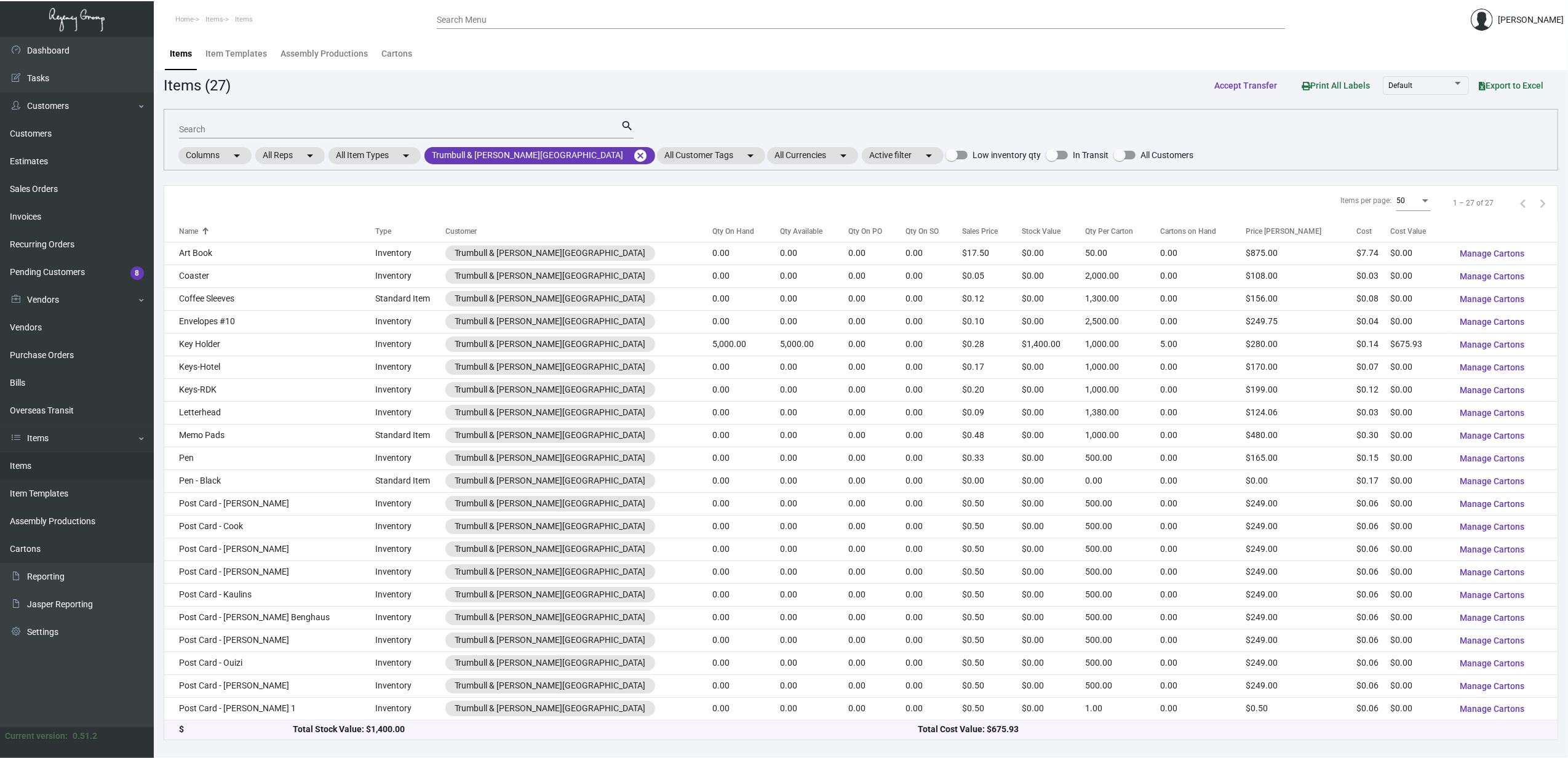
click at [454, 135] on div "Search" at bounding box center [400, 129] width 442 height 19
type input "key"
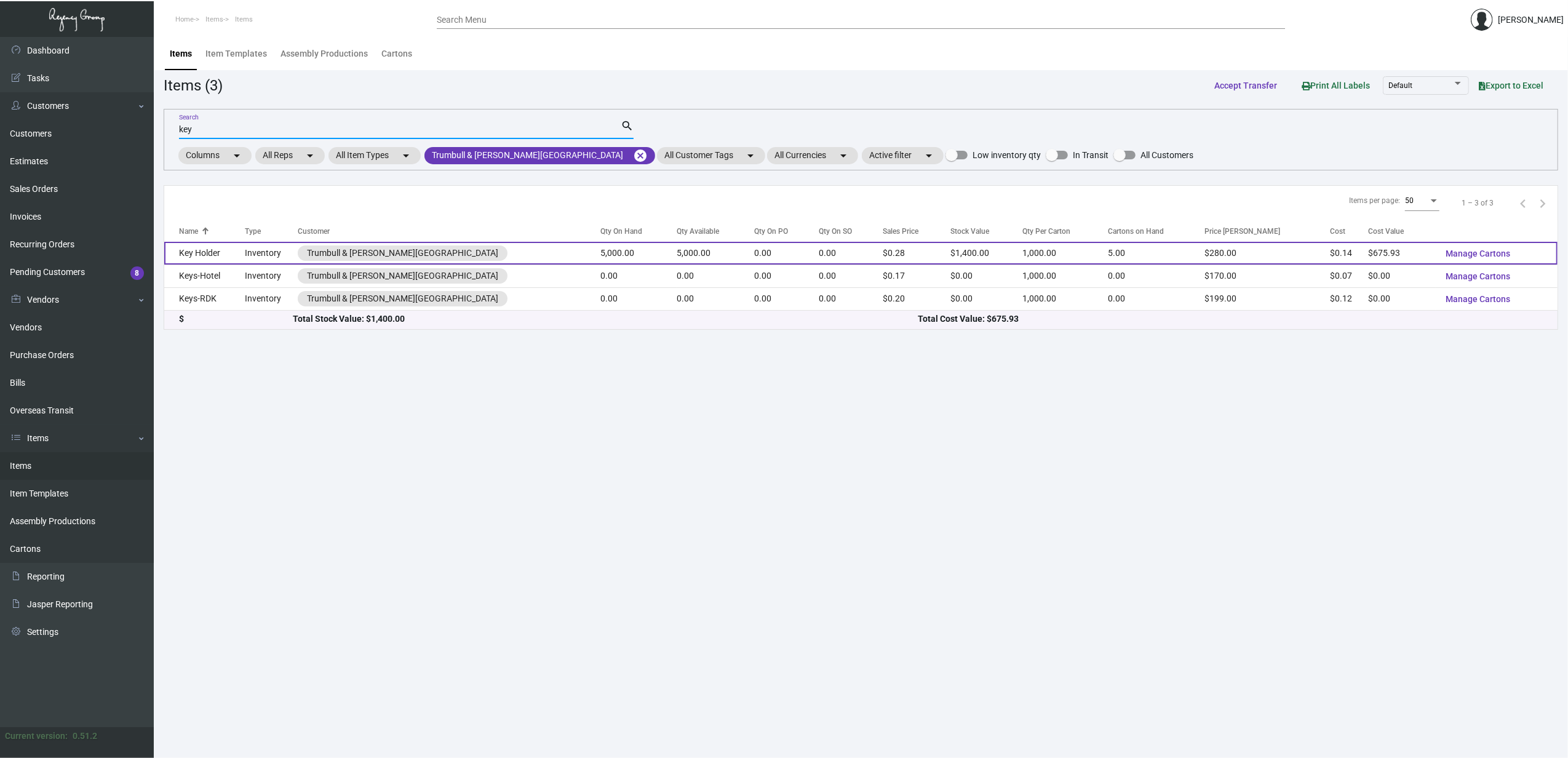
click at [245, 255] on td "Key Holder" at bounding box center [204, 253] width 81 height 23
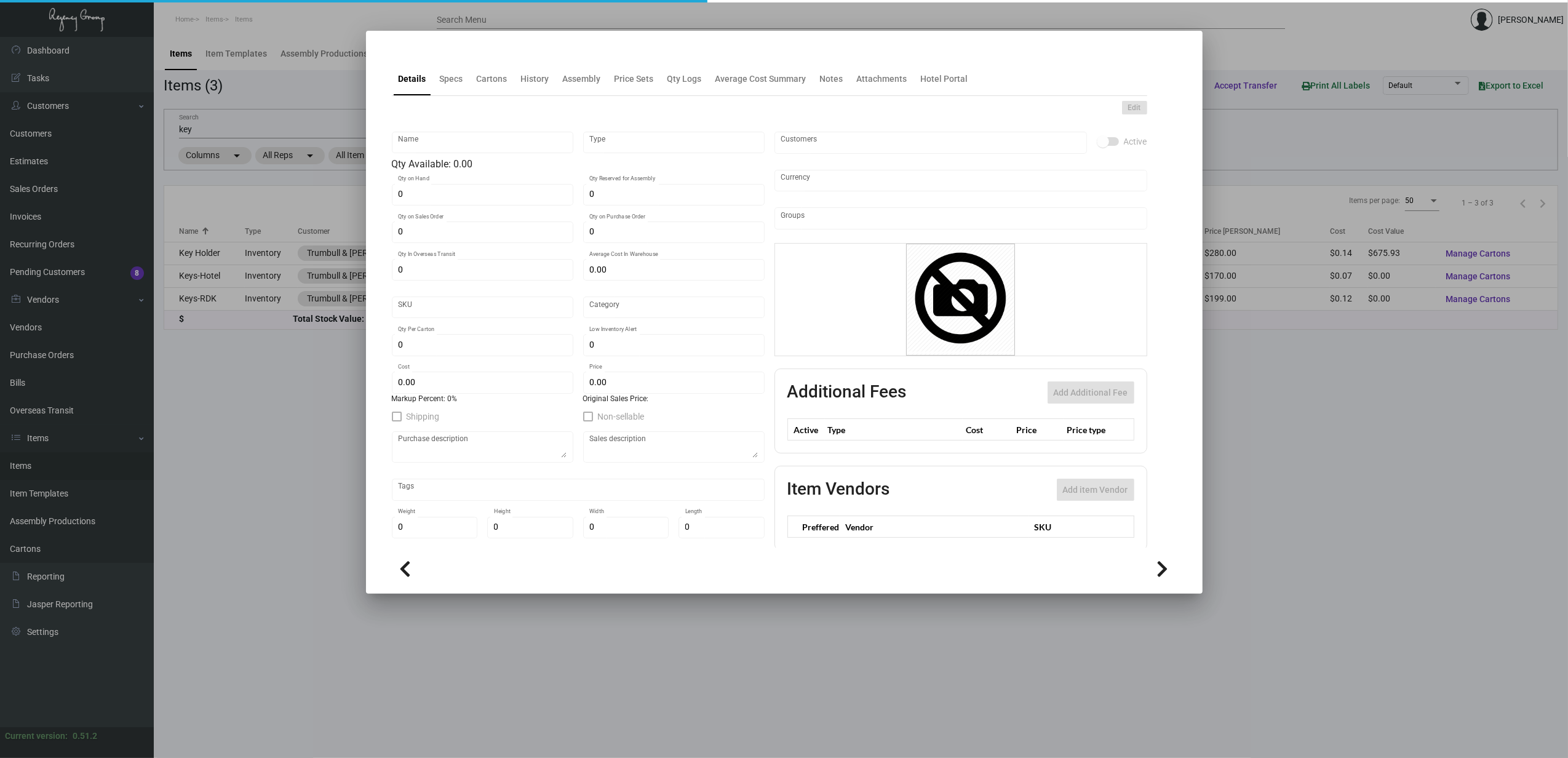
type input "Key Holder"
type input "Inventory"
type input "5,000"
type input "$ 0.14159"
type input "3218"
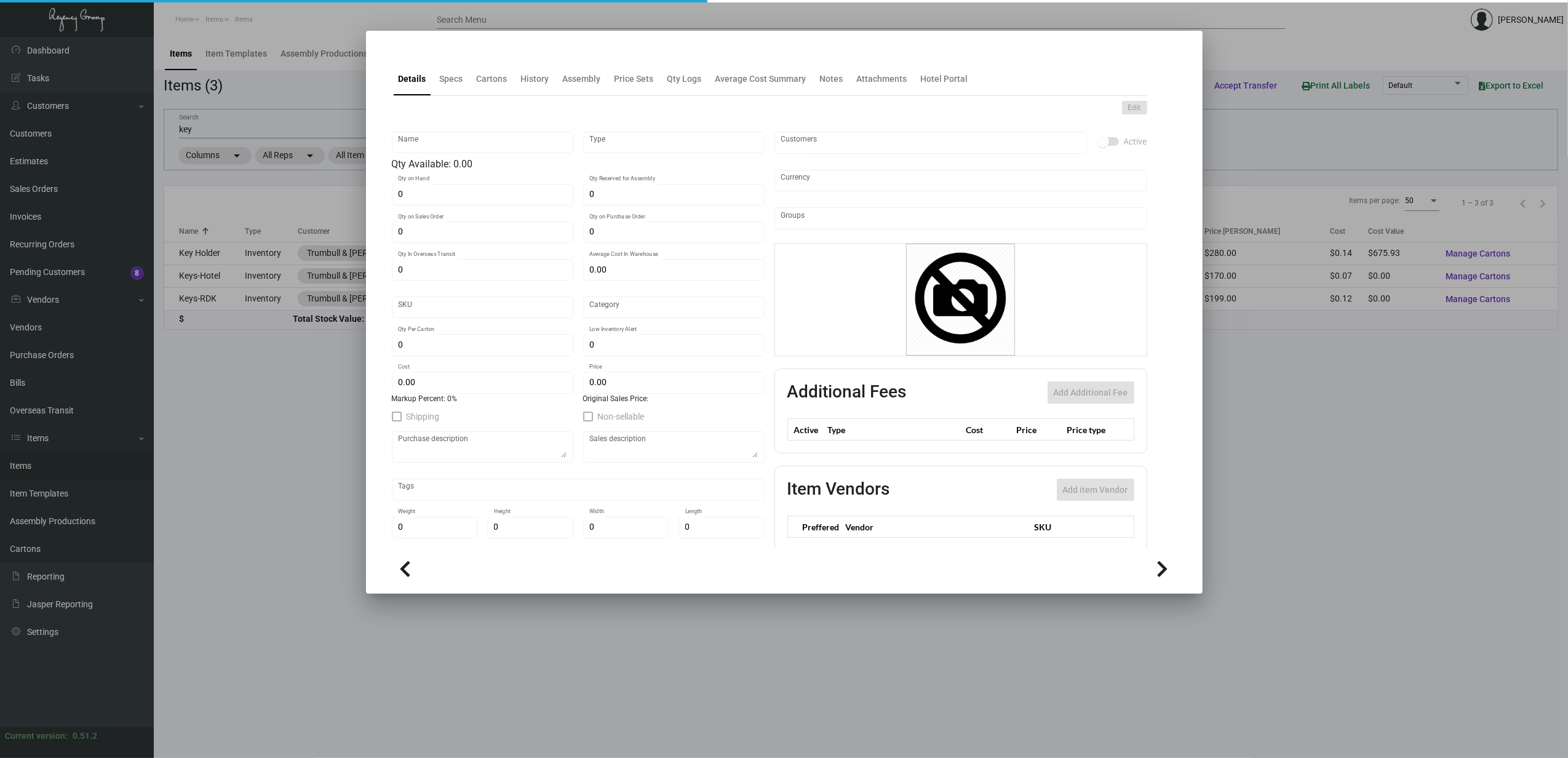
type input "Standard"
type input "1,000"
type input "3,000"
type input "$ 0.13519"
type input "$ 0.28"
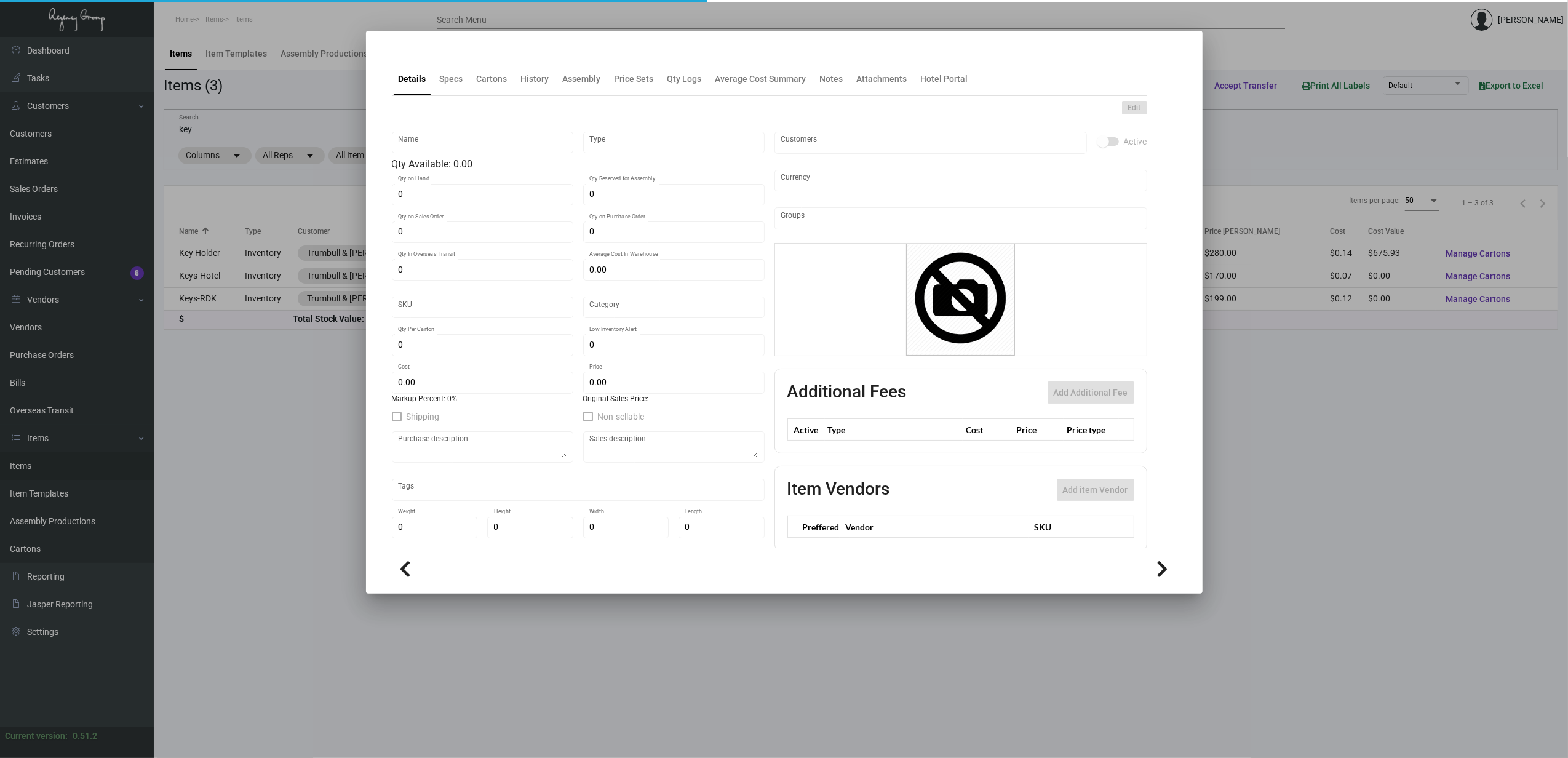
type textarea "Key holders: size #1 coin #65 white cover with die cut thumb cut, printing 1/0 …"
checkbox input "true"
type input "United States Dollar $"
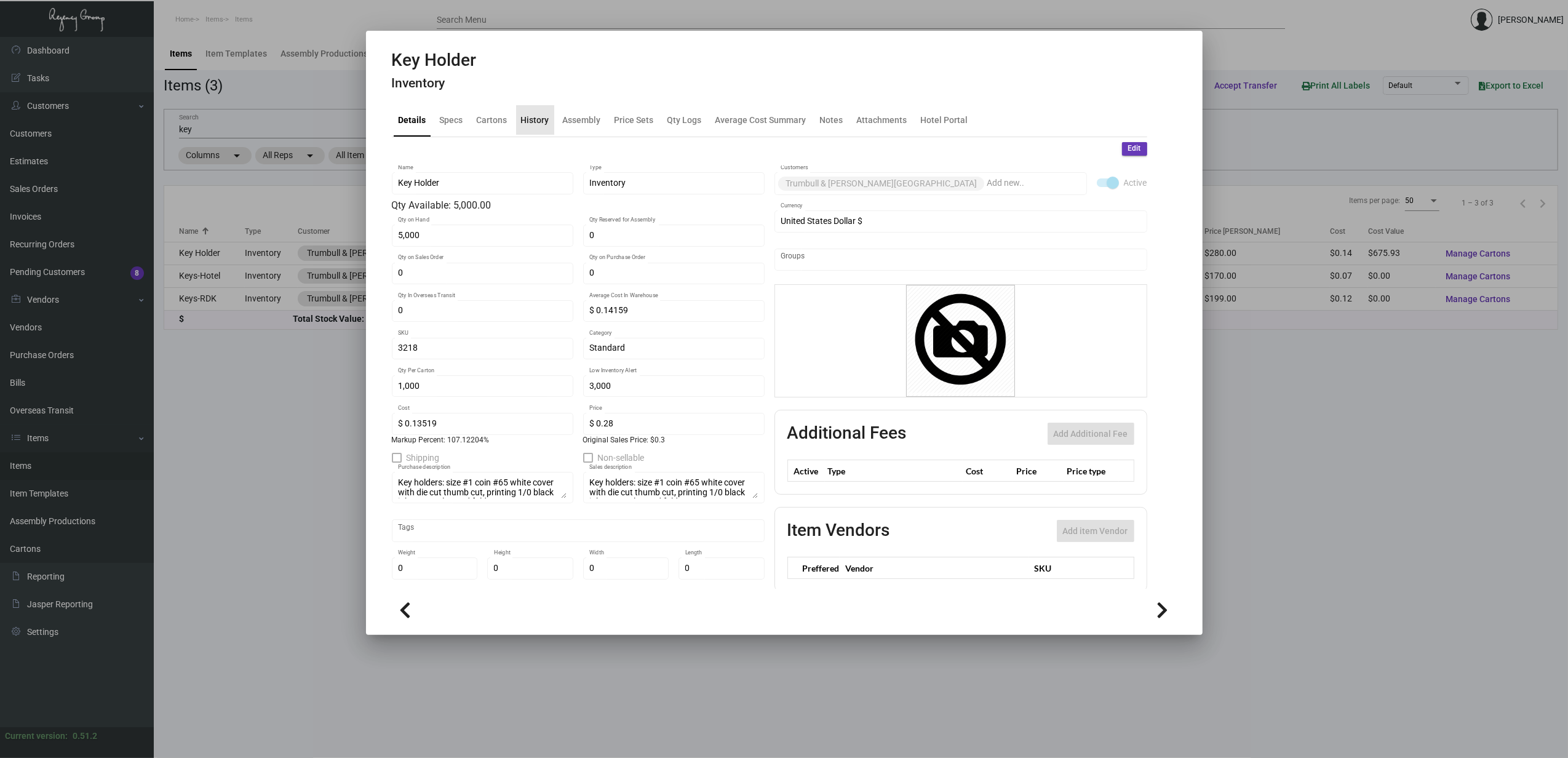
click at [542, 128] on div "History" at bounding box center [535, 120] width 38 height 30
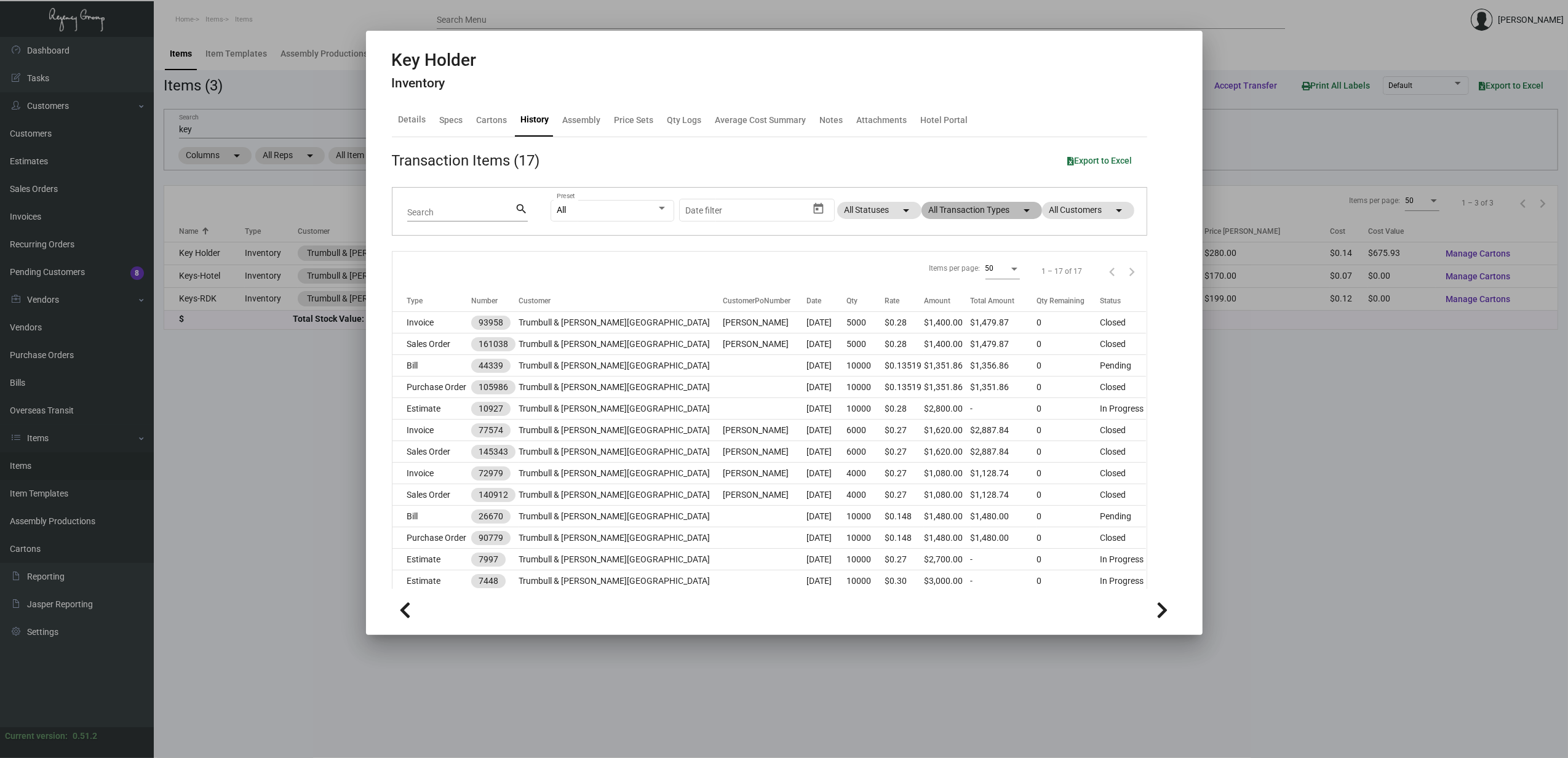
click at [942, 210] on mat-chip "All Transaction Types arrow_drop_down" at bounding box center [982, 210] width 121 height 17
click at [951, 321] on span "Estimate" at bounding box center [949, 324] width 34 height 15
click at [922, 329] on input "Estimate" at bounding box center [922, 329] width 1 height 1
checkbox input "true"
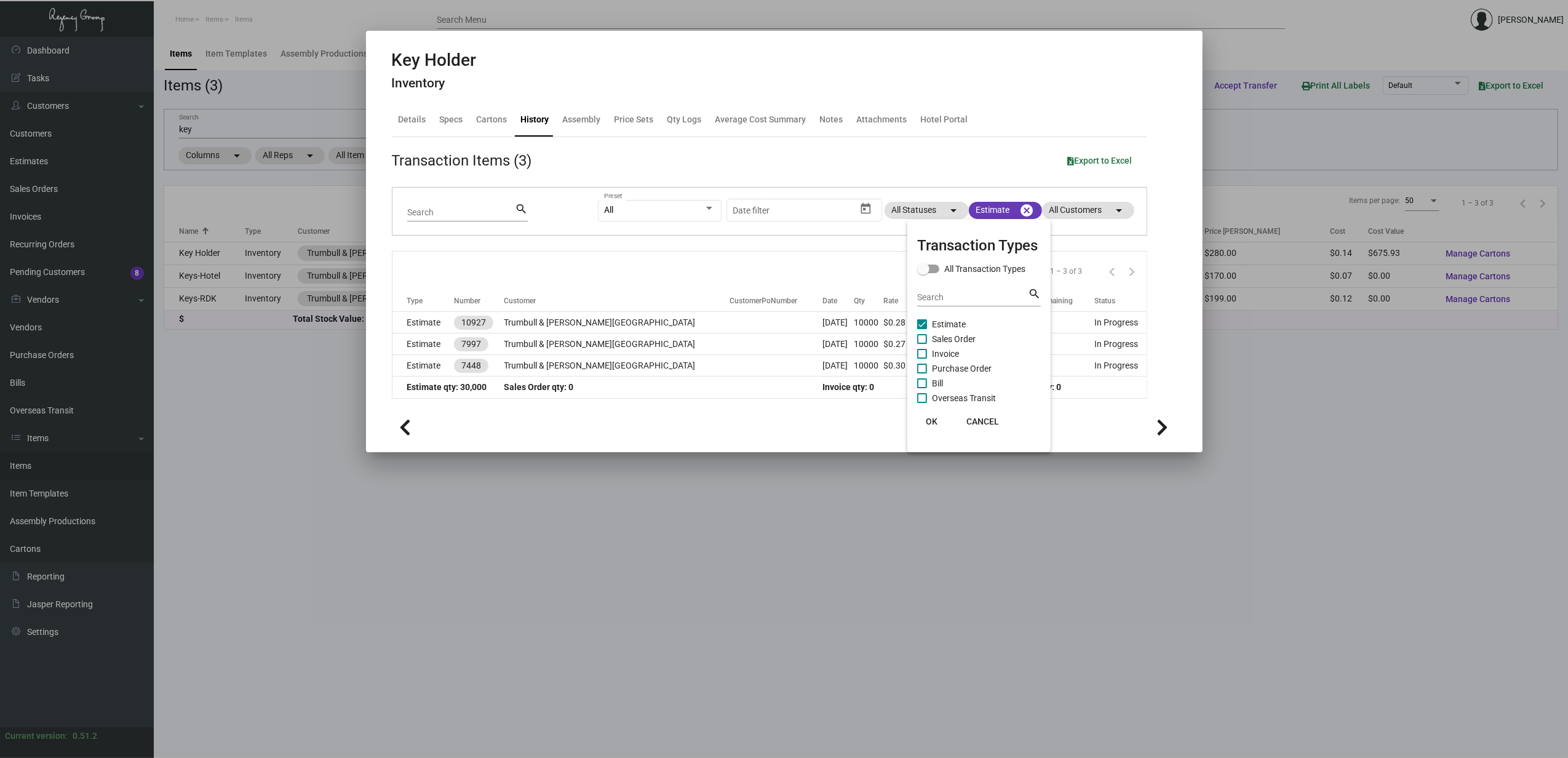
click at [204, 263] on div at bounding box center [784, 379] width 1568 height 758
click at [1026, 203] on mat-icon "cancel" at bounding box center [1027, 210] width 15 height 15
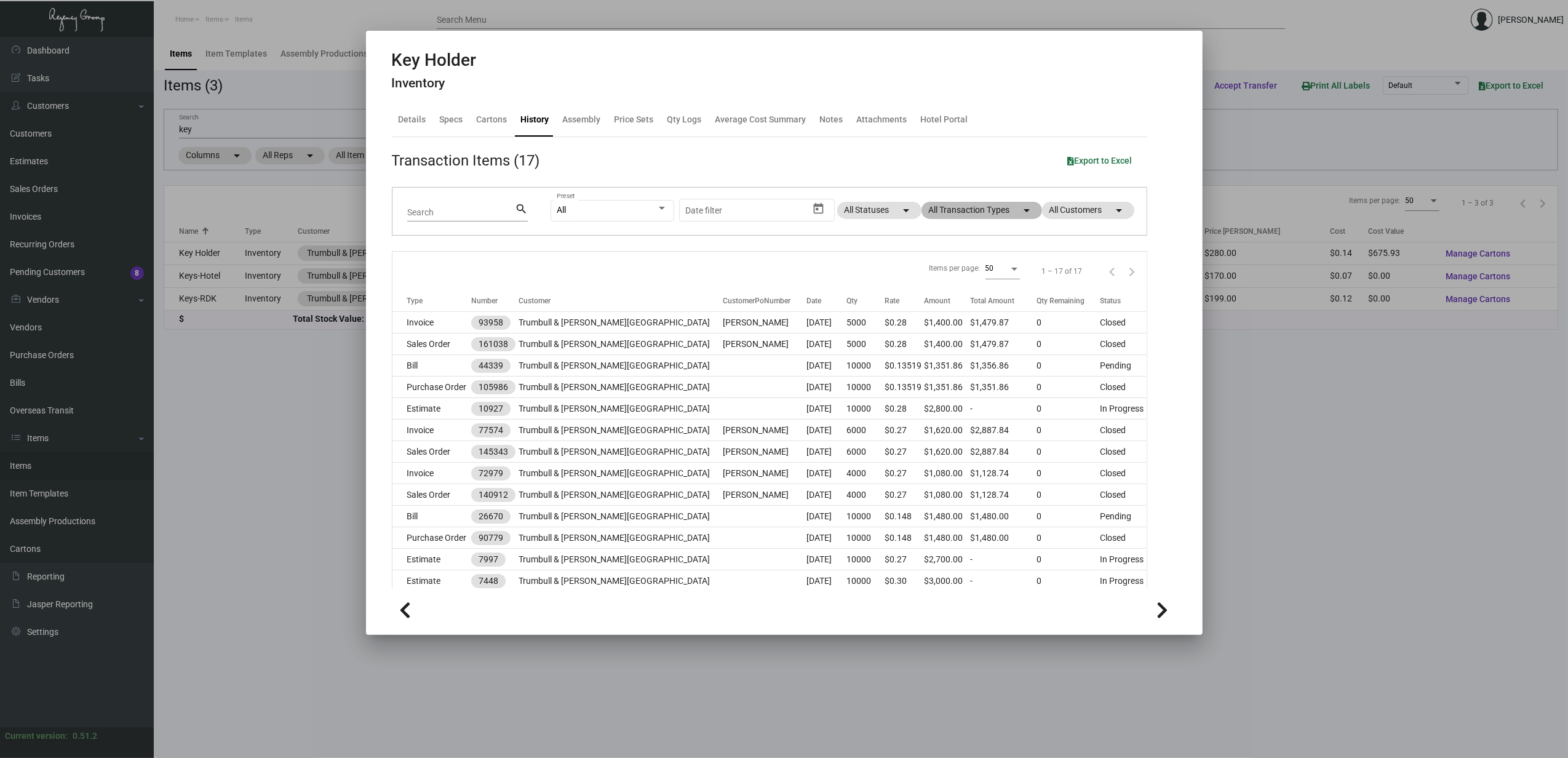
click at [940, 214] on mat-chip "All Transaction Types arrow_drop_down" at bounding box center [982, 210] width 121 height 17
click at [972, 365] on span "Purchase Order" at bounding box center [962, 368] width 60 height 15
click at [922, 374] on input "Purchase Order" at bounding box center [922, 374] width 1 height 1
checkbox input "true"
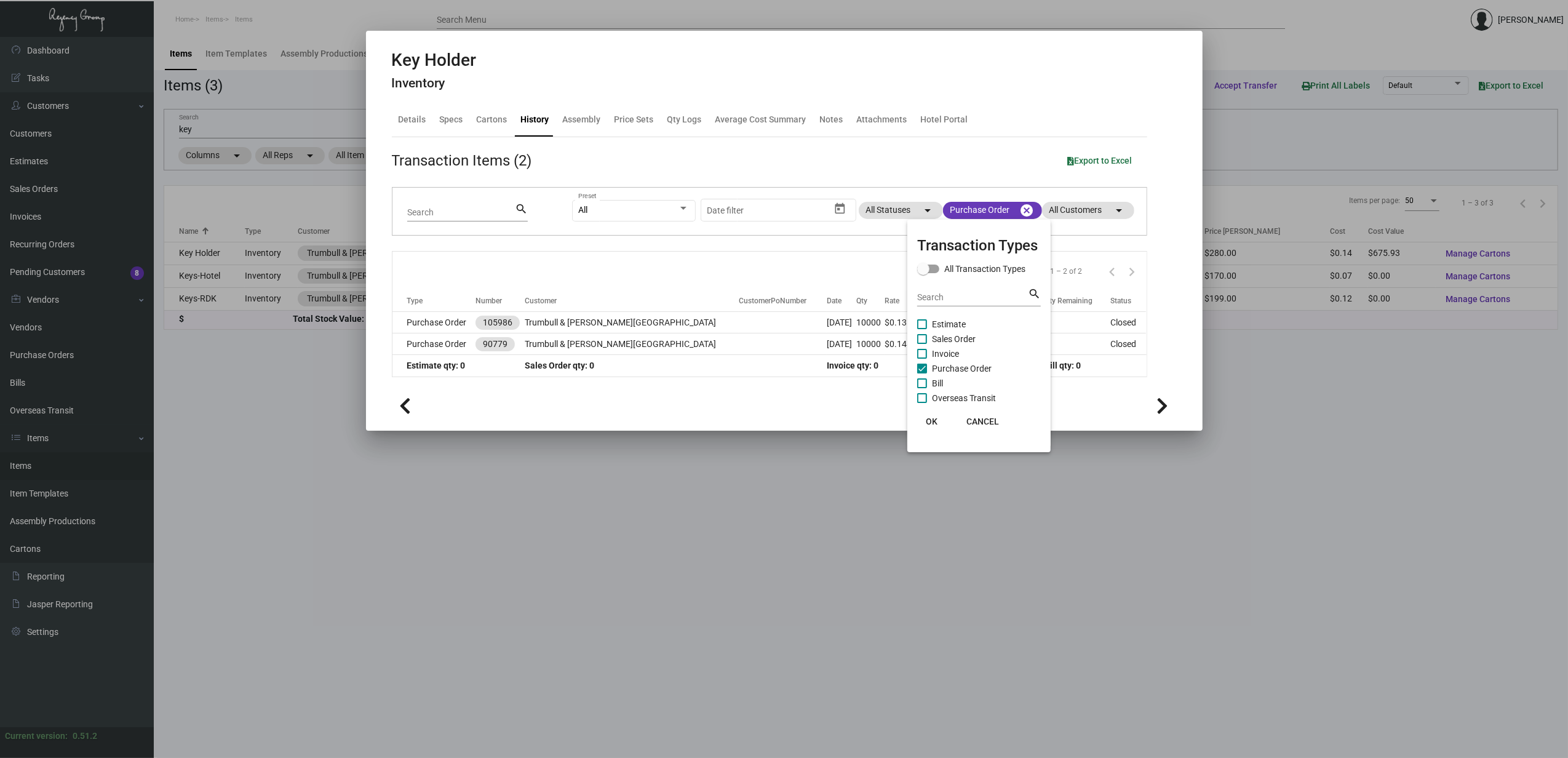
click at [406, 325] on div at bounding box center [784, 379] width 1568 height 758
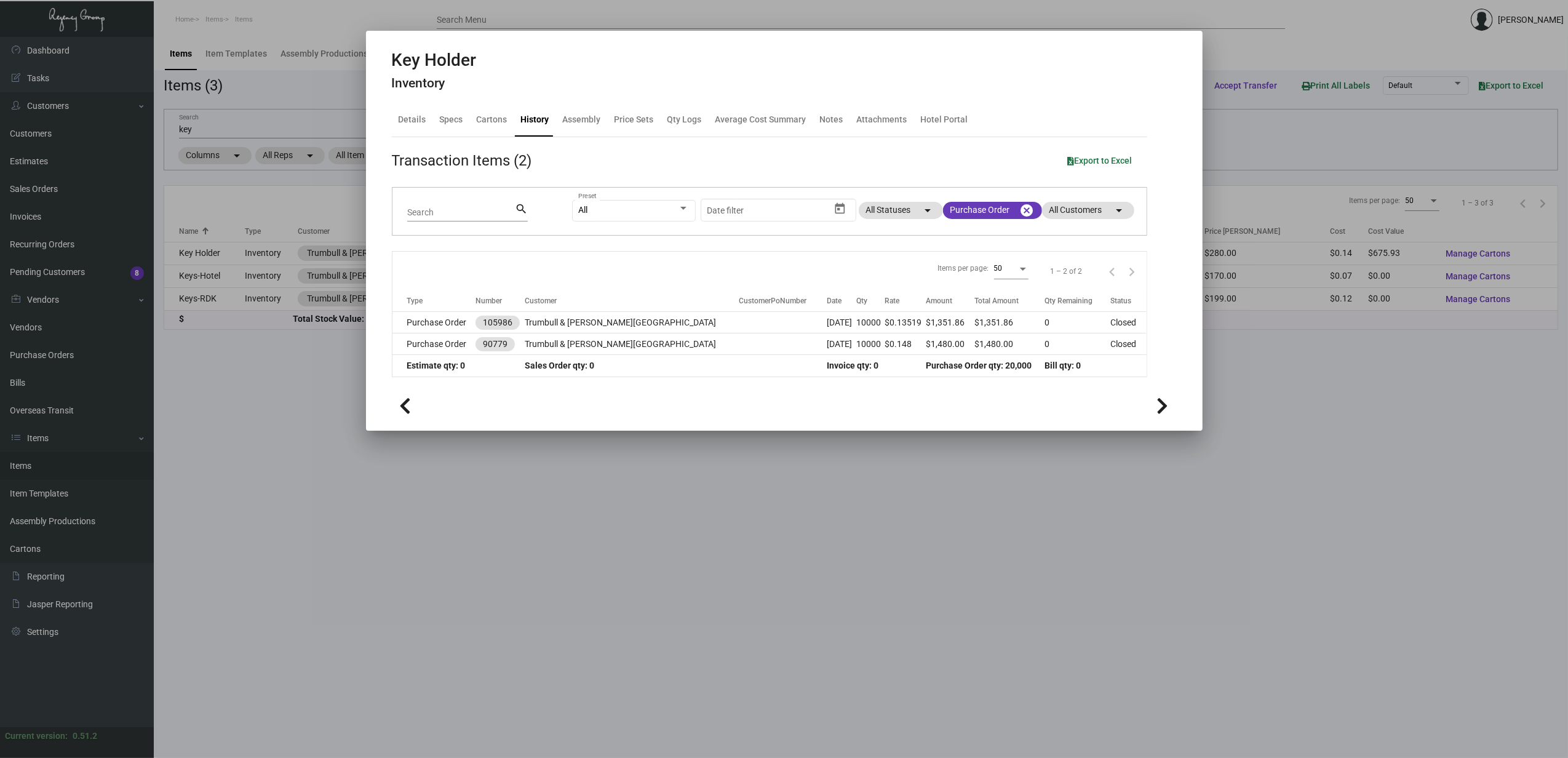
click at [406, 325] on td "Purchase Order" at bounding box center [434, 323] width 83 height 21
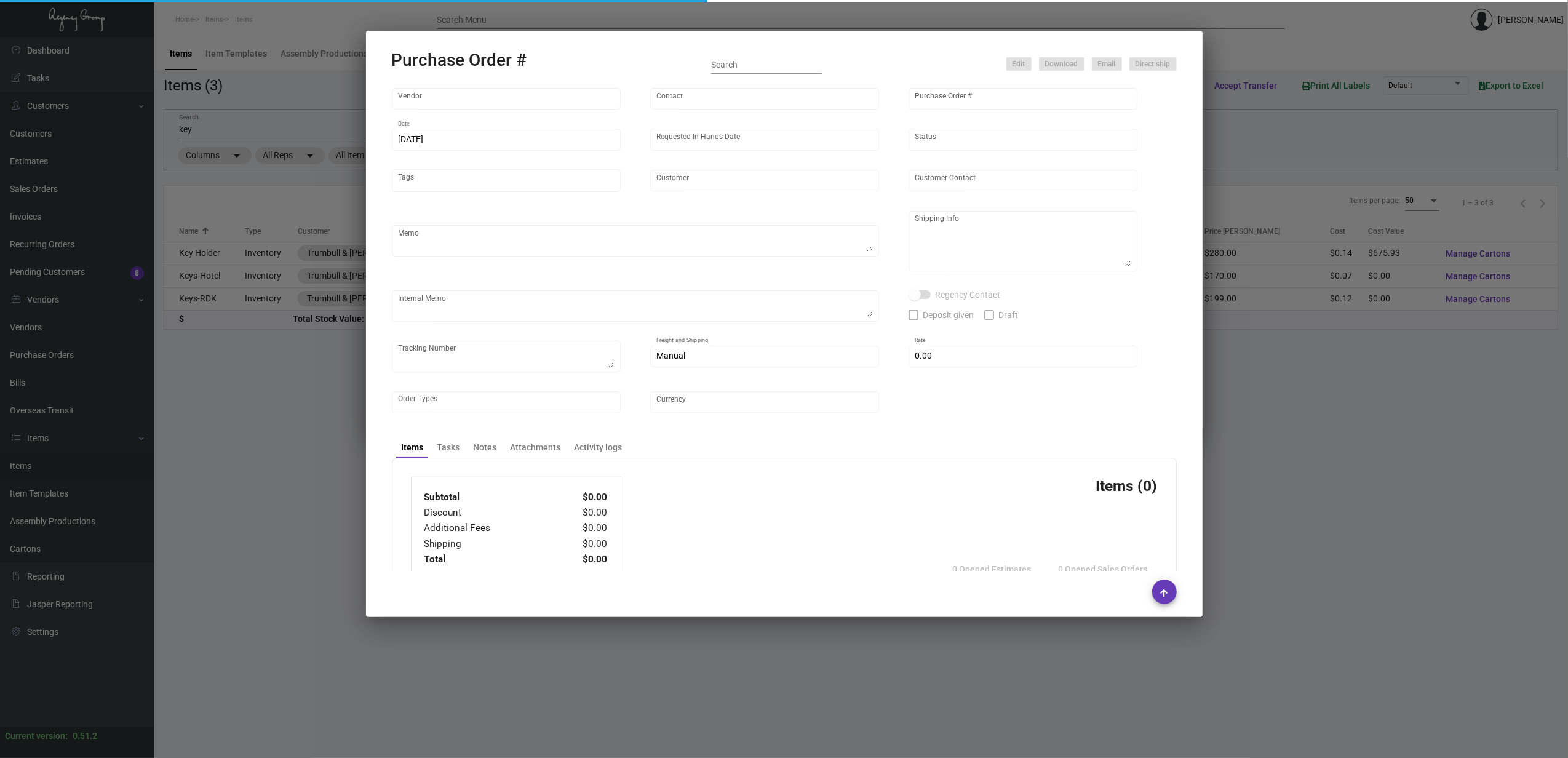
type input "Team Concept"
type input "Branden Harris"
type input "105986"
type input "6/20/2024"
type input "7/4/2024"
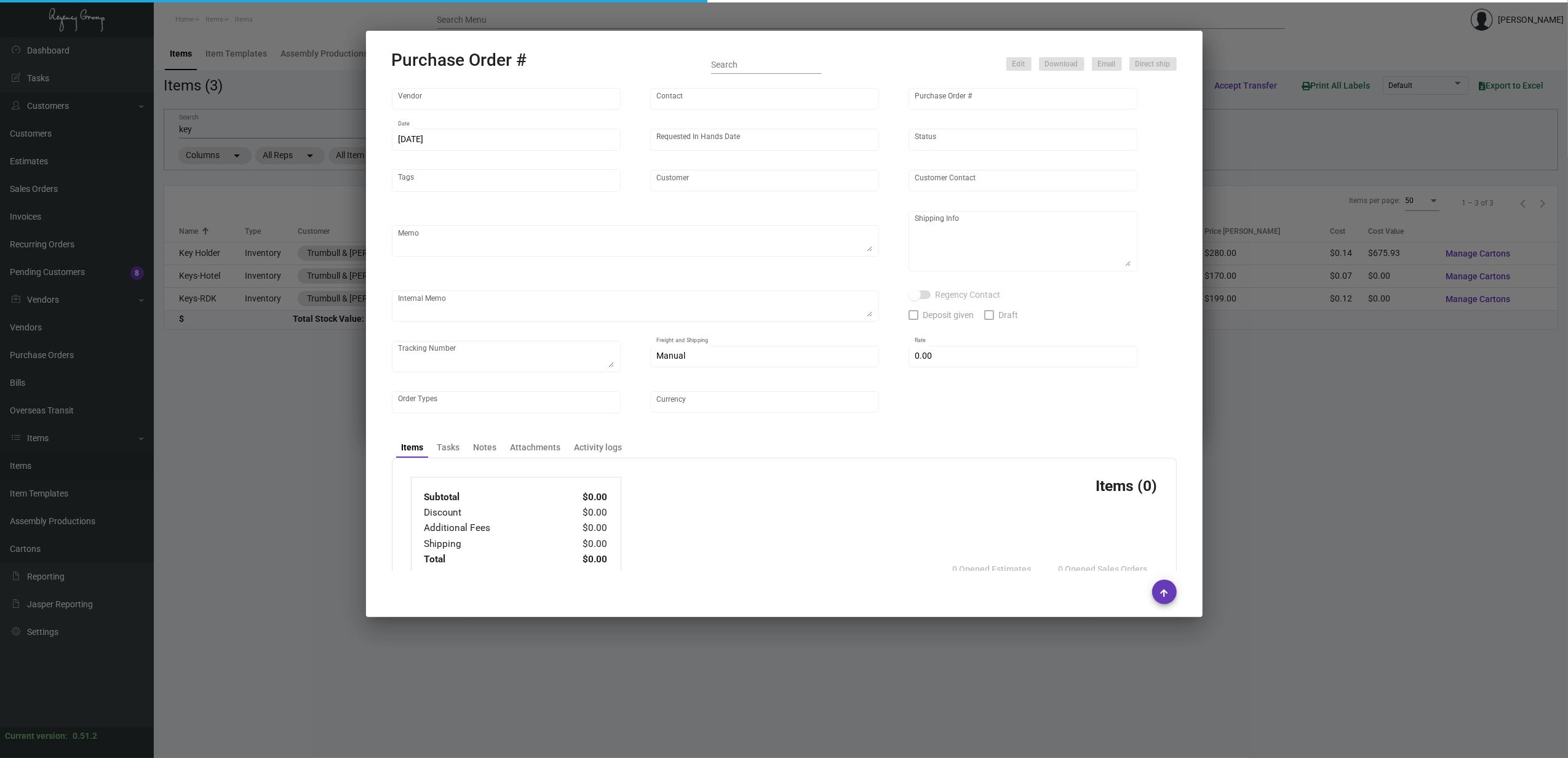
type input "Trumbull & Porter Hotel"
type textarea "***ANY PRICE DISCREPANCY MUST BE CALLED OUT PRIOR TO PROCEEDING WITH THIS ORDER…"
type textarea "Regency Group NJ - [PERSON_NAME] [STREET_ADDRESS]"
type textarea "7/3/24 Shipped from Team Concept by UPS Ground Cost $92.70 to NJ"
checkbox input "true"
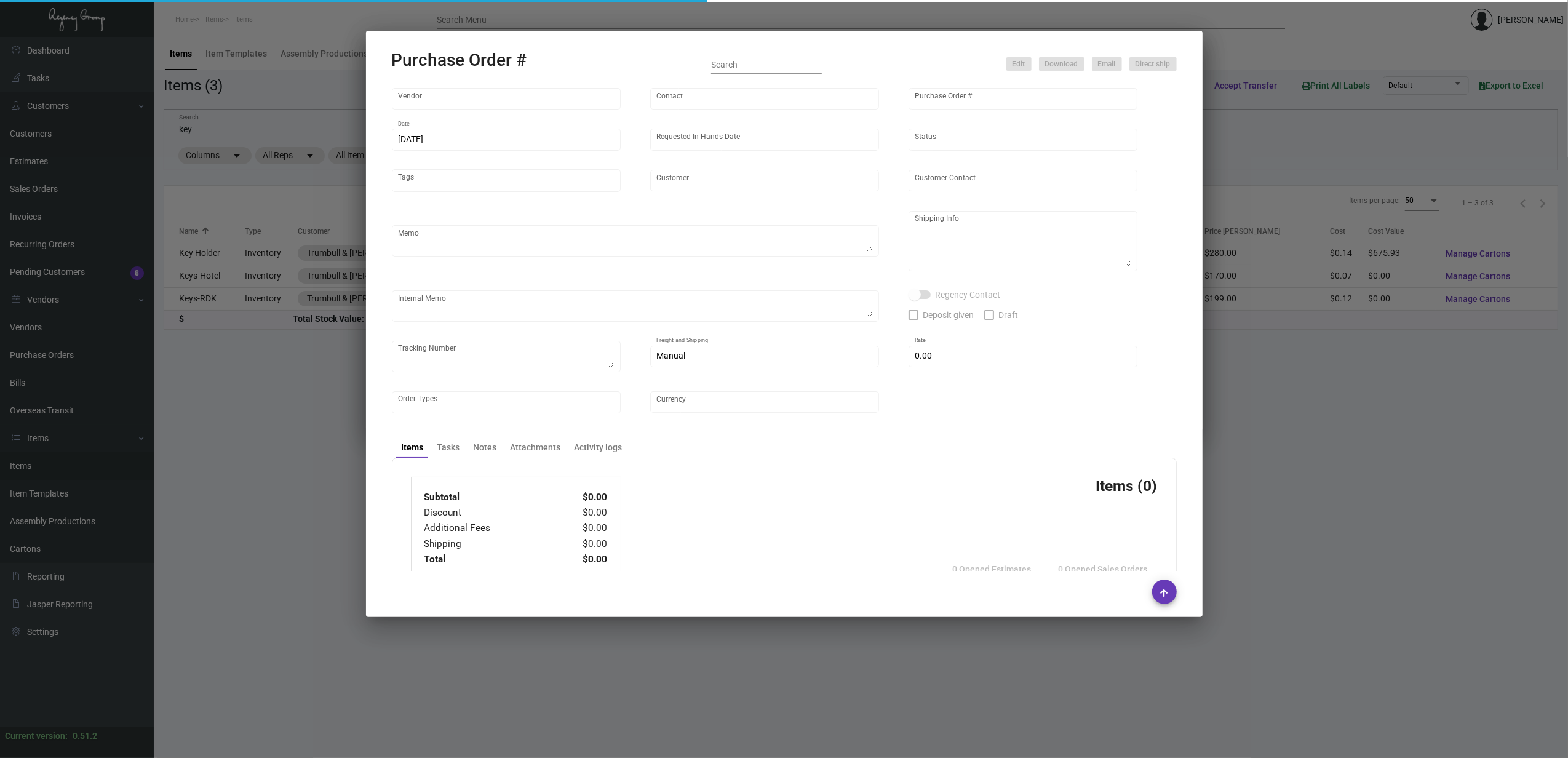
type input "$ 0.00"
type input "United States Dollar $"
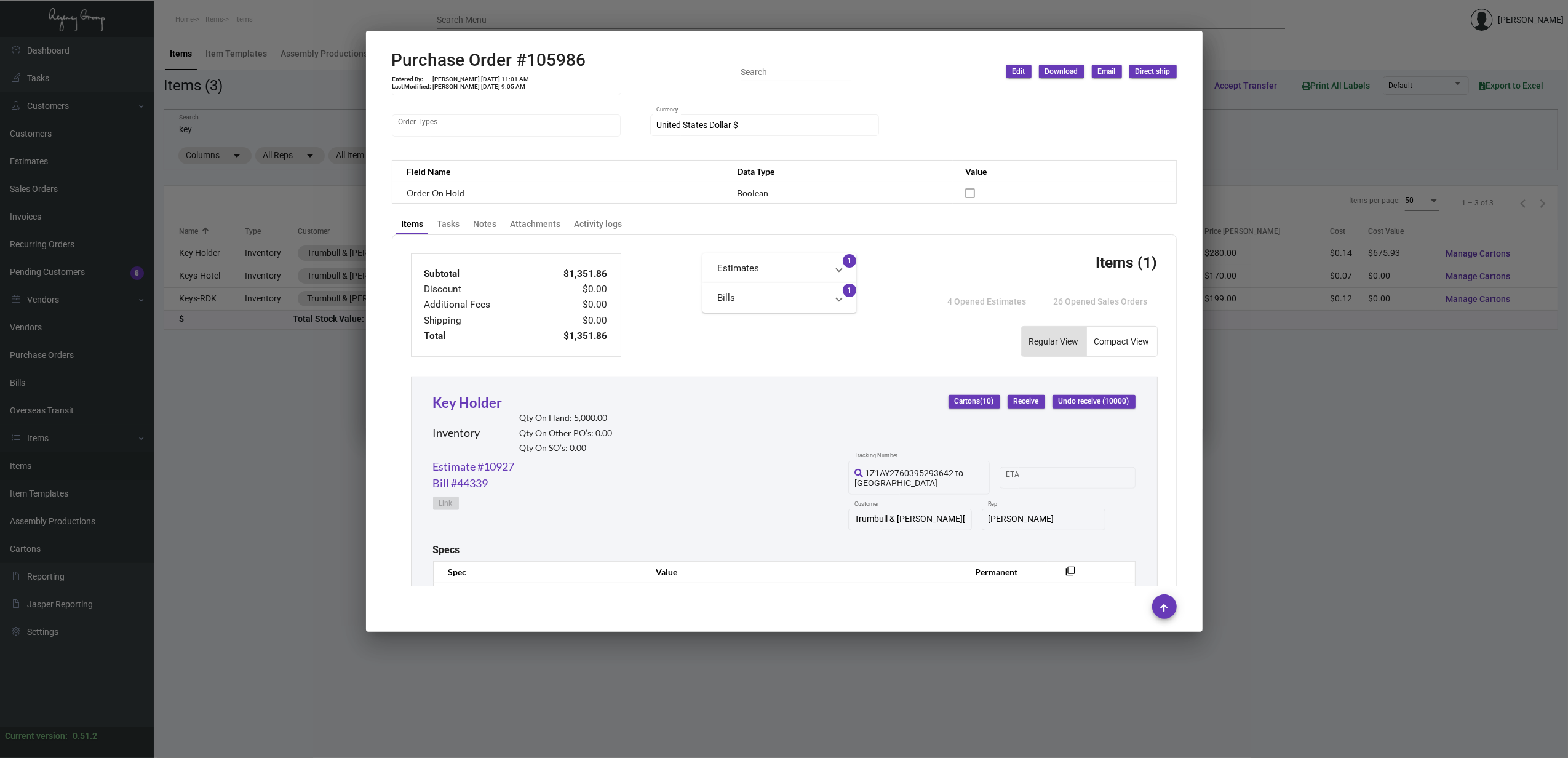
scroll to position [481, 0]
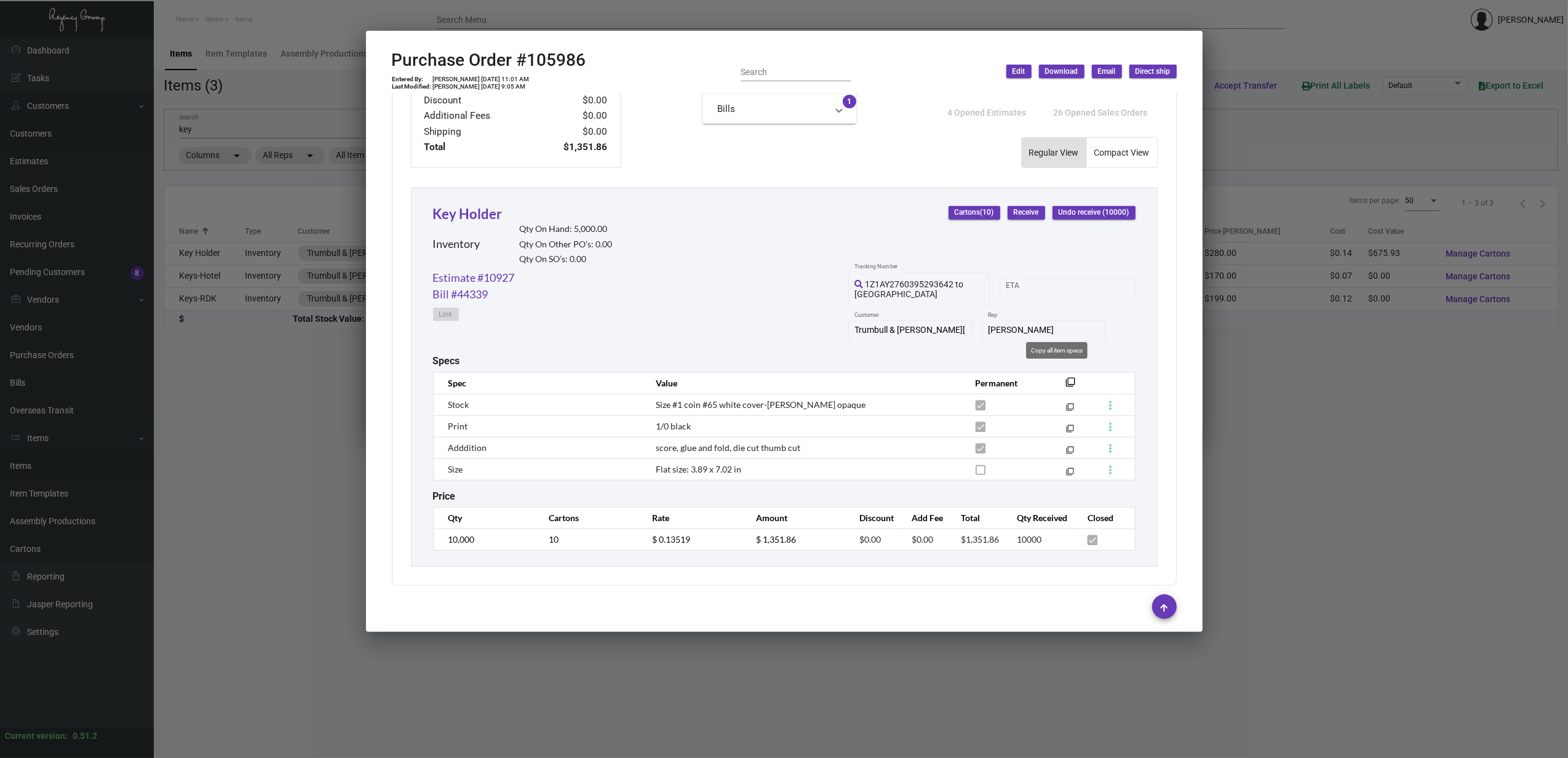
click at [1066, 381] on mat-icon "filter_none" at bounding box center [1071, 385] width 10 height 10
click at [891, 8] on div at bounding box center [784, 379] width 1568 height 758
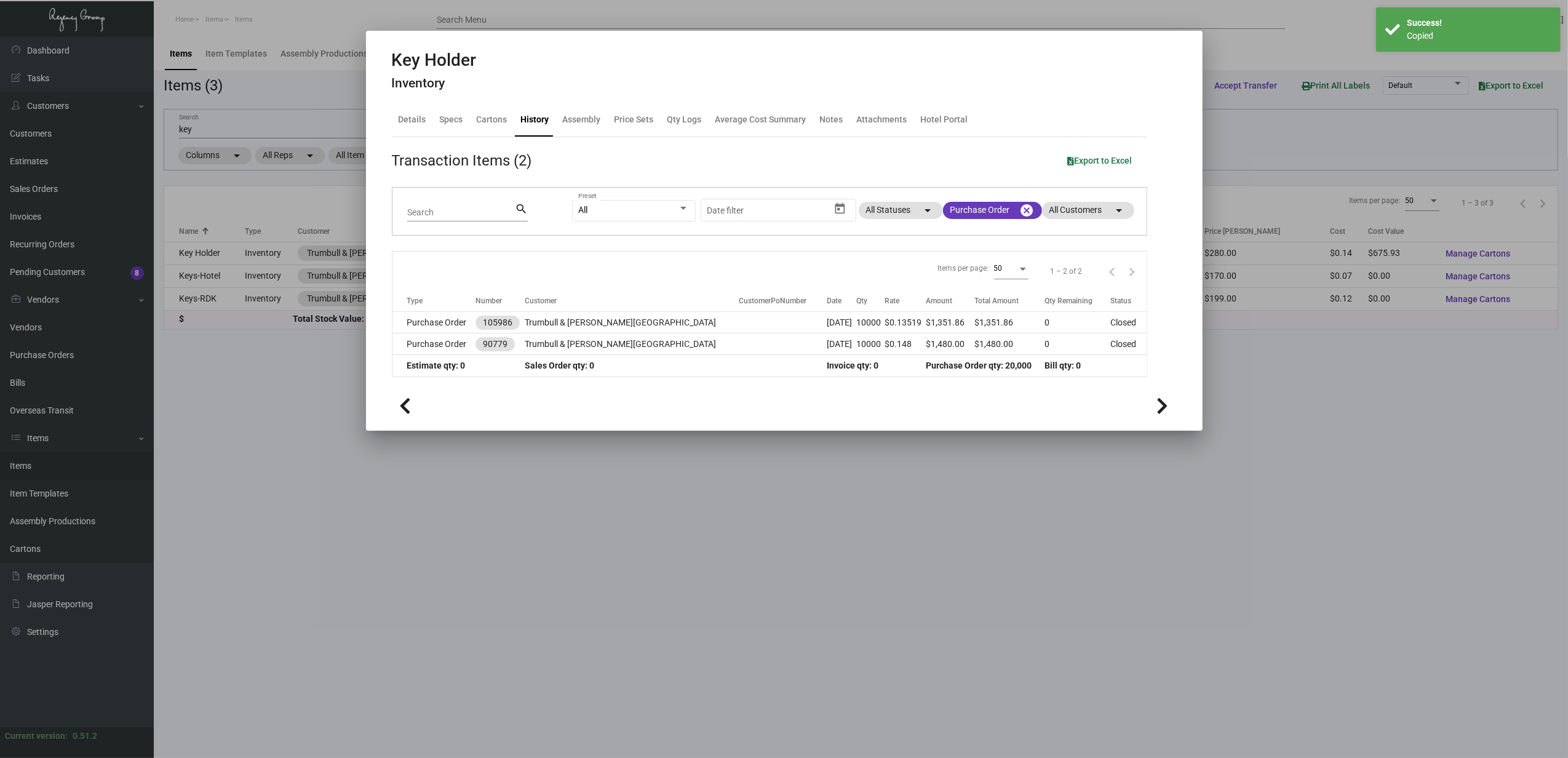
click at [413, 65] on h2 "Key Holder" at bounding box center [435, 60] width 85 height 21
copy h2 "Key Holder"
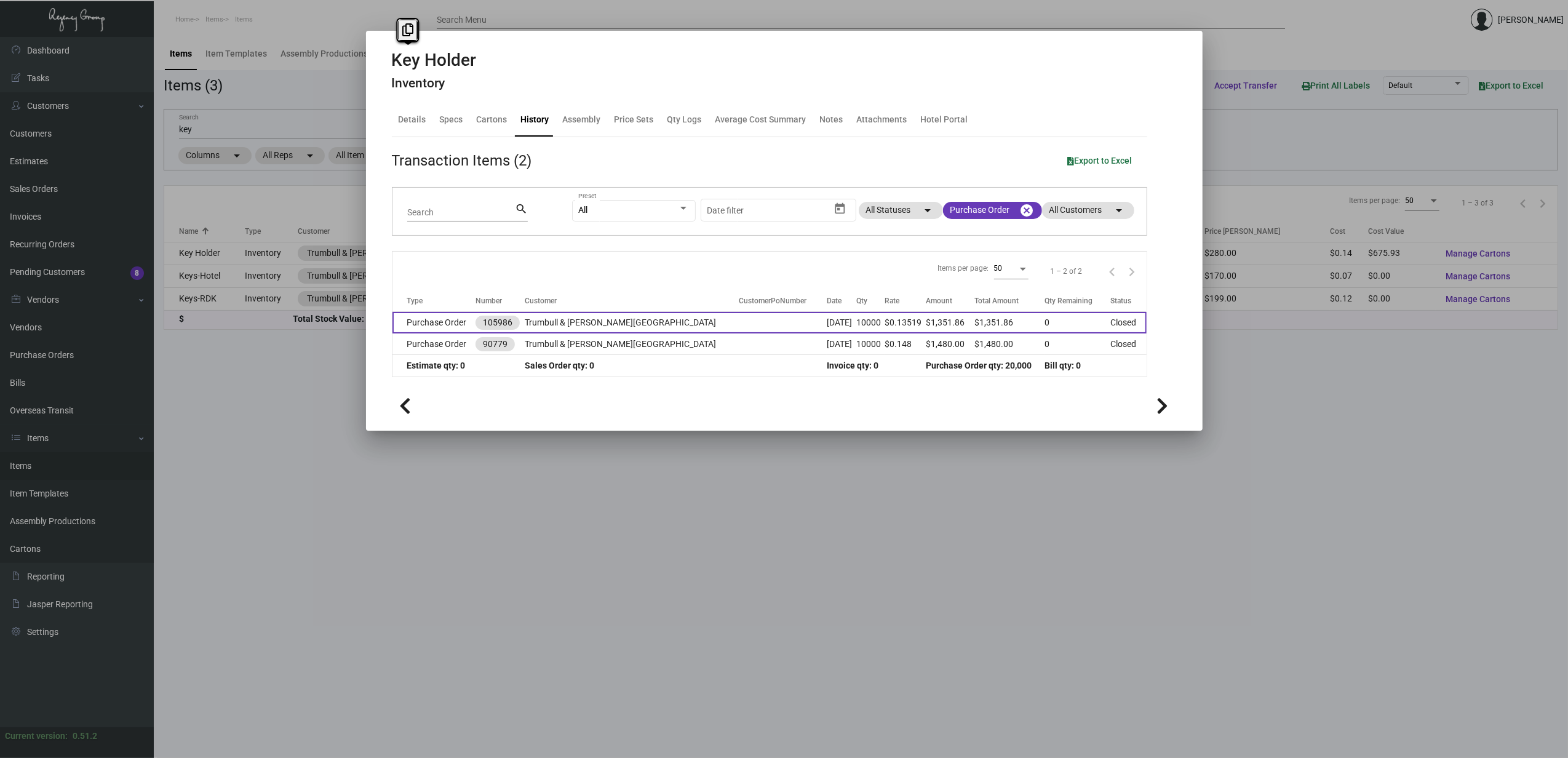
click at [414, 328] on td "Purchase Order" at bounding box center [434, 323] width 83 height 21
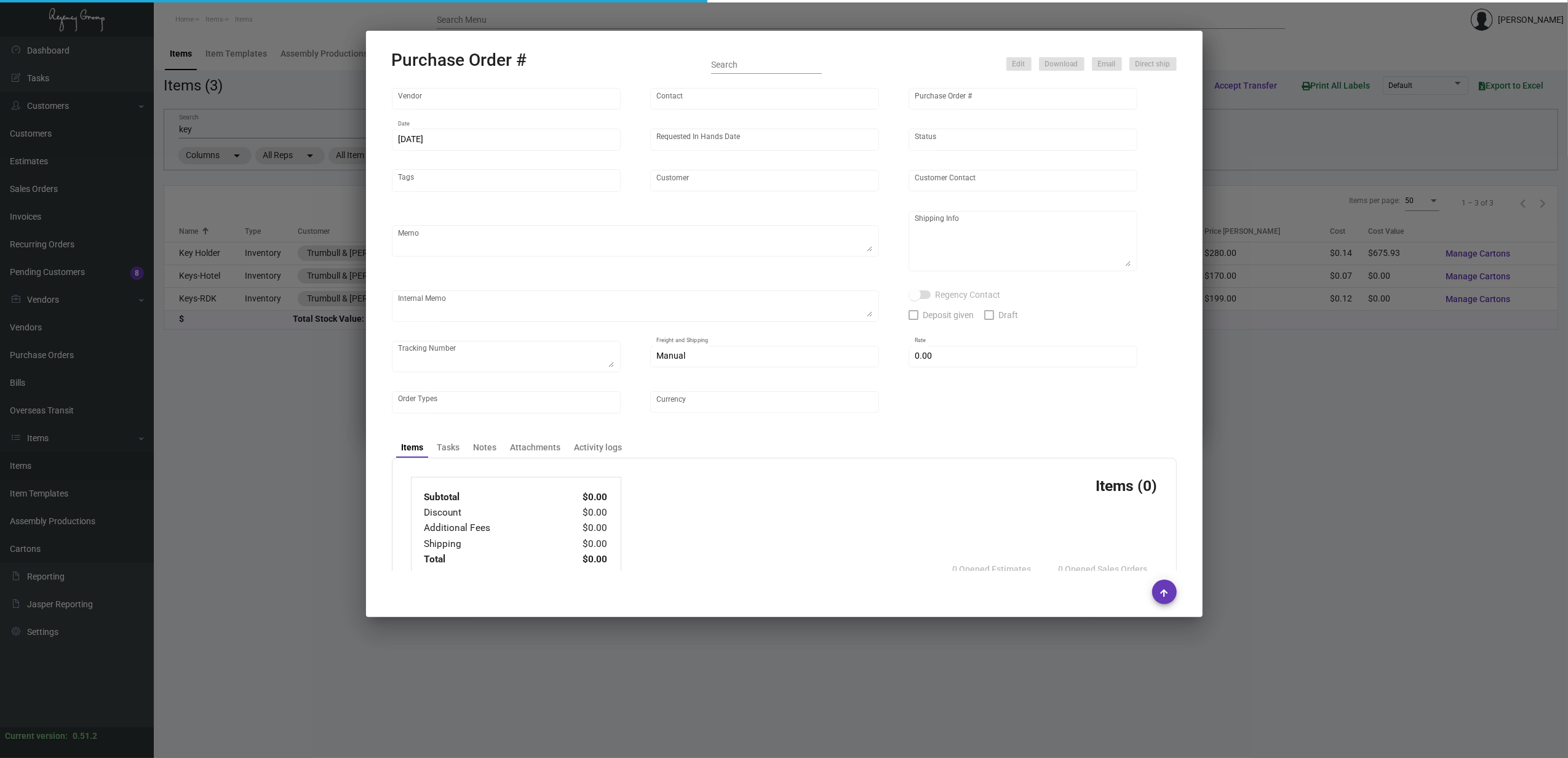
type input "Team Concept"
type input "Branden Harris"
type input "105986"
type input "6/20/2024"
type input "7/4/2024"
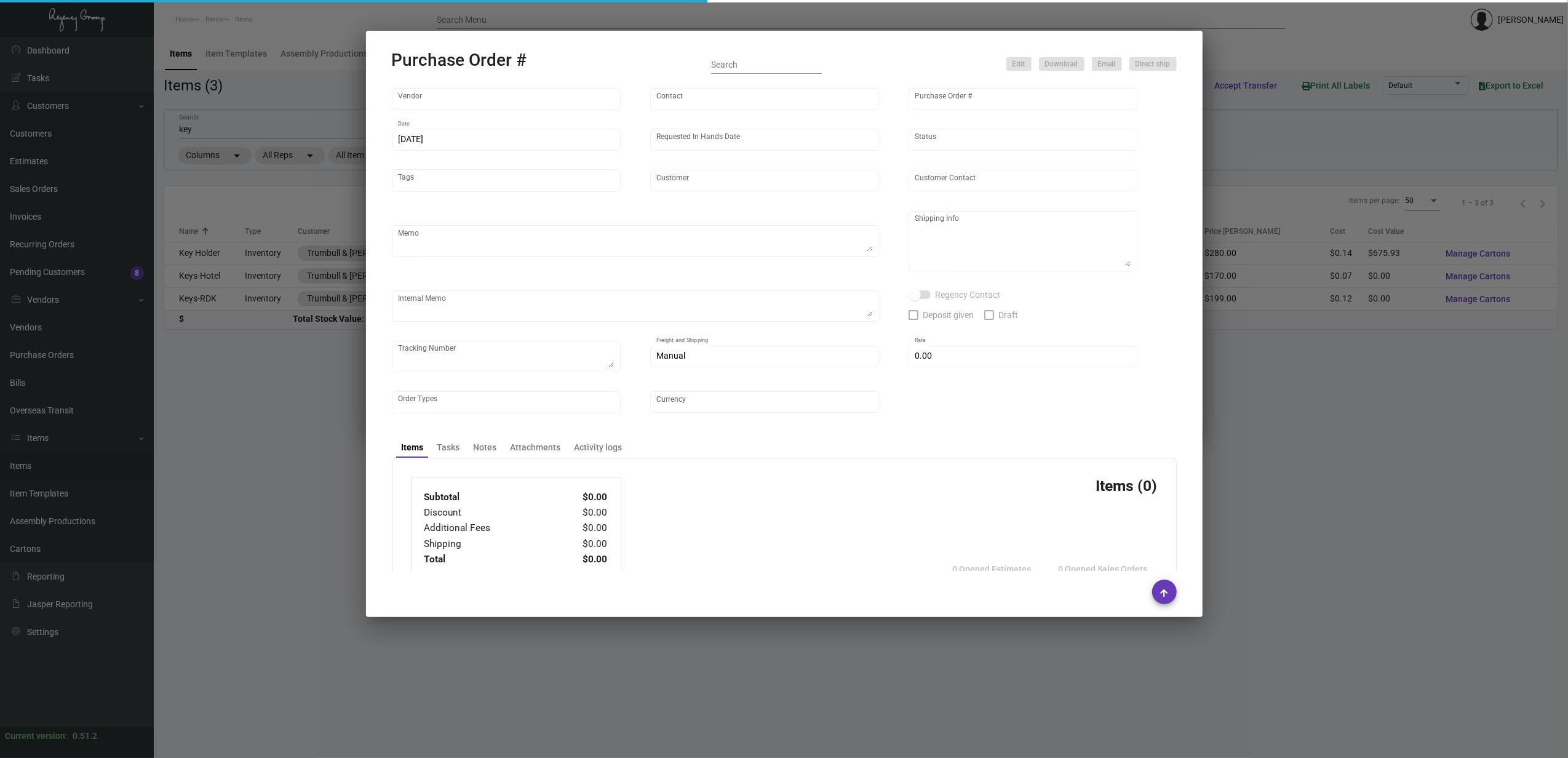
type input "Trumbull & Porter Hotel"
type textarea "***ANY PRICE DISCREPANCY MUST BE CALLED OUT PRIOR TO PROCEEDING WITH THIS ORDER…"
type textarea "Regency Group NJ - [PERSON_NAME] [STREET_ADDRESS]"
type textarea "7/3/24 Shipped from Team Concept by UPS Ground Cost $92.70 to NJ"
checkbox input "true"
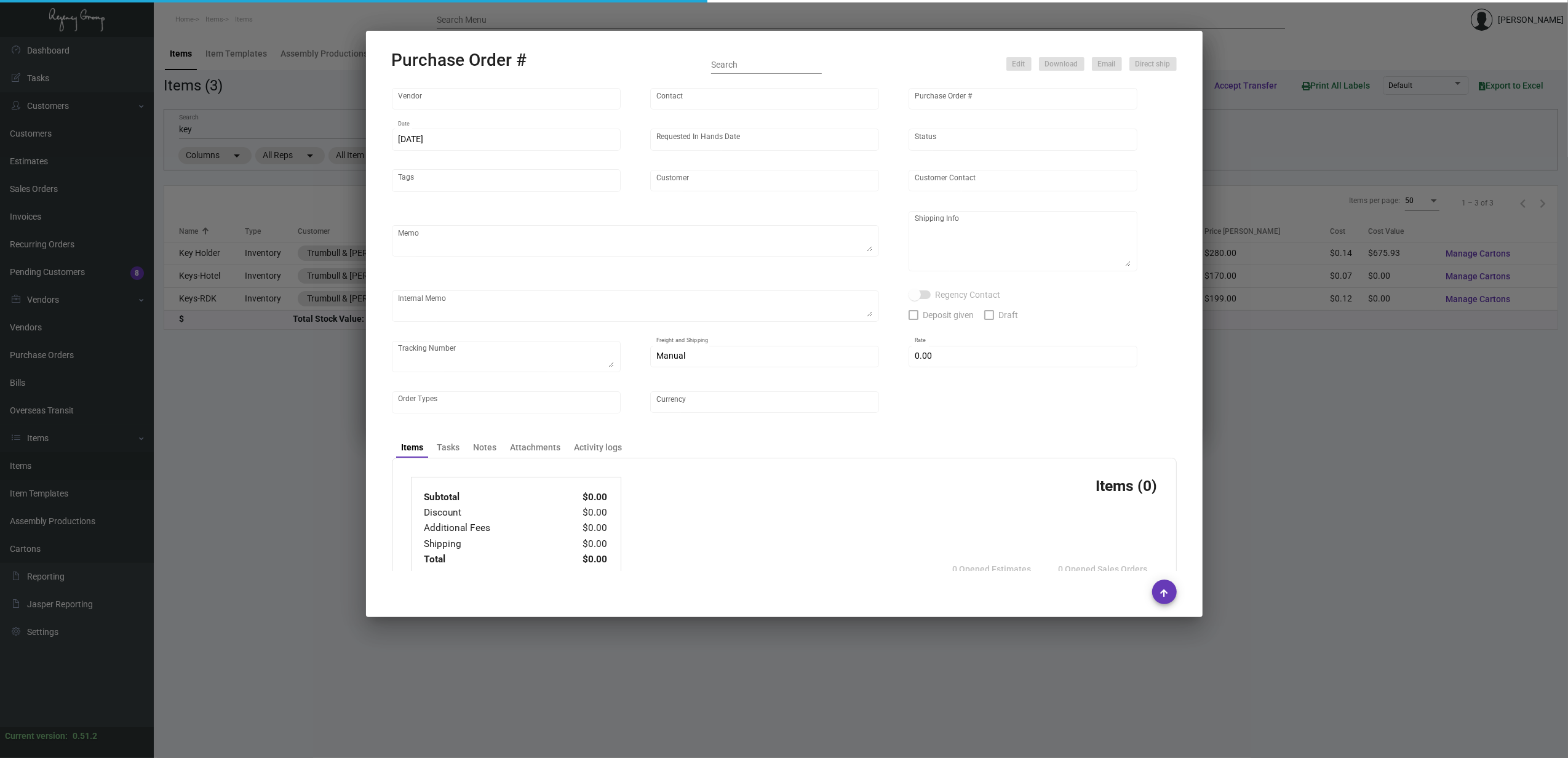
type input "$ 0.00"
type input "United States Dollar $"
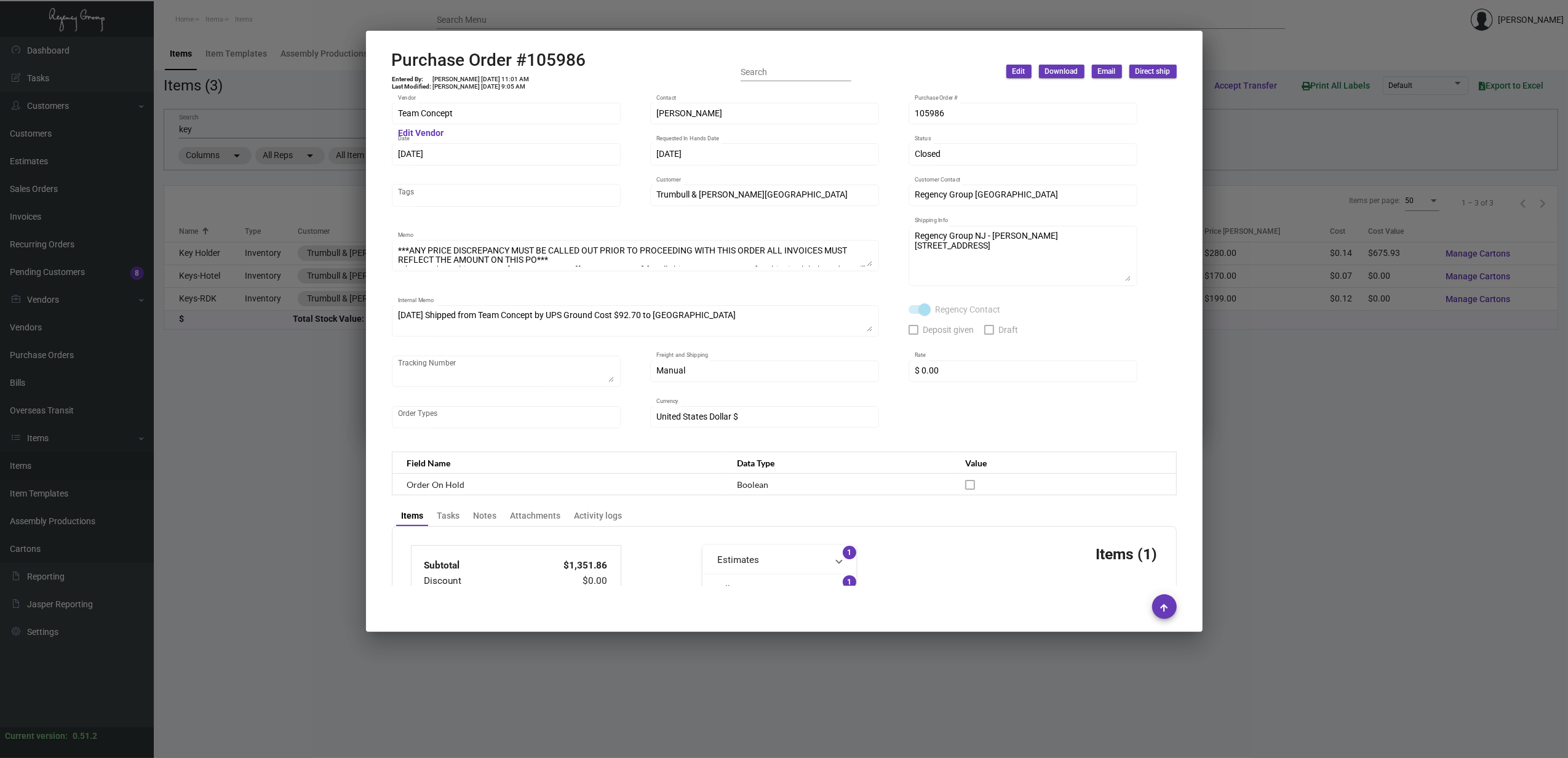
click at [535, 66] on h2 "Purchase Order #105986" at bounding box center [489, 60] width 194 height 21
copy h2 "105986"
click at [499, 80] on td "Shraddha Sanghai 6/20/24, 11:01 AM" at bounding box center [482, 79] width 98 height 7
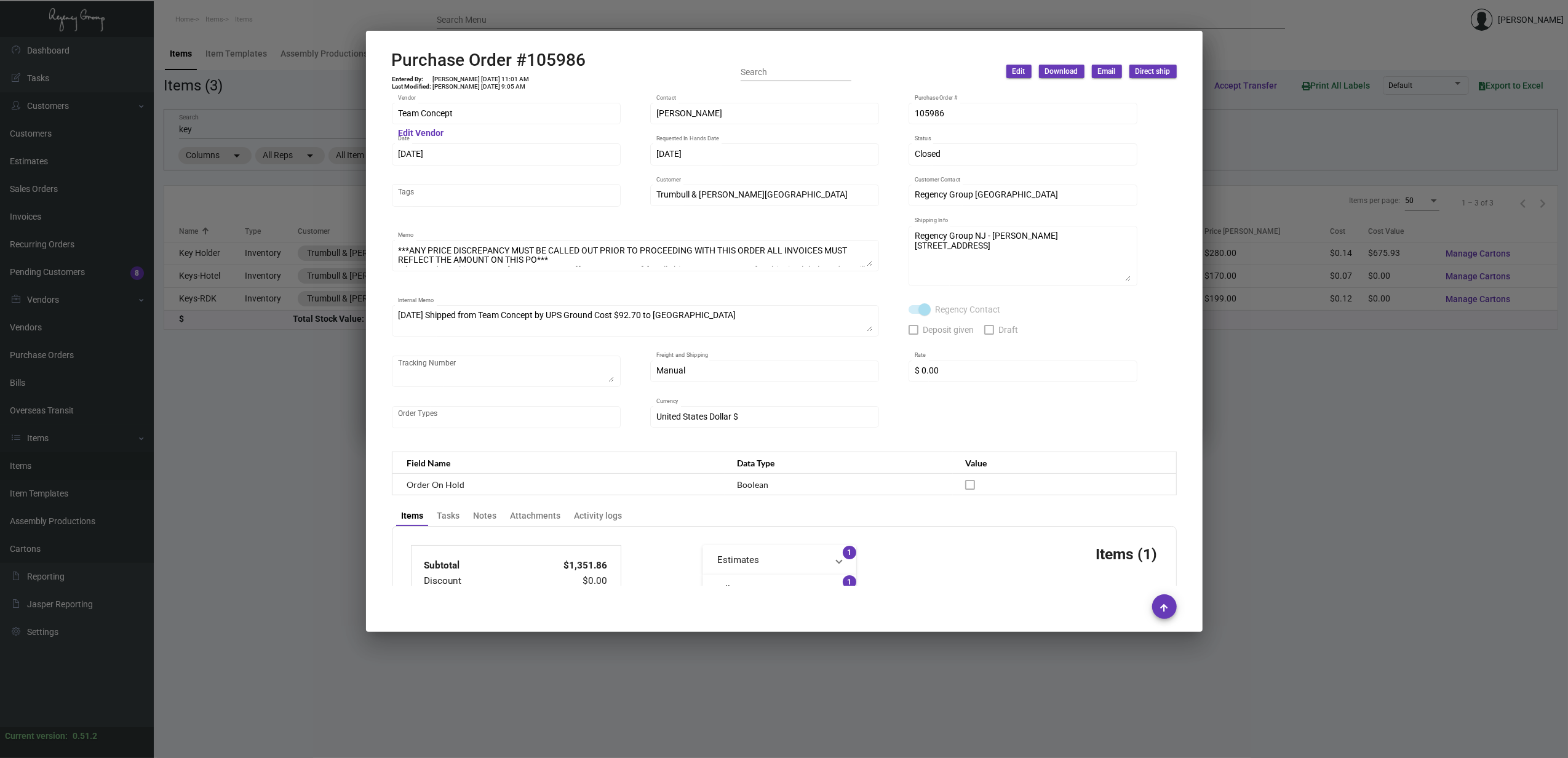
click at [499, 80] on td "Shraddha Sanghai 6/20/24, 11:01 AM" at bounding box center [482, 79] width 98 height 7
copy td "Shraddha Sanghai 6/20/24, 11:01 AM"
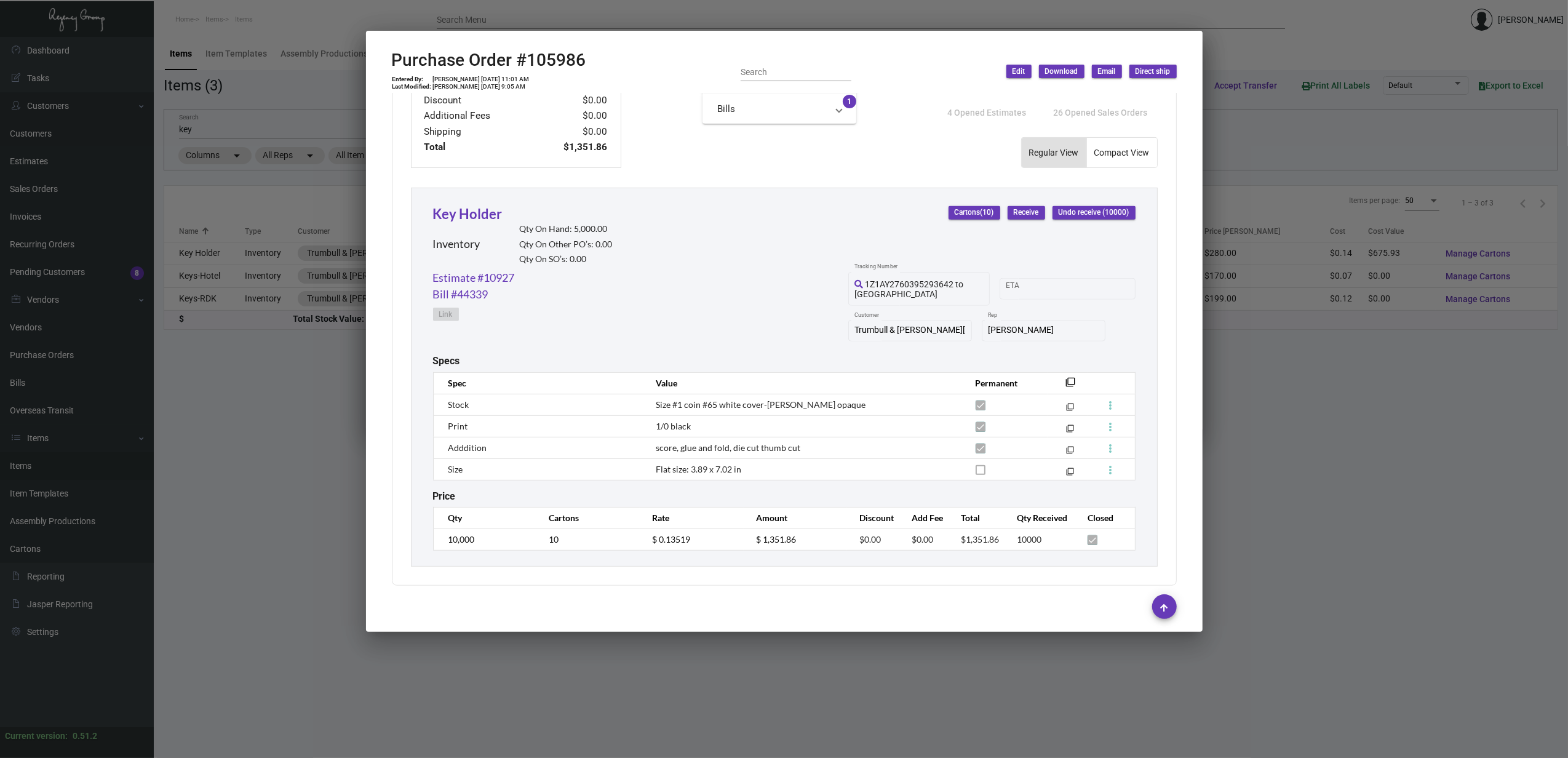
click at [1268, 389] on div at bounding box center [784, 379] width 1568 height 758
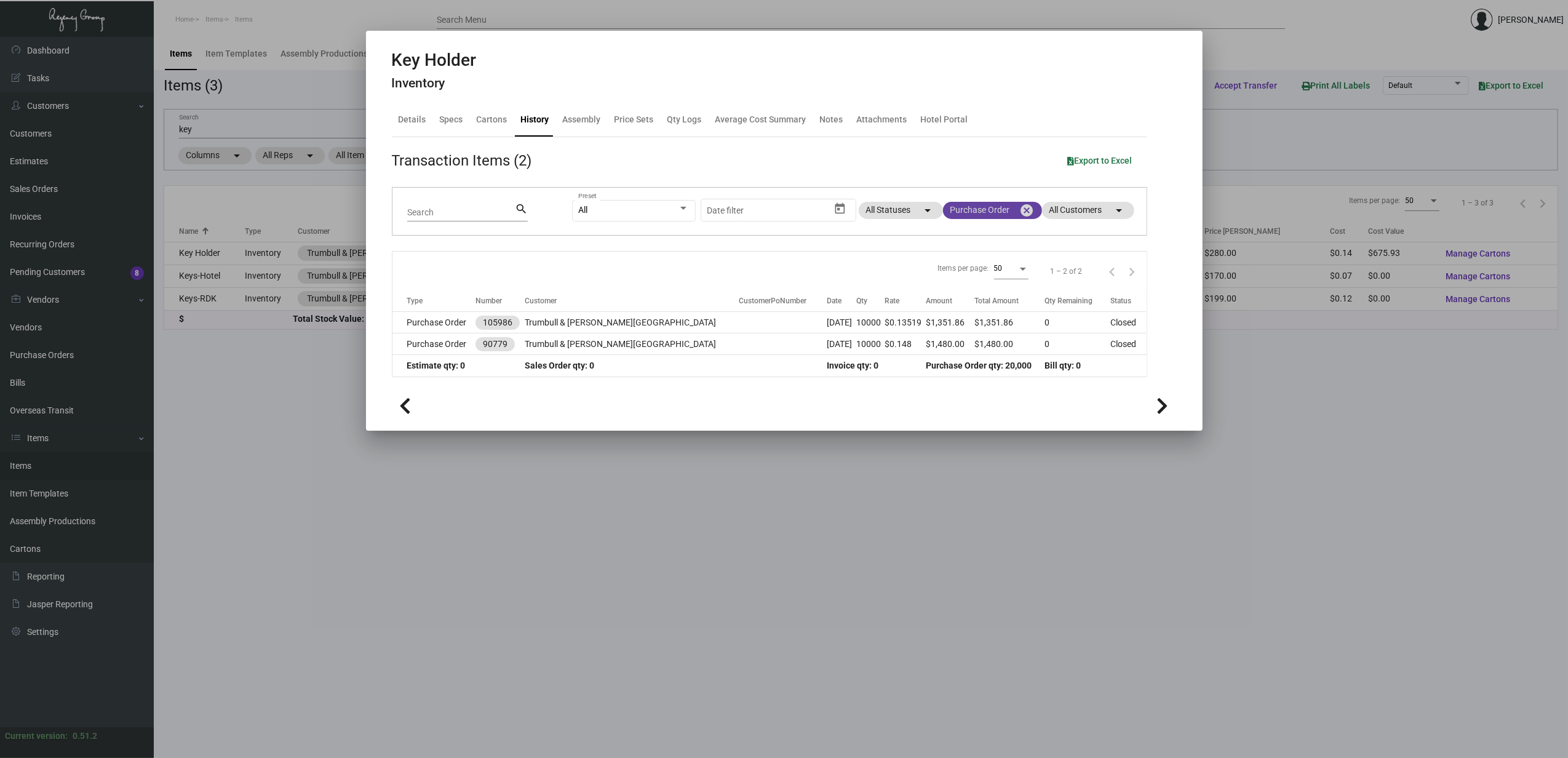
click at [1025, 214] on mat-icon "cancel" at bounding box center [1027, 210] width 15 height 15
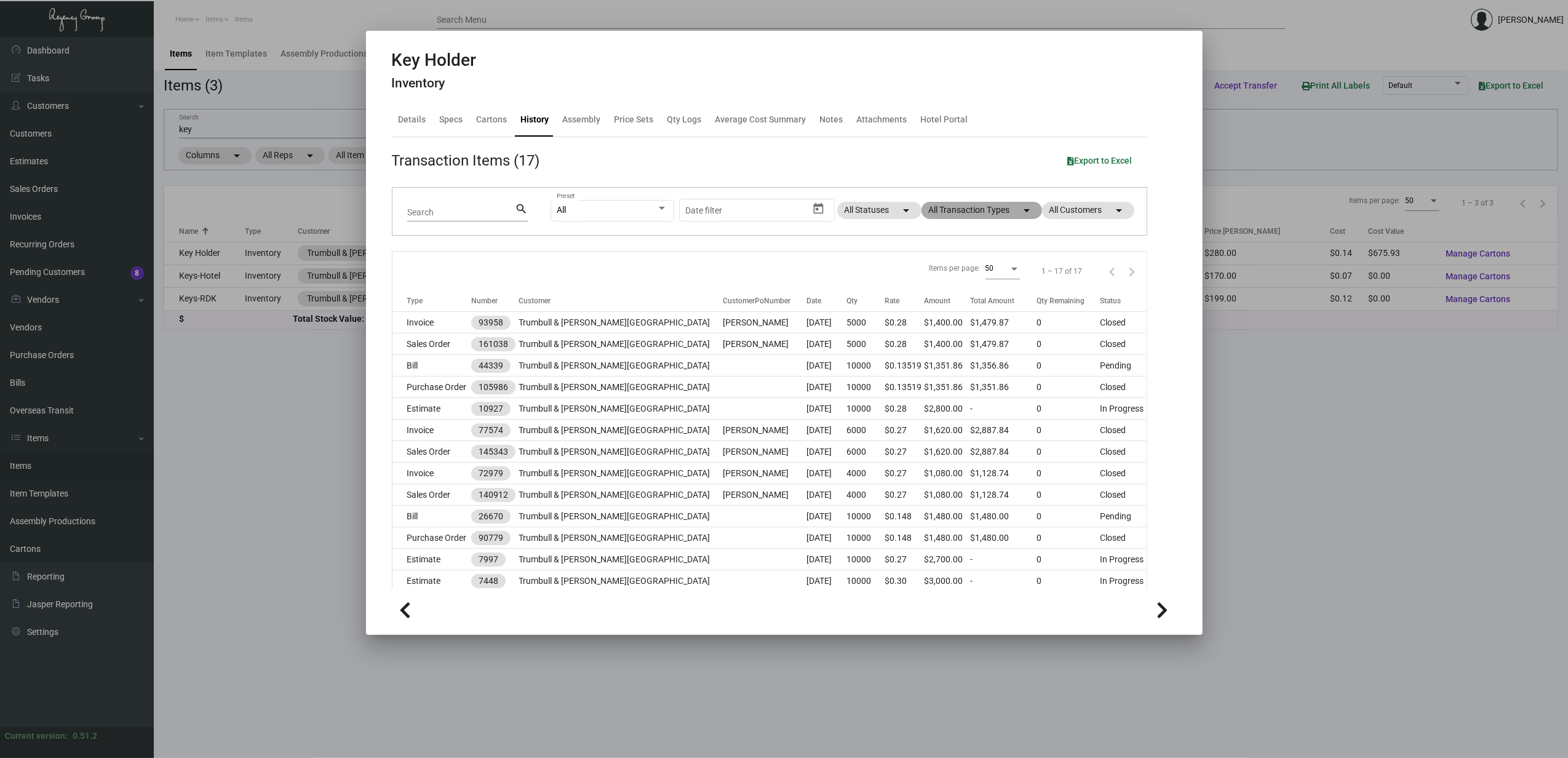
click at [1020, 212] on mat-icon "arrow_drop_down" at bounding box center [1027, 210] width 15 height 15
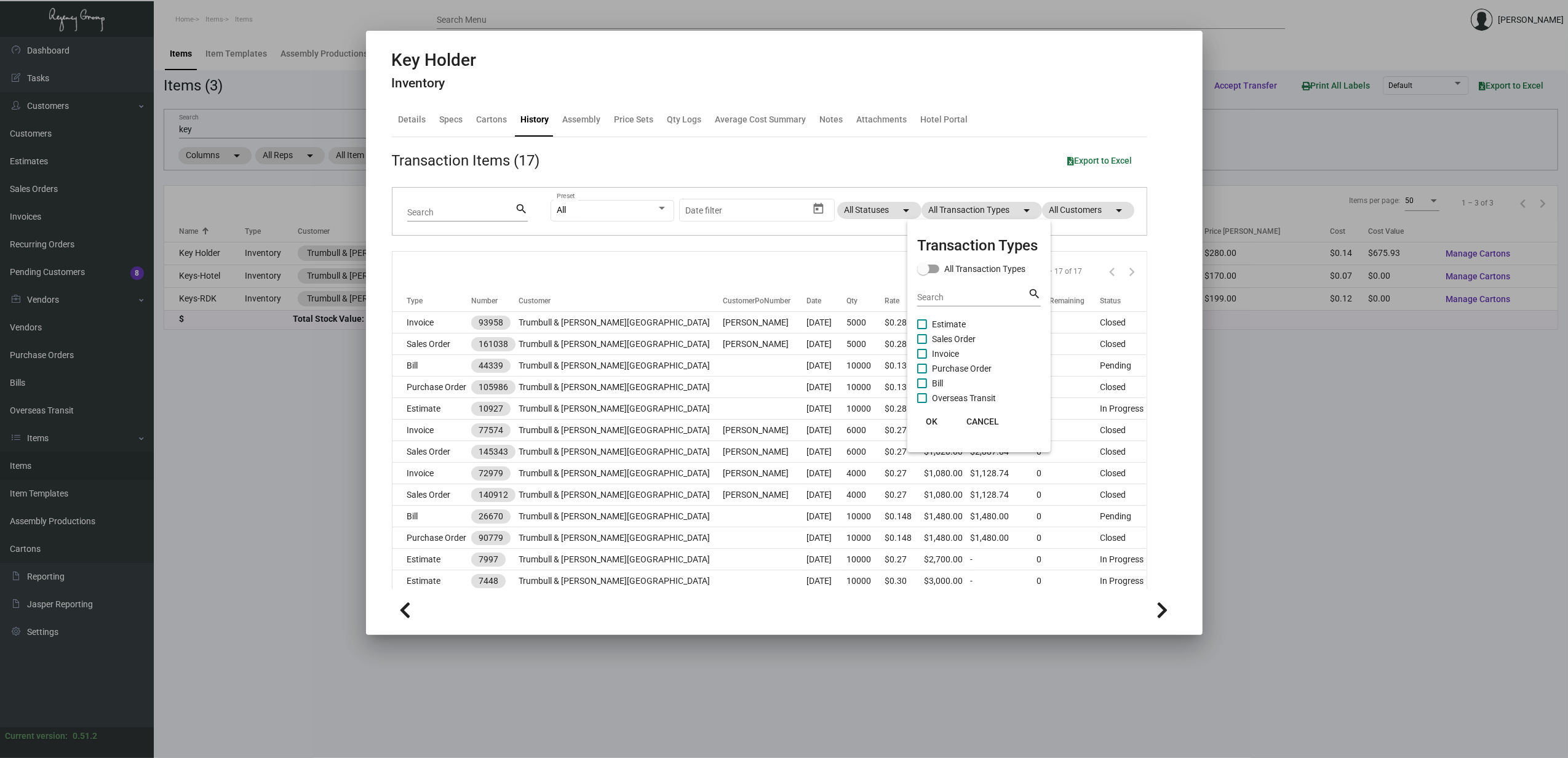
click at [972, 335] on span "Sales Order" at bounding box center [954, 339] width 44 height 15
click at [922, 344] on input "Sales Order" at bounding box center [922, 344] width 1 height 1
checkbox input "true"
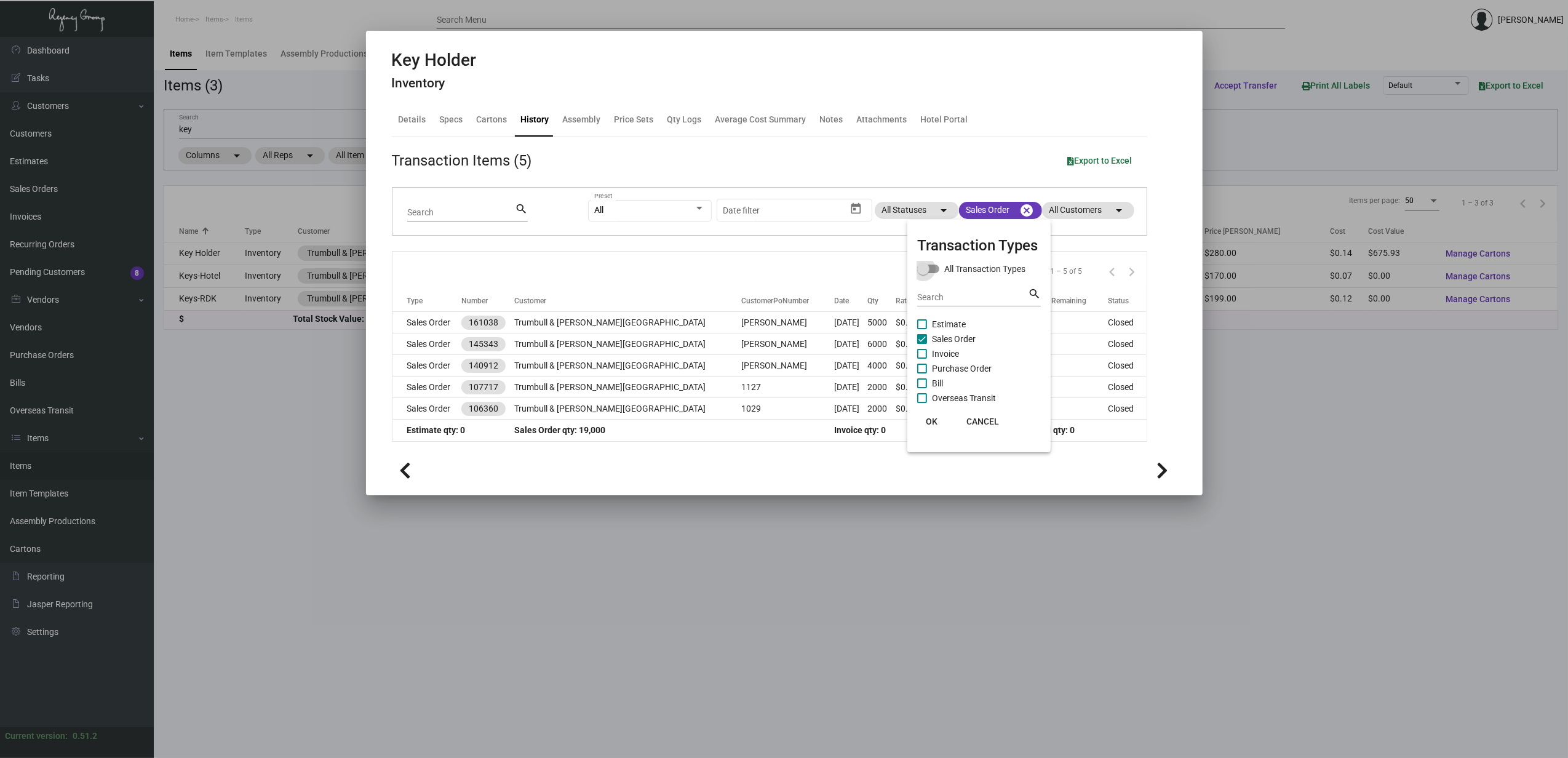
click at [946, 268] on span "All Transaction Types" at bounding box center [985, 268] width 81 height 15
click at [924, 274] on input "All Transaction Types" at bounding box center [923, 274] width 1 height 1
checkbox input "true"
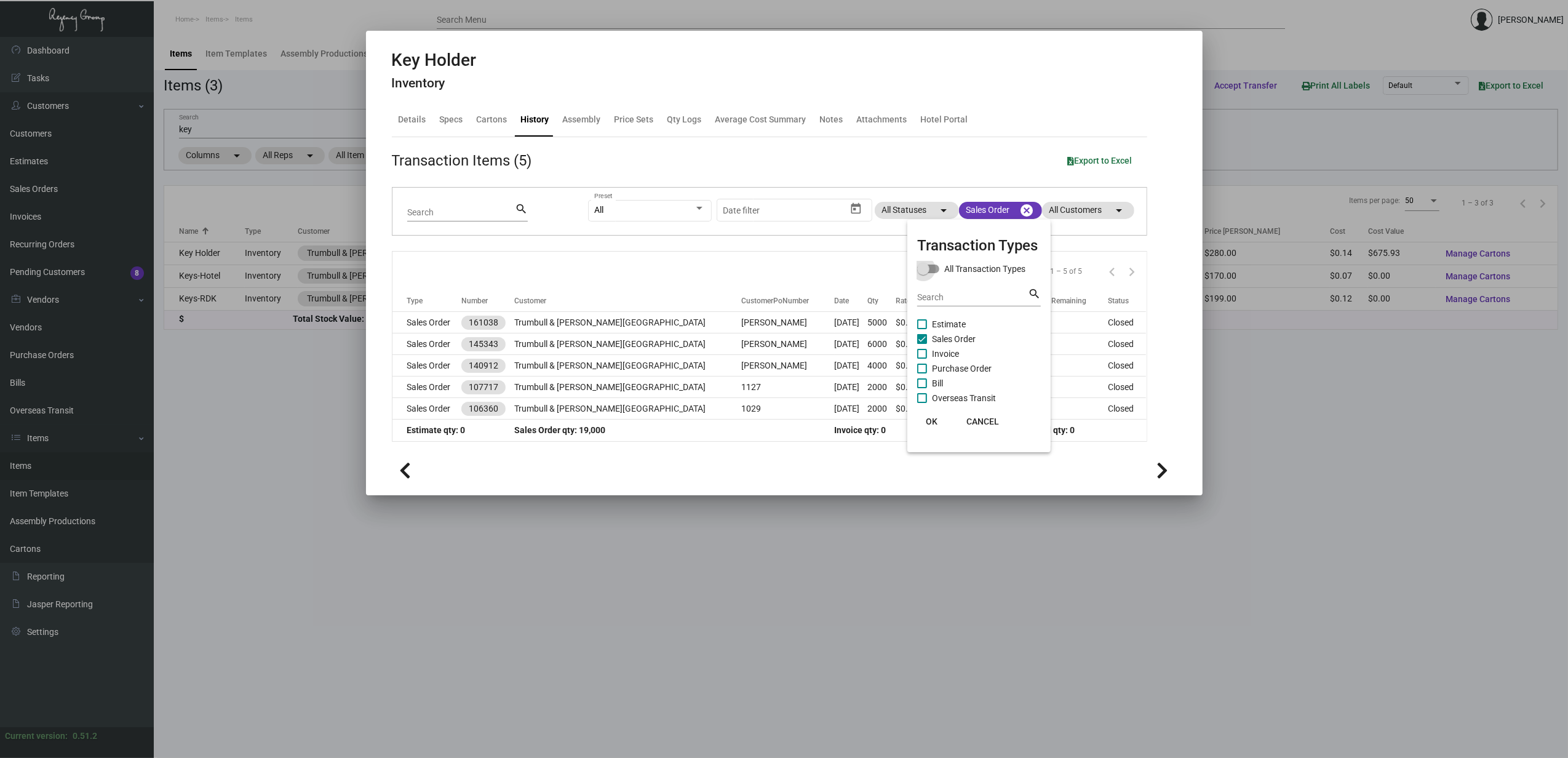
checkbox input "true"
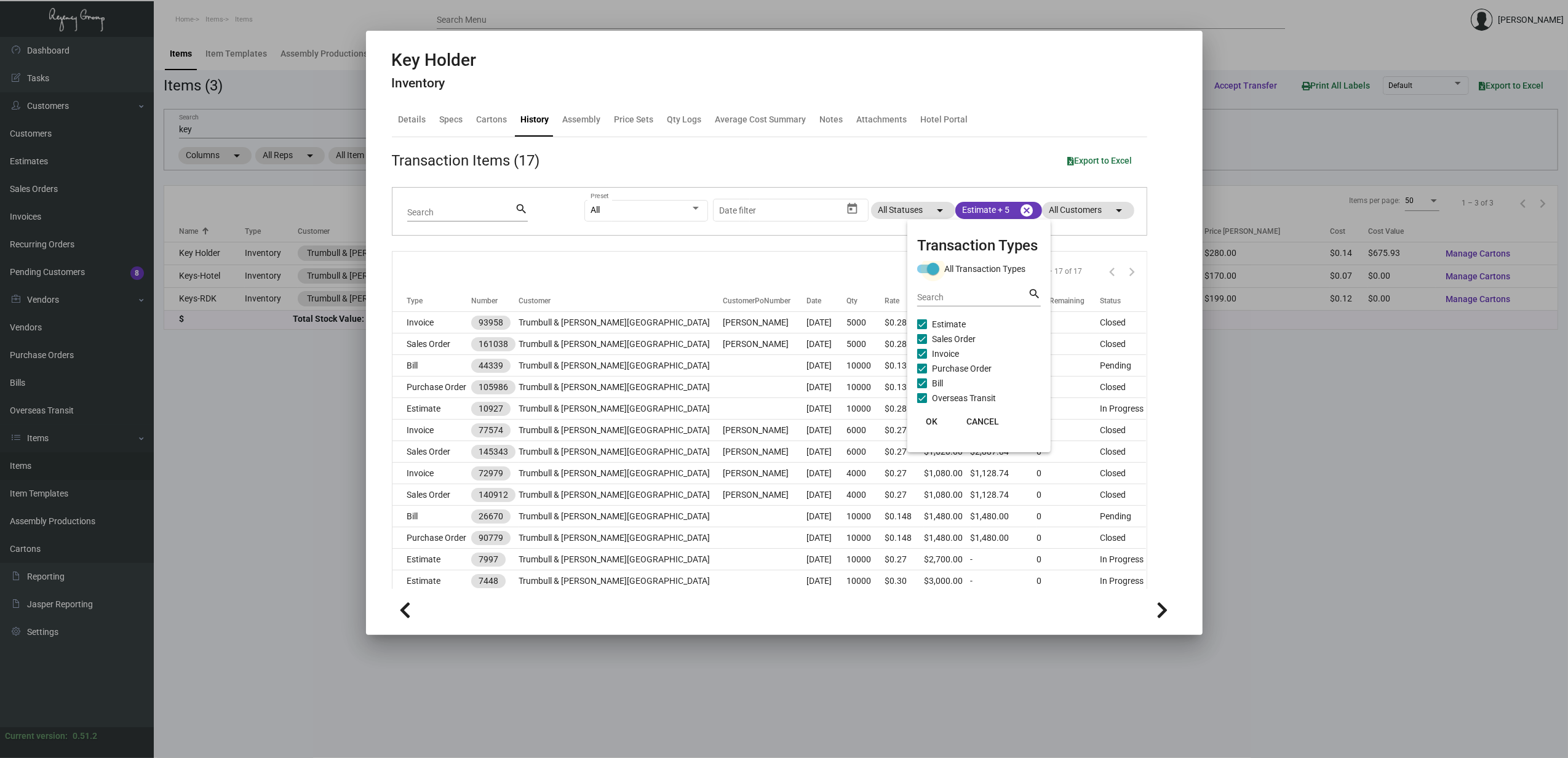
click at [930, 272] on span at bounding box center [933, 268] width 12 height 12
click at [924, 274] on input "All Transaction Types" at bounding box center [923, 274] width 1 height 1
checkbox input "false"
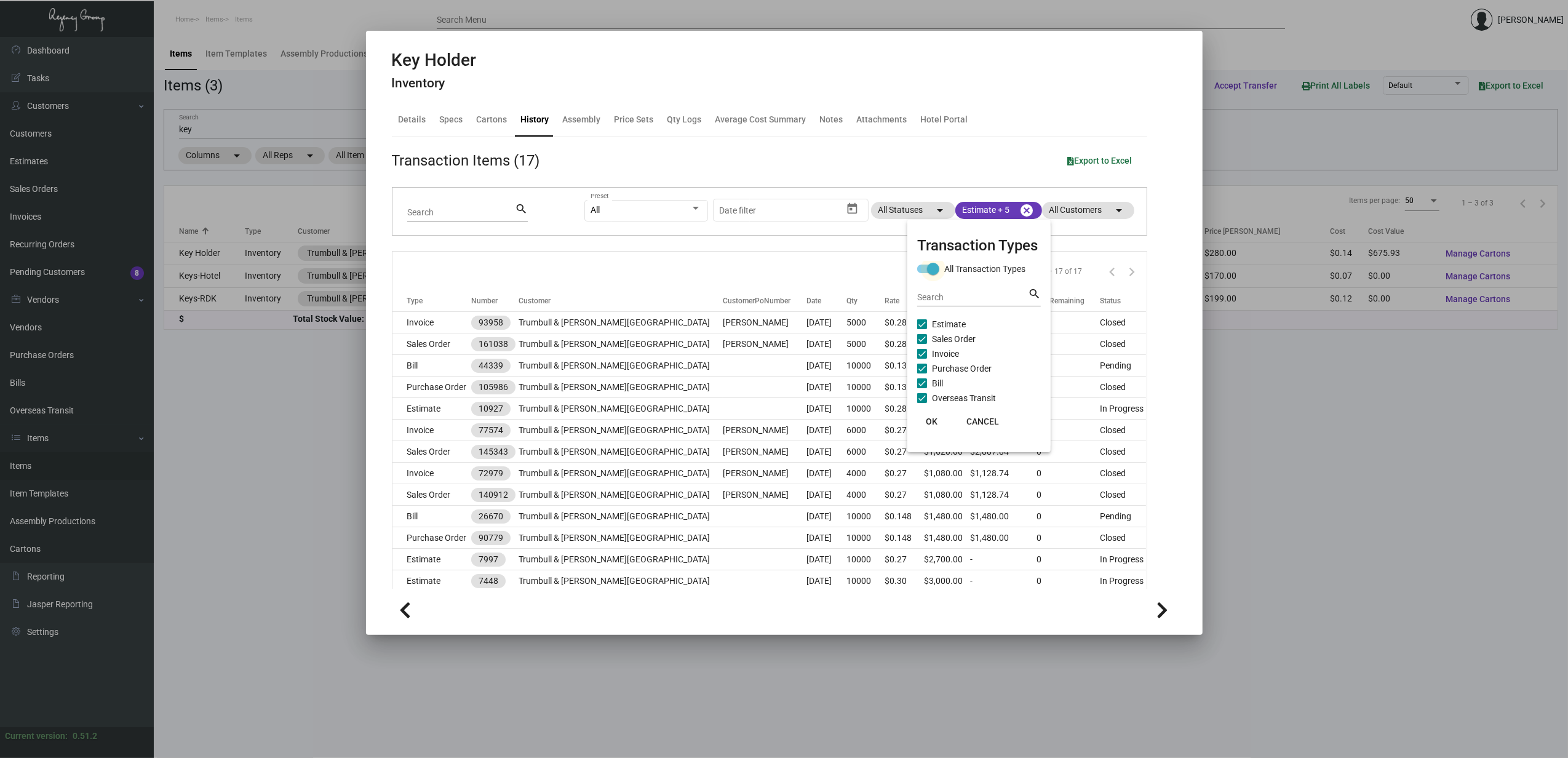
checkbox input "false"
click at [931, 320] on label "Estimate" at bounding box center [941, 324] width 48 height 15
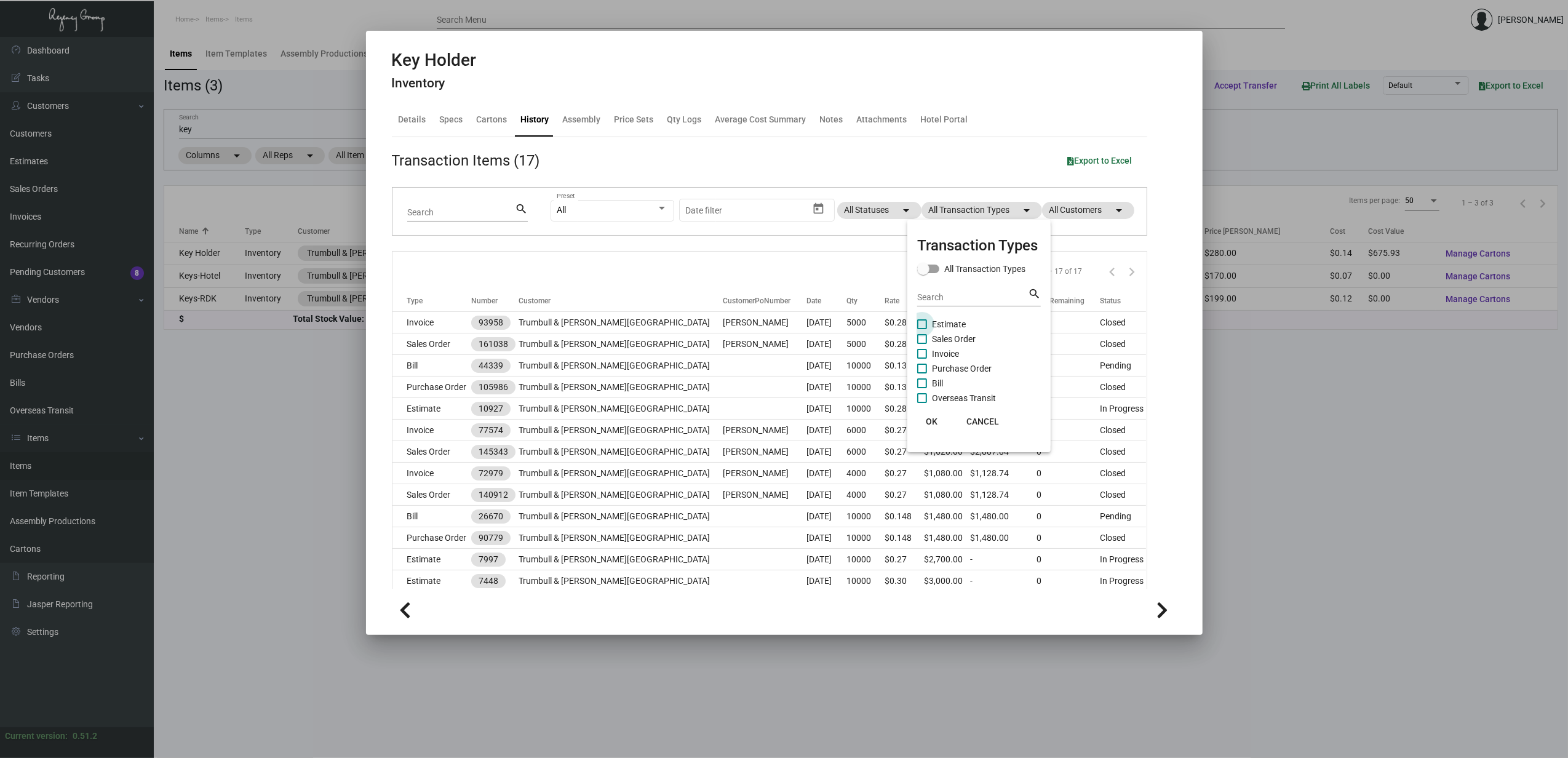
click at [922, 329] on input "Estimate" at bounding box center [922, 329] width 1 height 1
checkbox input "true"
click at [930, 419] on span "OK" at bounding box center [932, 421] width 12 height 10
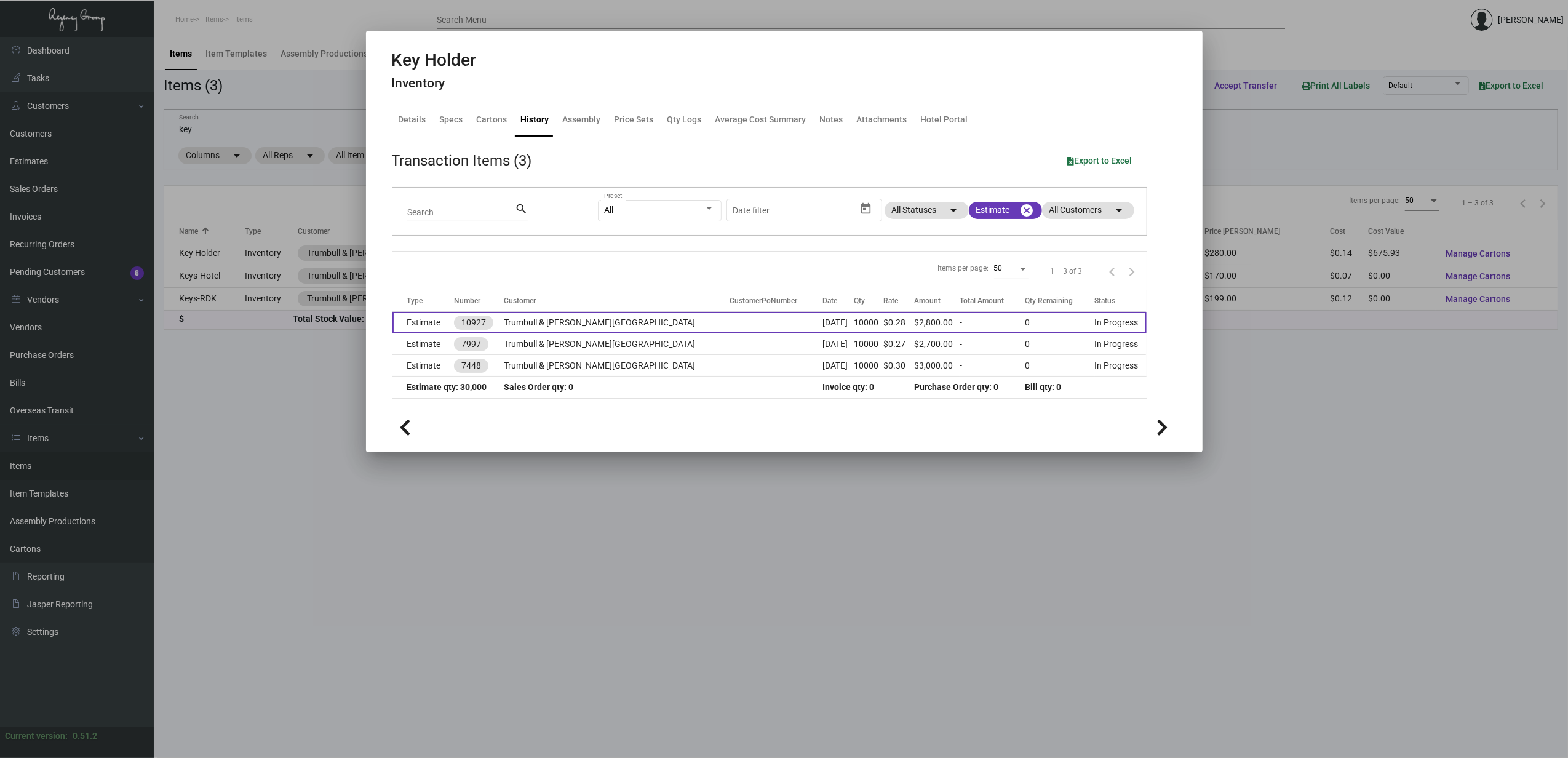
click at [439, 321] on td "Estimate" at bounding box center [423, 323] width 61 height 21
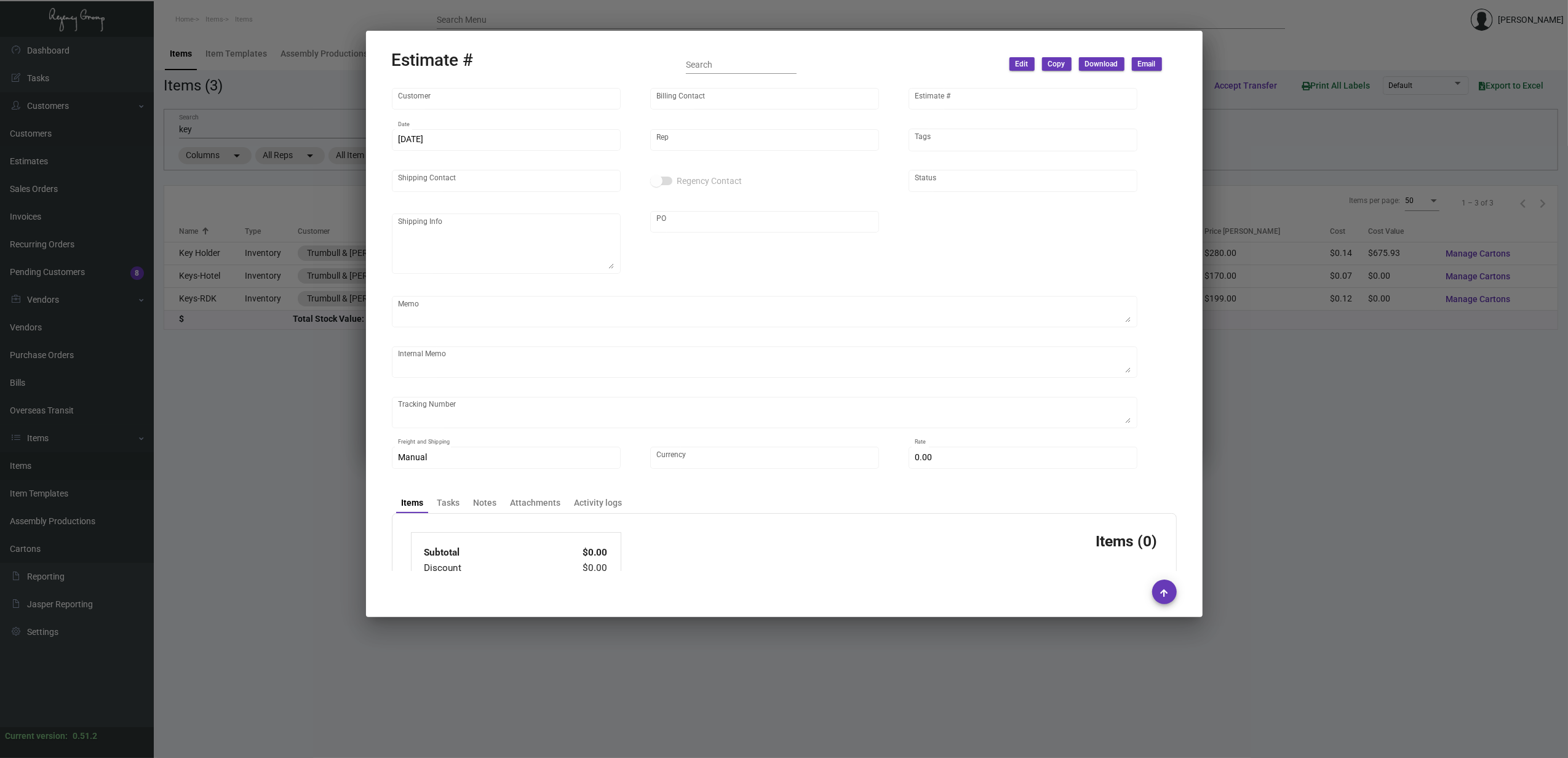
type input "Trumbull & Porter Hotel"
type input "INVOICE INVOICE"
type input "10927"
type input "6/13/2024"
type input "Kyle Kliebhan"
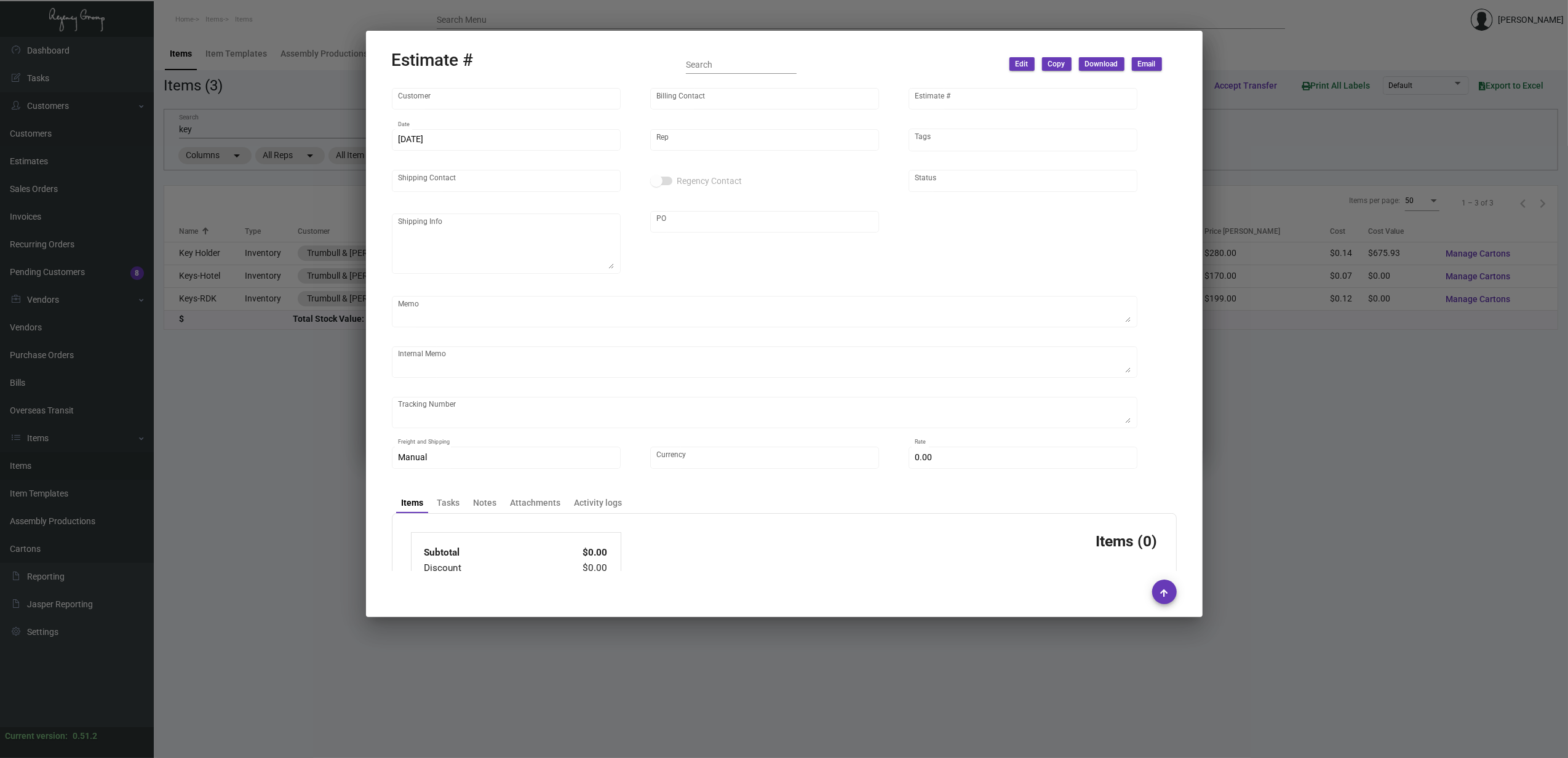
type input "Raman Khanna"
type input "United States Dollar $"
type input "$ 0.00"
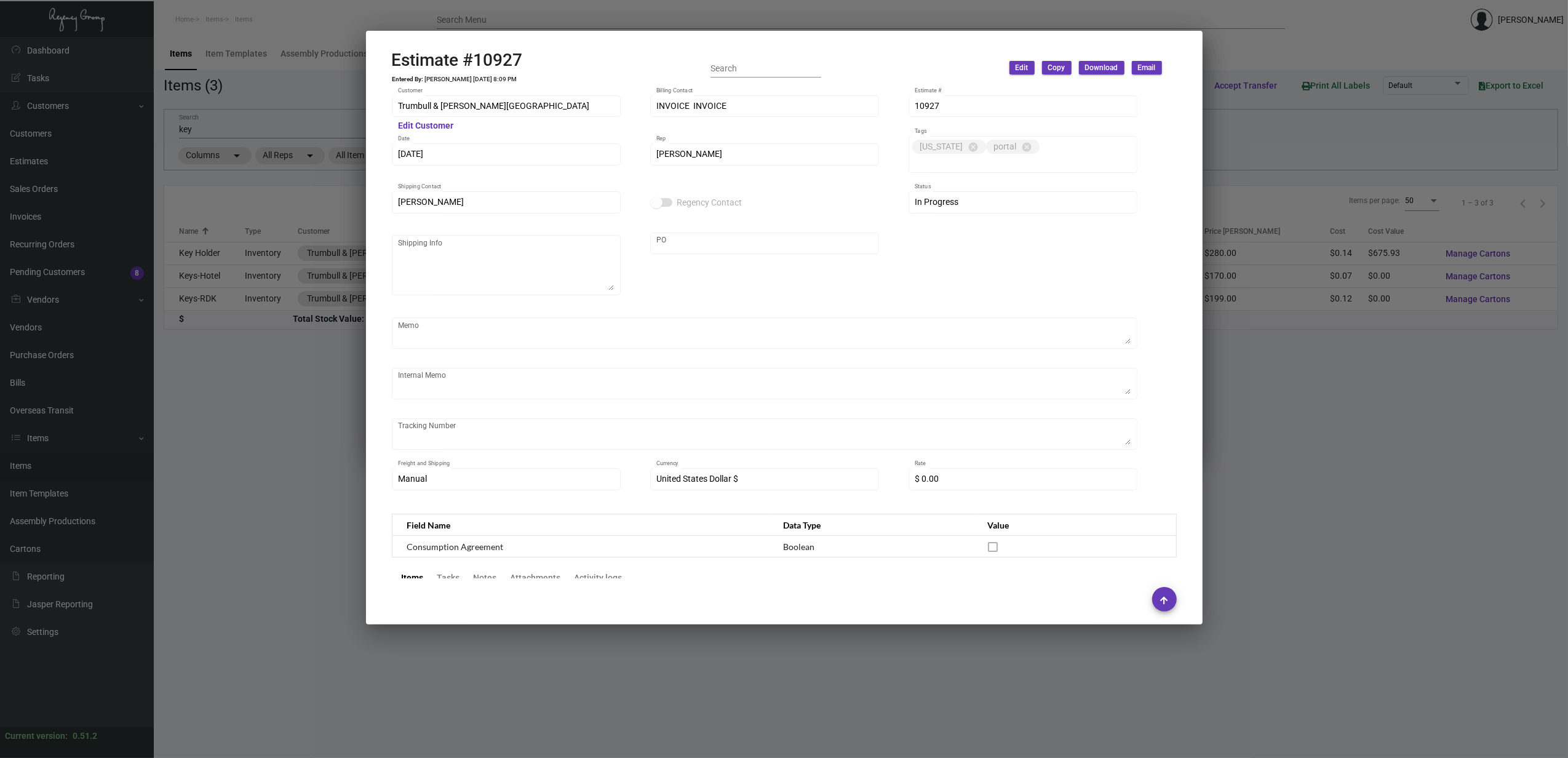
click at [475, 61] on h2 "Estimate #10927" at bounding box center [457, 60] width 131 height 21
copy h2 "10927"
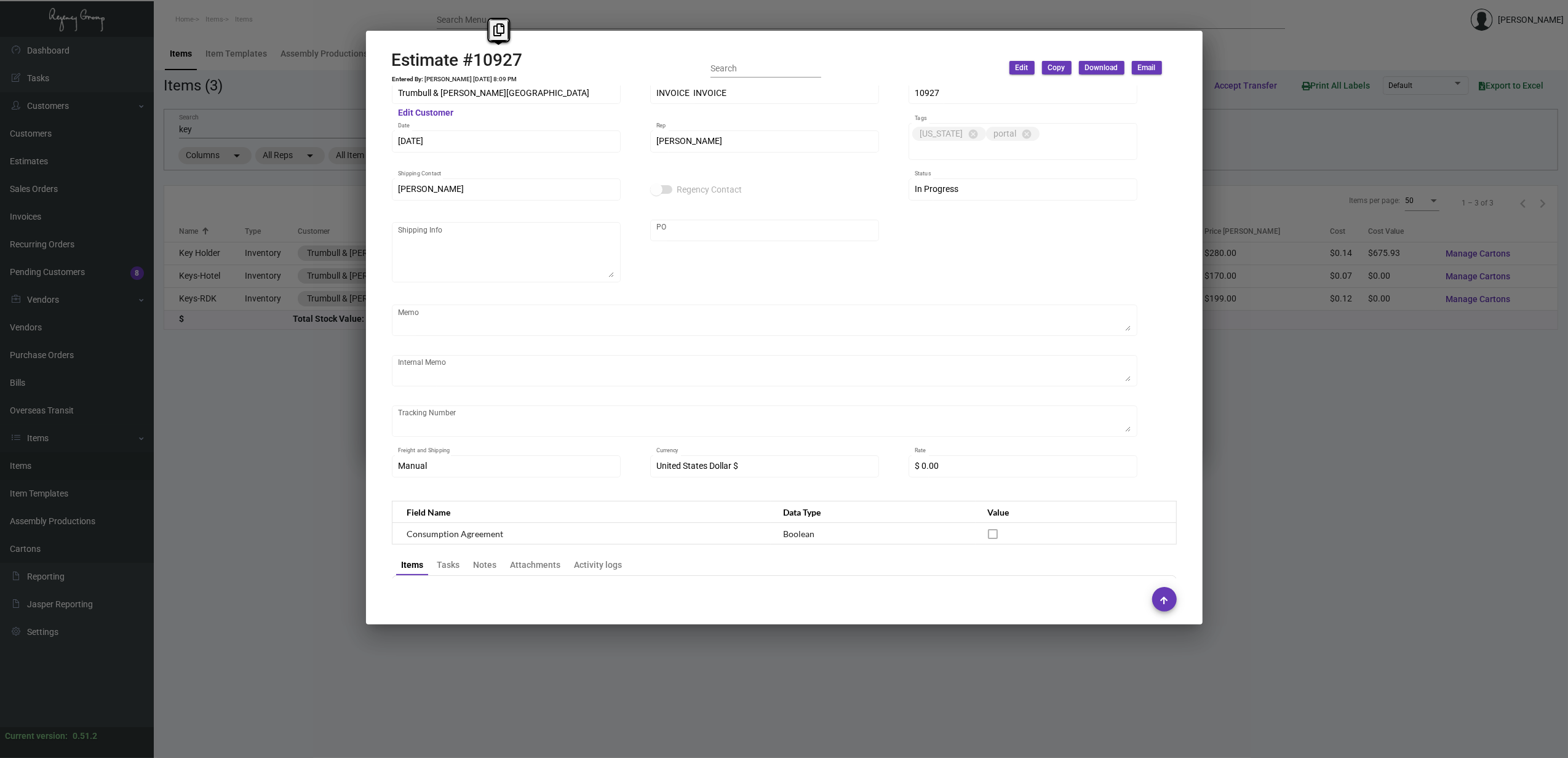
scroll to position [0, 0]
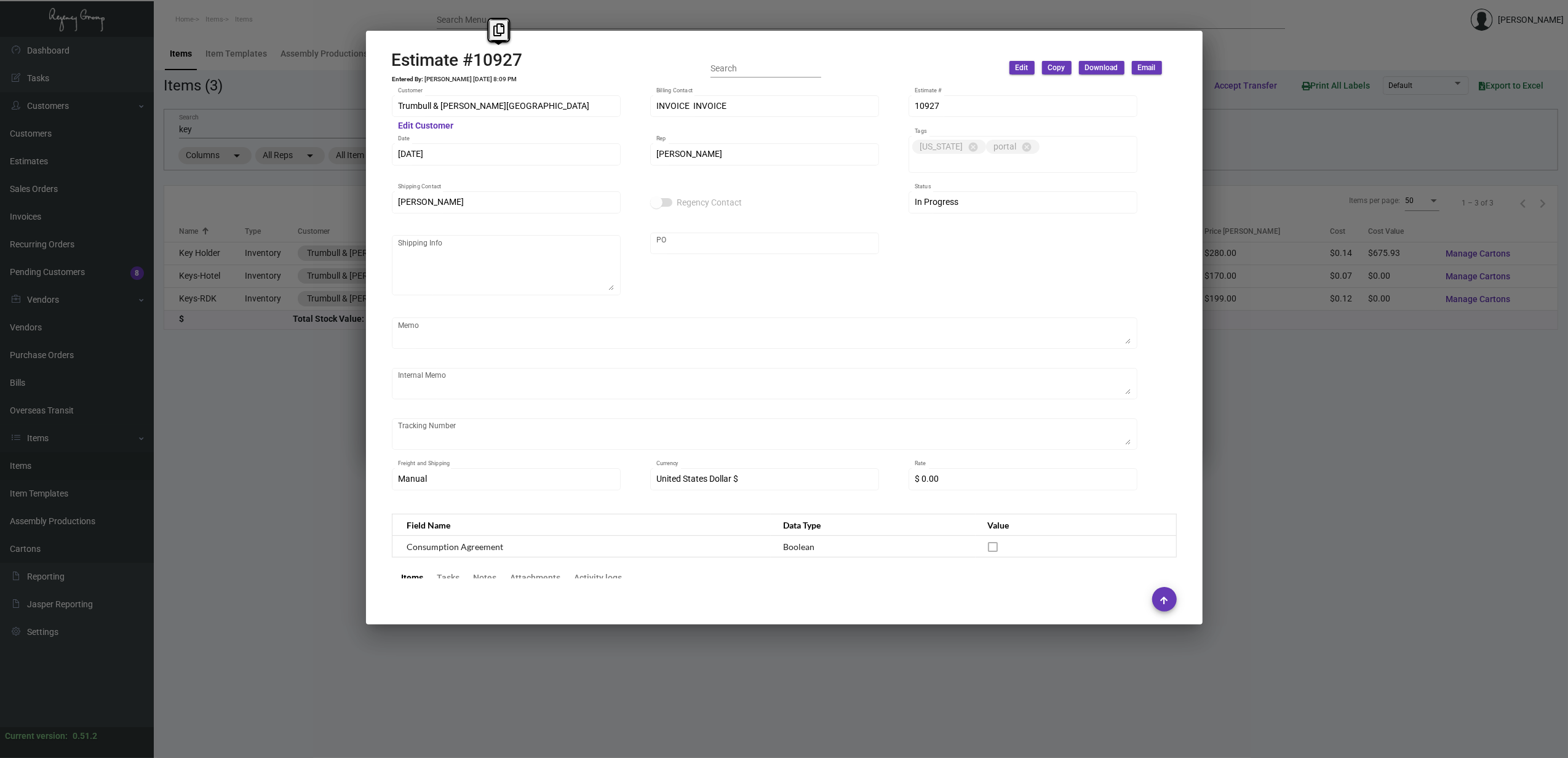
click at [478, 77] on td "Shelly Odor 6/13/24, 8:09 PM" at bounding box center [471, 79] width 94 height 7
copy td "Shelly Odor 6/13/24, 8:09 PM"
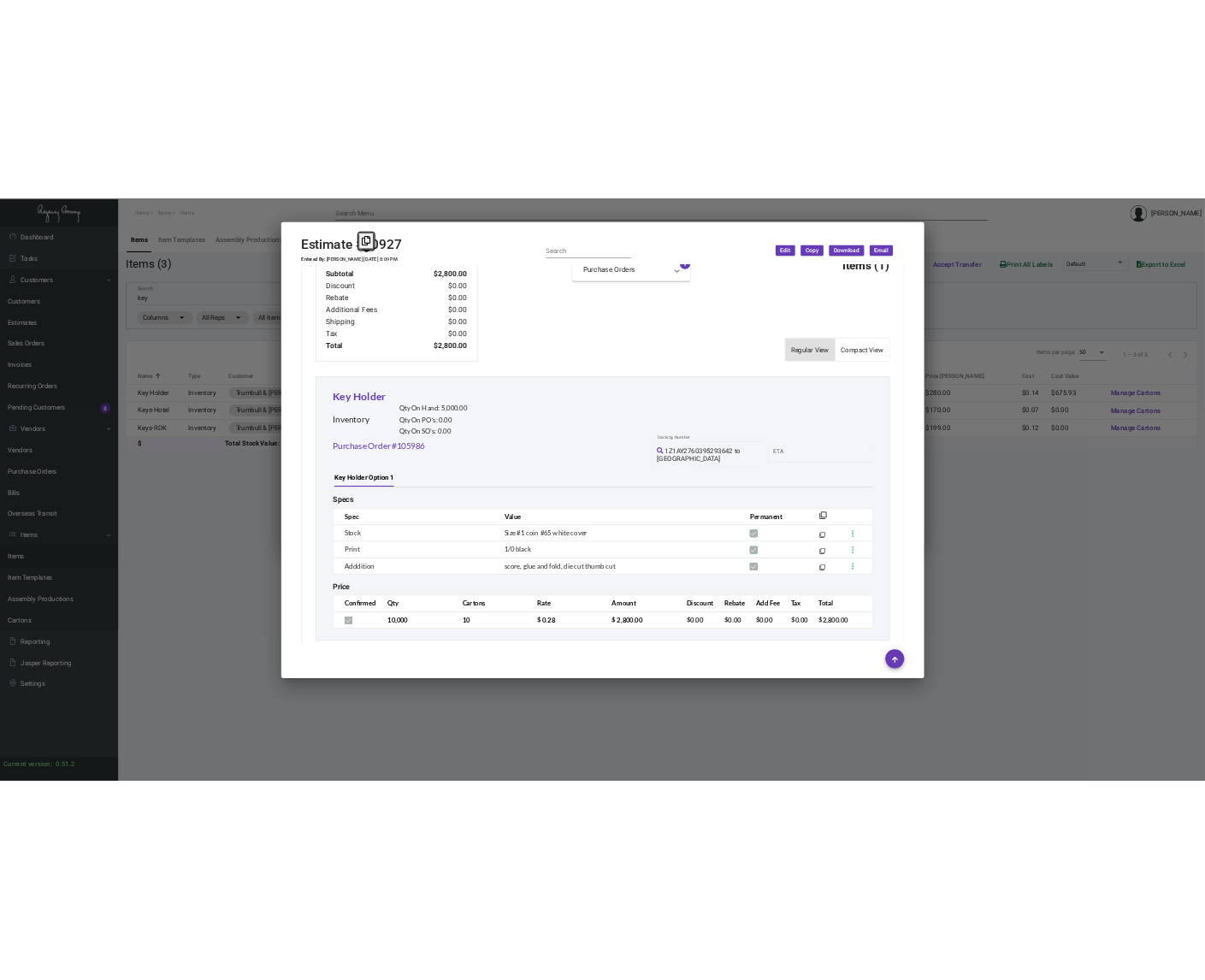
scroll to position [739, 0]
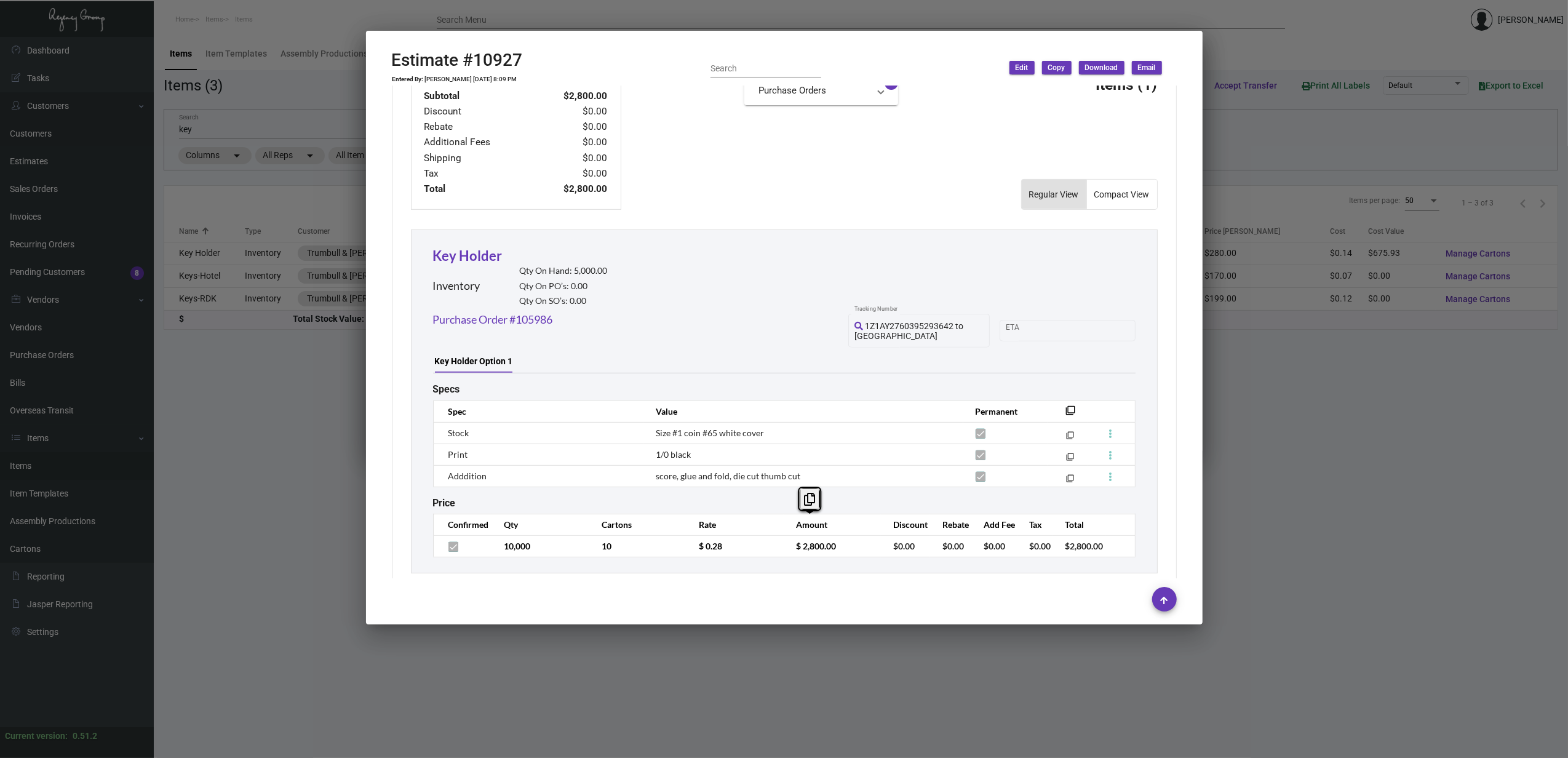
click at [1365, 432] on div at bounding box center [784, 379] width 1568 height 758
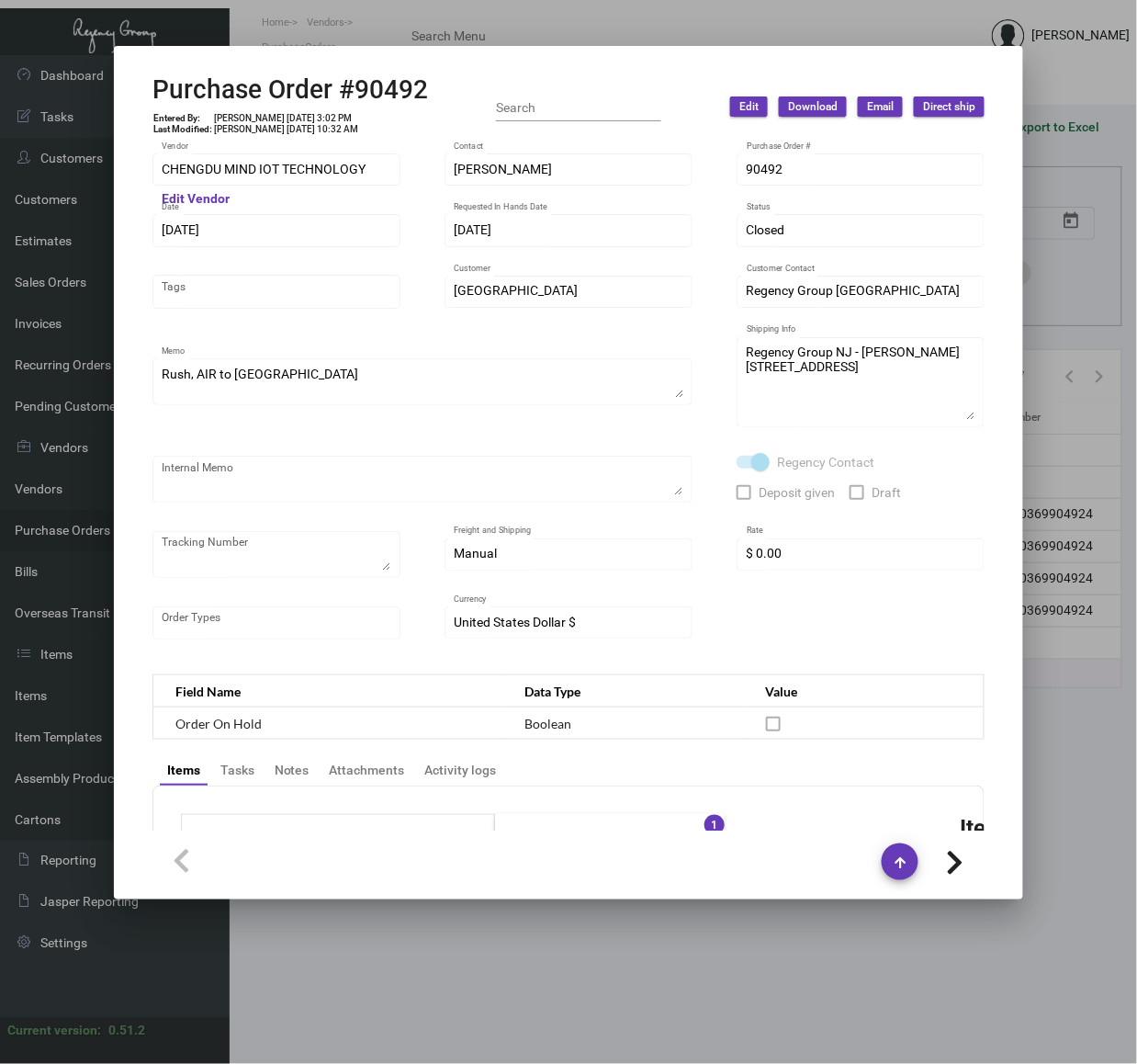
scroll to position [819, 0]
